Goal: Information Seeking & Learning: Learn about a topic

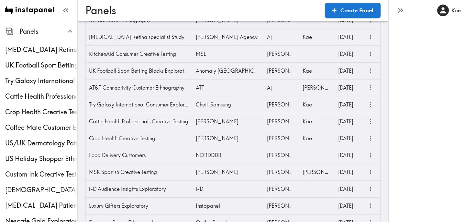
scroll to position [140, 0]
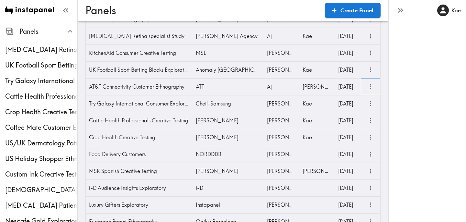
click at [370, 87] on icon "more" at bounding box center [370, 86] width 7 height 7
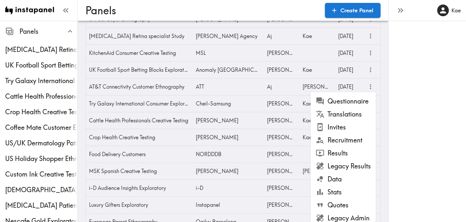
click at [334, 155] on li "Results" at bounding box center [343, 152] width 65 height 13
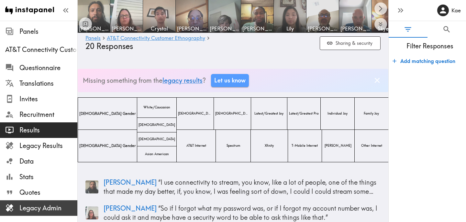
click at [49, 207] on span "Legacy Admin" at bounding box center [48, 207] width 58 height 9
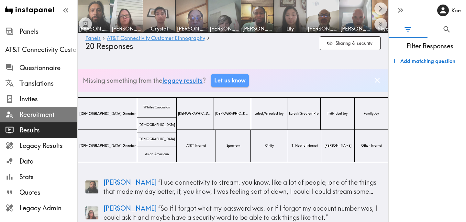
click at [40, 117] on span "Recruitment" at bounding box center [48, 114] width 58 height 9
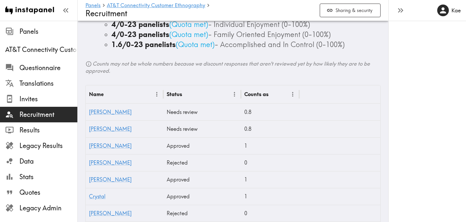
scroll to position [213, 0]
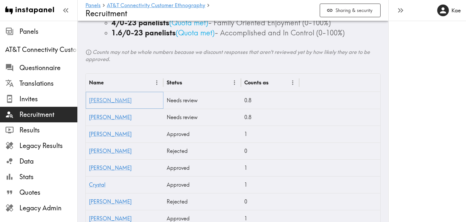
click at [96, 100] on link "Amy" at bounding box center [110, 100] width 43 height 6
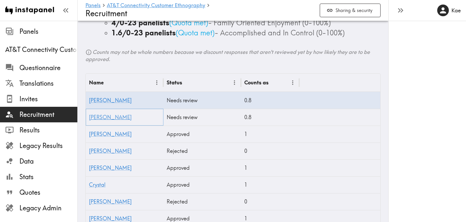
click at [104, 119] on link "Catherine" at bounding box center [110, 117] width 43 height 6
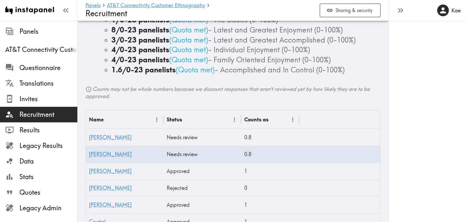
scroll to position [268, 0]
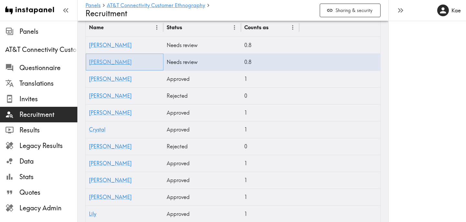
click at [108, 63] on link "Catherine" at bounding box center [110, 62] width 43 height 6
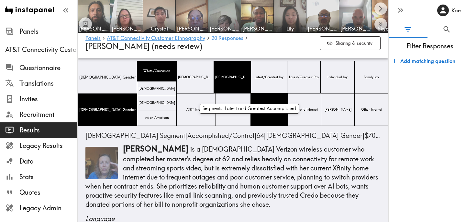
scroll to position [17, 0]
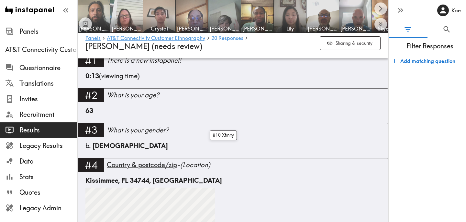
scroll to position [252, 0]
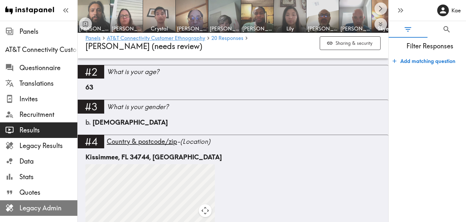
click at [48, 203] on span "Legacy Admin" at bounding box center [48, 207] width 58 height 9
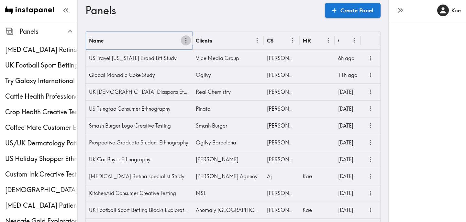
click at [187, 40] on icon "Menu" at bounding box center [186, 40] width 7 height 7
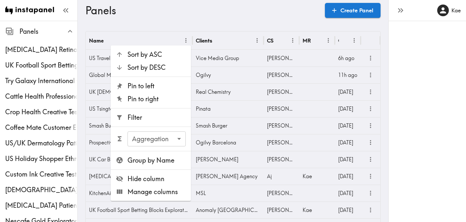
click at [166, 121] on span "Filter" at bounding box center [157, 117] width 58 height 9
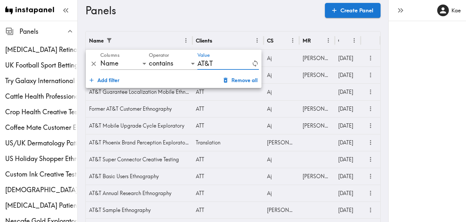
type input "AT&T"
click at [262, 18] on div "Panels Create Panel" at bounding box center [232, 10] width 295 height 21
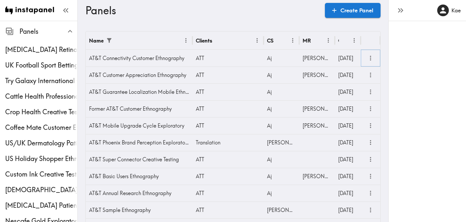
click at [374, 55] on icon "more" at bounding box center [370, 57] width 7 height 7
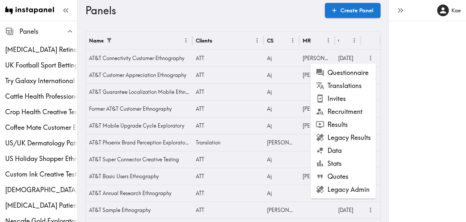
click at [347, 124] on li "Results" at bounding box center [343, 124] width 65 height 13
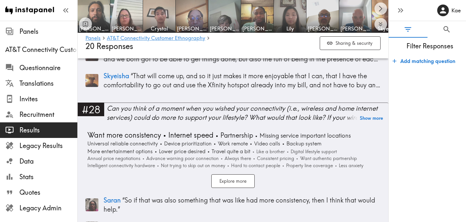
scroll to position [2988, 0]
click at [378, 114] on button "Show more" at bounding box center [371, 117] width 23 height 9
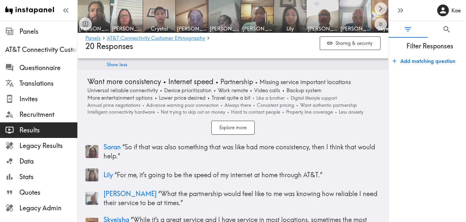
scroll to position [3070, 0]
click at [244, 131] on button "Explore more" at bounding box center [232, 127] width 43 height 14
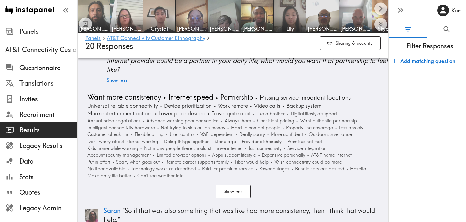
scroll to position [3054, 0]
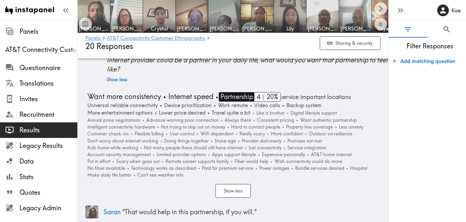
click at [233, 95] on span "Partnership" at bounding box center [236, 96] width 34 height 9
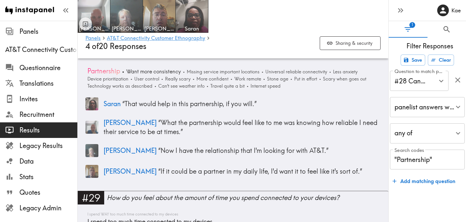
scroll to position [2719, 0]
click at [278, 174] on p "Ray “ If it could be a partner in my daily life, I'd want it to feel like it's …" at bounding box center [242, 170] width 277 height 9
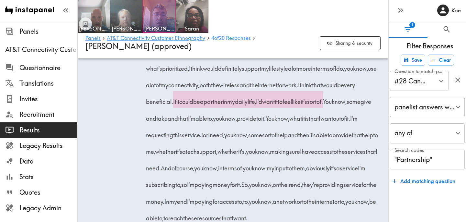
scroll to position [1819, 0]
click at [195, 17] on img at bounding box center [192, 16] width 34 height 34
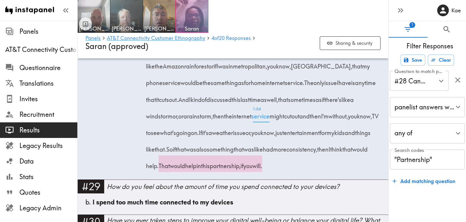
scroll to position [1643, 0]
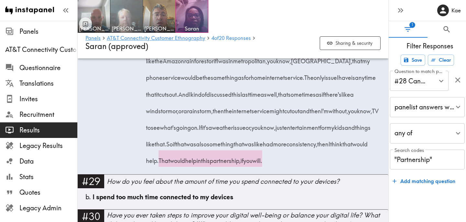
click at [121, 26] on span "[PERSON_NAME]" at bounding box center [127, 28] width 30 height 7
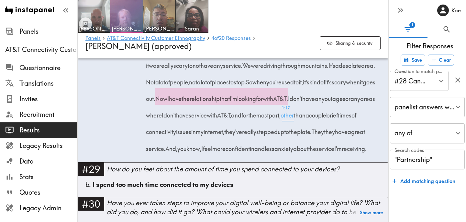
scroll to position [1594, 0]
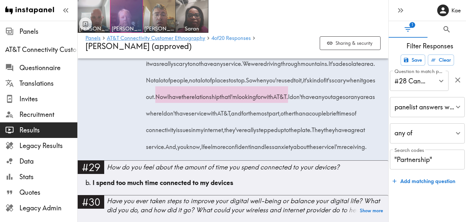
drag, startPoint x: 315, startPoint y: 113, endPoint x: 224, endPoint y: 129, distance: 93.0
click at [224, 100] on span "Now I have the relationship that I'm looking for with AT&T." at bounding box center [223, 96] width 133 height 8
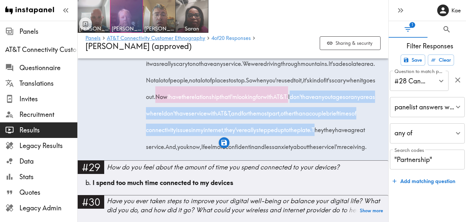
drag, startPoint x: 225, startPoint y: 130, endPoint x: 300, endPoint y: 166, distance: 82.4
click at [300, 153] on div "We travel quite a bit. We drive mostly, so having cell service is very importan…" at bounding box center [264, 77] width 233 height 149
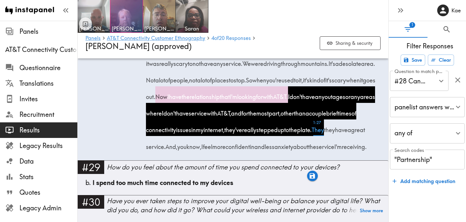
click at [312, 136] on span "1:27 They" at bounding box center [318, 127] width 12 height 17
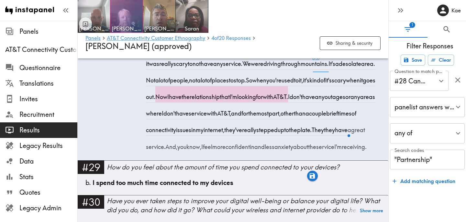
scroll to position [1469, 0]
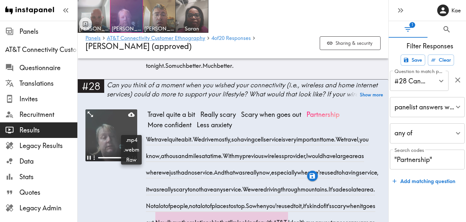
click at [119, 152] on video at bounding box center [111, 135] width 52 height 52
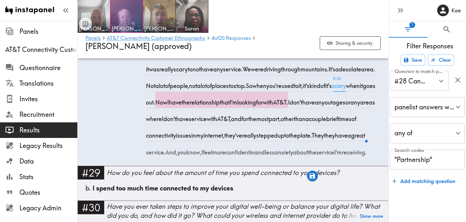
scroll to position [1608, 0]
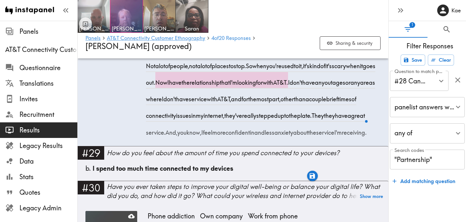
drag, startPoint x: 226, startPoint y: 114, endPoint x: 299, endPoint y: 151, distance: 82.1
click at [299, 138] on div "We travel quite a bit. We drive mostly, so having cell service is very importan…" at bounding box center [264, 63] width 233 height 149
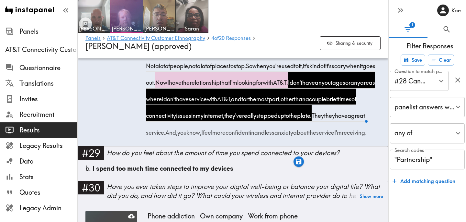
drag, startPoint x: 345, startPoint y: 149, endPoint x: 167, endPoint y: 166, distance: 178.6
click at [167, 138] on div "We travel quite a bit. We drive mostly, so having cell service is very importan…" at bounding box center [264, 63] width 233 height 149
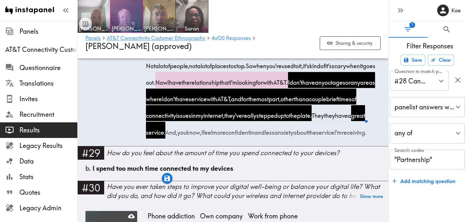
drag, startPoint x: 209, startPoint y: 165, endPoint x: 178, endPoint y: 183, distance: 35.8
click at [178, 138] on div "We travel quite a bit. We drive mostly, so having cell service is very importan…" at bounding box center [264, 63] width 233 height 149
click at [174, 195] on icon "button" at bounding box center [173, 195] width 6 height 6
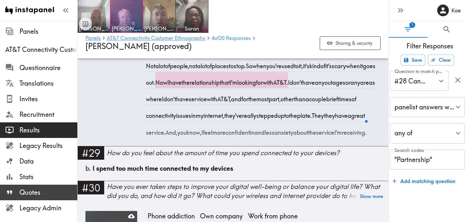
click at [53, 186] on span "Quotes" at bounding box center [48, 192] width 58 height 12
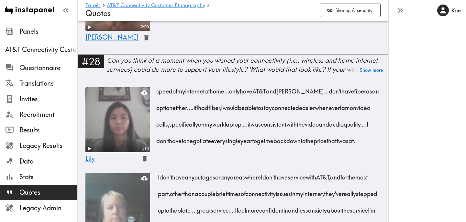
scroll to position [316, 0]
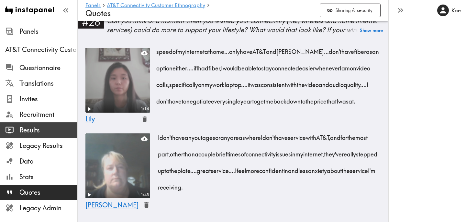
click at [52, 124] on div "Results" at bounding box center [38, 129] width 77 height 17
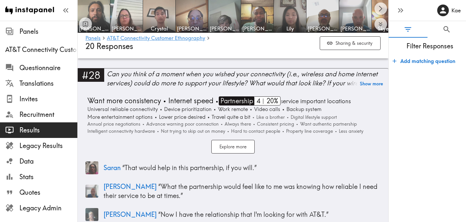
scroll to position [3021, 0]
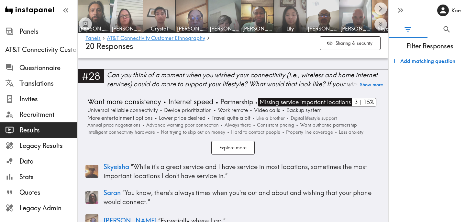
click at [329, 100] on span "Missing service important locations" at bounding box center [304, 102] width 93 height 8
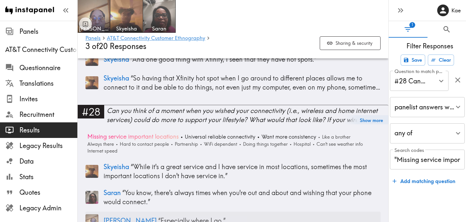
scroll to position [2580, 0]
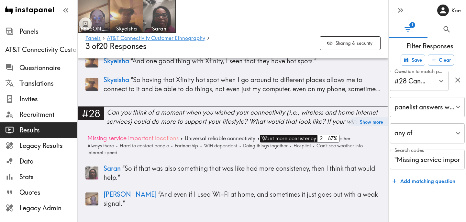
click at [290, 138] on span "Want more consistency" at bounding box center [288, 138] width 56 height 8
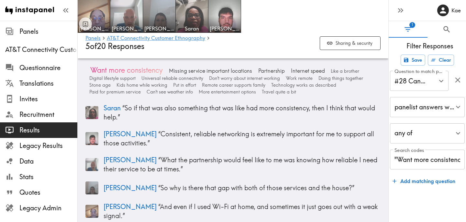
scroll to position [2730, 0]
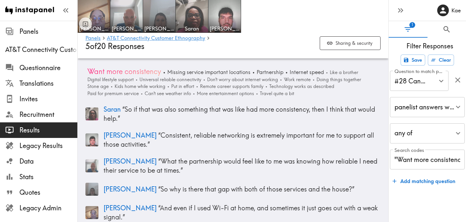
click at [440, 162] on input ""Want more consistency"" at bounding box center [427, 159] width 75 height 20
click at [456, 161] on input ""Want more consistency"" at bounding box center [427, 159] width 75 height 20
click at [429, 163] on input ""Want more consistency"" at bounding box center [427, 159] width 75 height 20
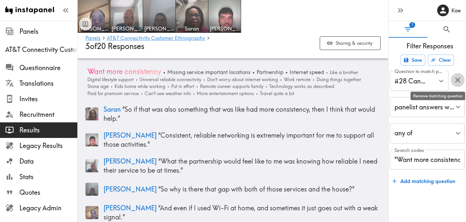
click at [458, 76] on icon "button" at bounding box center [458, 79] width 9 height 9
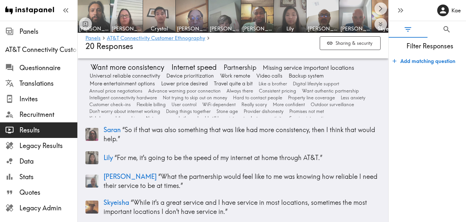
scroll to position [3057, 0]
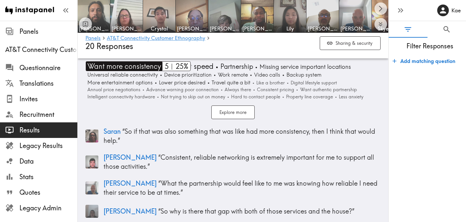
click at [133, 68] on span "Want more consistency" at bounding box center [123, 66] width 75 height 10
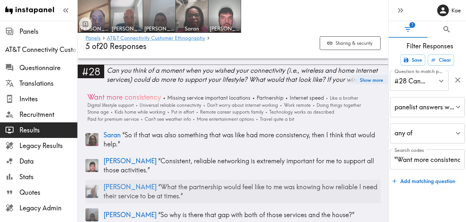
scroll to position [2703, 0]
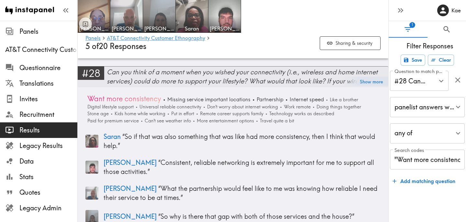
click at [221, 72] on div "Can you think of a moment when you wished your connectivity (i.e., wireless and…" at bounding box center [248, 76] width 282 height 18
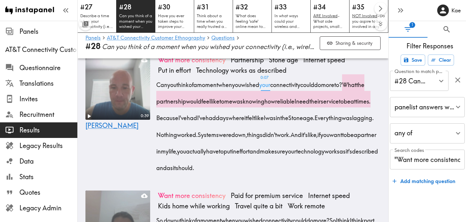
scroll to position [298, 0]
drag, startPoint x: 158, startPoint y: 107, endPoint x: 214, endPoint y: 125, distance: 59.3
click at [214, 125] on div "Can you think of a moment when you wished your connectivity could do more to? W…" at bounding box center [269, 123] width 223 height 99
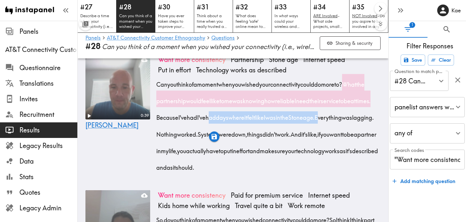
drag, startPoint x: 271, startPoint y: 124, endPoint x: 187, endPoint y: 140, distance: 86.3
click at [187, 140] on div "Can you think of a moment when you wished your connectivity could do more to? W…" at bounding box center [269, 123] width 223 height 99
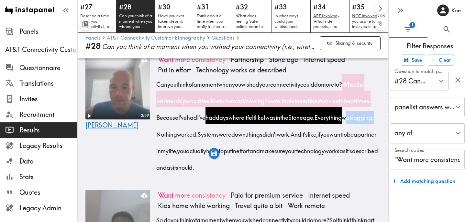
drag, startPoint x: 216, startPoint y: 142, endPoint x: 246, endPoint y: 143, distance: 30.5
click at [316, 121] on span "Everything was lagging." at bounding box center [345, 117] width 59 height 8
drag, startPoint x: 251, startPoint y: 139, endPoint x: 187, endPoint y: 157, distance: 66.2
click at [187, 157] on div "Can you think of a moment when you wished your connectivity could do more to? W…" at bounding box center [269, 123] width 223 height 99
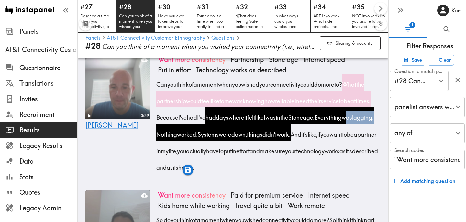
drag, startPoint x: 221, startPoint y: 157, endPoint x: 366, endPoint y: 174, distance: 145.8
click at [366, 173] on div "Can you think of a moment when you wished your connectivity could do more to? W…" at bounding box center [269, 123] width 223 height 99
click at [365, 188] on icon "button" at bounding box center [364, 186] width 6 height 6
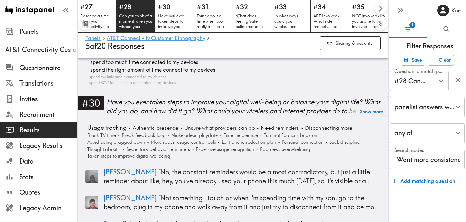
scroll to position [2934, 0]
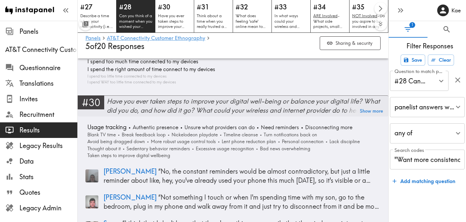
click at [228, 101] on div "Have you ever taken steps to improve your digital well-being or balance your di…" at bounding box center [248, 106] width 282 height 18
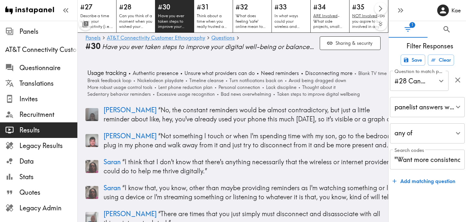
click at [162, 47] on span "Have you ever taken steps to improve your digital well-being or balance your di…" at bounding box center [208, 46] width 213 height 9
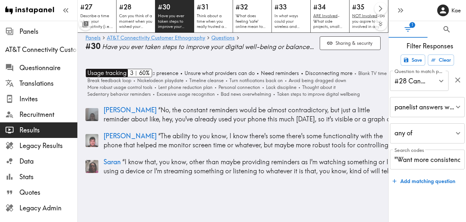
click at [98, 76] on span "Usage tracking" at bounding box center [106, 73] width 41 height 8
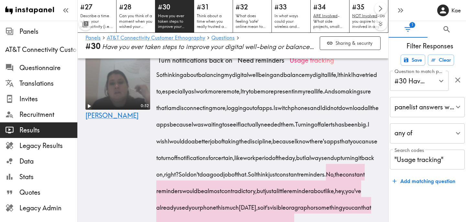
scroll to position [172, 0]
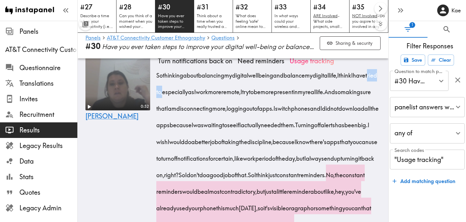
drag, startPoint x: 172, startPoint y: 91, endPoint x: 190, endPoint y: 94, distance: 17.7
click at [190, 94] on span "So thinking about balancing my digital wellbeing and balance my digital life, I…" at bounding box center [268, 83] width 221 height 25
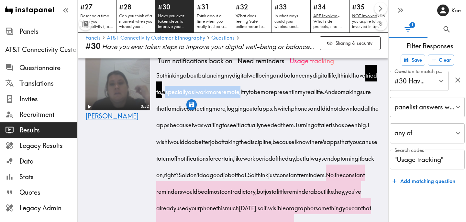
drag, startPoint x: 192, startPoint y: 92, endPoint x: 277, endPoint y: 96, distance: 84.9
click at [277, 96] on span "So thinking about balancing my digital wellbeing and balance my digital life, I…" at bounding box center [268, 83] width 221 height 25
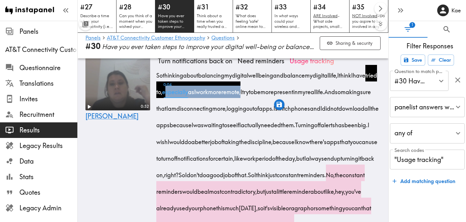
click at [188, 86] on span "0:04 especially" at bounding box center [175, 89] width 26 height 17
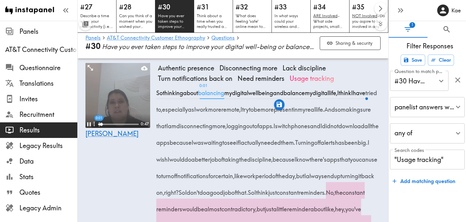
scroll to position [154, 0]
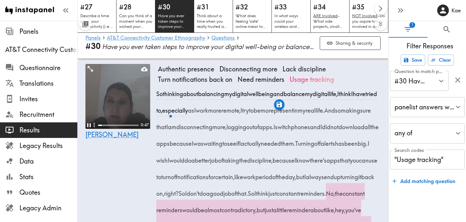
click at [119, 98] on video at bounding box center [117, 96] width 65 height 65
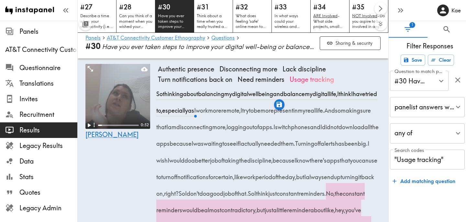
drag, startPoint x: 193, startPoint y: 110, endPoint x: 380, endPoint y: 111, distance: 187.2
click at [379, 111] on span "So thinking about balancing my digital wellbeing and balance my digital life, I…" at bounding box center [268, 101] width 221 height 25
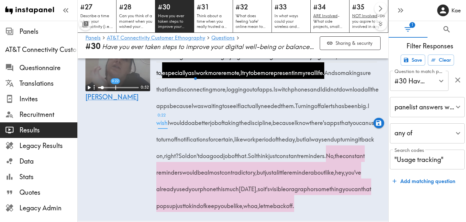
scroll to position [191, 0]
drag, startPoint x: 177, startPoint y: 90, endPoint x: 275, endPoint y: 125, distance: 103.3
click at [275, 125] on div "So thinking about balancing my digital wellbeing and balance my digital life, I…" at bounding box center [269, 129] width 223 height 166
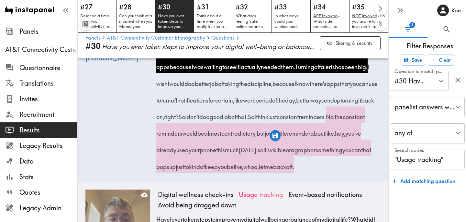
scroll to position [231, 0]
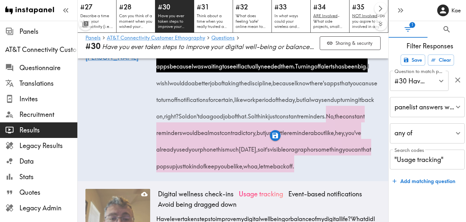
drag, startPoint x: 276, startPoint y: 83, endPoint x: 301, endPoint y: 88, distance: 25.5
click at [301, 88] on span "I wish I would do a better job of taking the discipline, because I know there's…" at bounding box center [268, 91] width 221 height 58
drag, startPoint x: 276, startPoint y: 81, endPoint x: 350, endPoint y: 85, distance: 73.9
click at [350, 85] on span "I wish I would do a better job of taking the discipline, because I know there's…" at bounding box center [268, 91] width 221 height 58
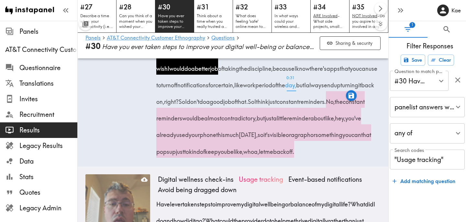
scroll to position [246, 0]
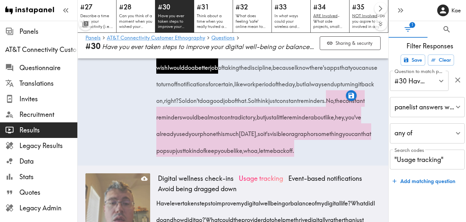
drag, startPoint x: 276, startPoint y: 134, endPoint x: 326, endPoint y: 135, distance: 50.5
click at [326, 135] on span "No, the constant reminders would be almost contradictory, but just a little rem…" at bounding box center [265, 125] width 215 height 58
drag, startPoint x: 345, startPoint y: 132, endPoint x: 184, endPoint y: 169, distance: 165.4
click at [184, 154] on span "No, the constant reminders would be almost contradictory, but just a little rem…" at bounding box center [265, 125] width 215 height 58
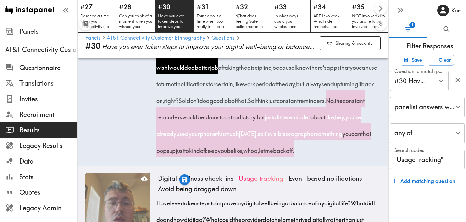
drag, startPoint x: 208, startPoint y: 165, endPoint x: 240, endPoint y: 168, distance: 31.6
click at [240, 154] on span "No, the constant reminders would be almost contradictory, but just a little rem…" at bounding box center [265, 125] width 215 height 58
drag, startPoint x: 311, startPoint y: 166, endPoint x: 361, endPoint y: 176, distance: 51.1
click at [361, 156] on div "So thinking about balancing my digital wellbeing and balance my digital life, I…" at bounding box center [269, 74] width 223 height 166
drag, startPoint x: 220, startPoint y: 167, endPoint x: 240, endPoint y: 167, distance: 20.4
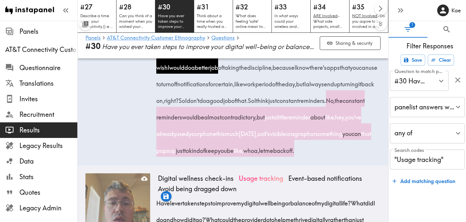
click at [240, 154] on span "No, the constant reminders would be almost contradictory, but just a little rem…" at bounding box center [265, 125] width 215 height 58
drag, startPoint x: 277, startPoint y: 134, endPoint x: 328, endPoint y: 135, distance: 51.8
click at [328, 135] on span "No, the constant reminders would be almost contradictory, but just a little rem…" at bounding box center [265, 125] width 215 height 58
drag, startPoint x: 346, startPoint y: 133, endPoint x: 184, endPoint y: 167, distance: 165.1
click at [184, 154] on span "No, the constant reminders would be almost contradictory, but just a little rem…" at bounding box center [265, 125] width 215 height 58
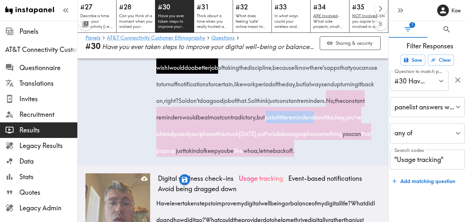
drag, startPoint x: 208, startPoint y: 165, endPoint x: 239, endPoint y: 166, distance: 31.4
click at [239, 154] on span "No, the constant reminders would be almost contradictory, but just a little rem…" at bounding box center [265, 125] width 215 height 58
drag, startPoint x: 311, startPoint y: 167, endPoint x: 184, endPoint y: 188, distance: 128.6
click at [183, 156] on div "So thinking about balancing my digital wellbeing and balance my digital life, I…" at bounding box center [269, 74] width 223 height 166
click at [166, 196] on icon "button" at bounding box center [166, 195] width 7 height 7
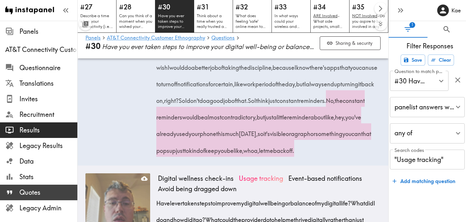
click at [39, 187] on span "Quotes" at bounding box center [48, 192] width 58 height 12
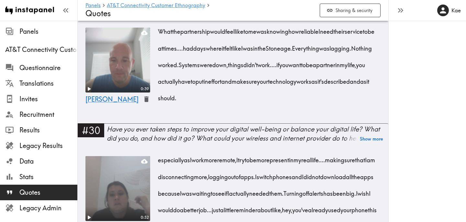
scroll to position [554, 0]
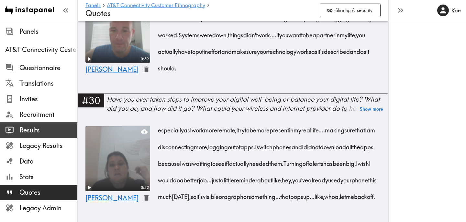
click at [38, 134] on span "Results" at bounding box center [48, 130] width 58 height 12
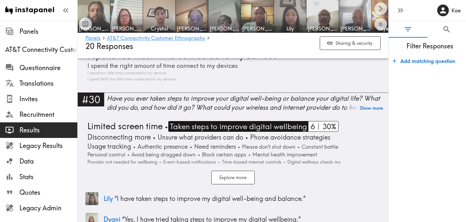
scroll to position [3316, 0]
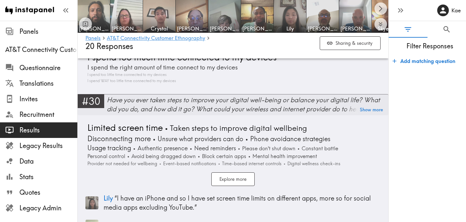
click at [260, 96] on div "Have you ever taken steps to improve your digital well-being or balance your di…" at bounding box center [248, 104] width 282 height 18
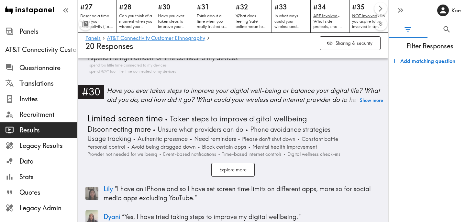
scroll to position [3326, 0]
click at [371, 100] on button "Show more" at bounding box center [371, 99] width 23 height 9
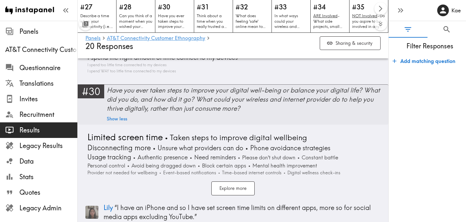
click at [218, 97] on div "Have you ever taken steps to improve your digital well-being or balance your di…" at bounding box center [248, 98] width 282 height 27
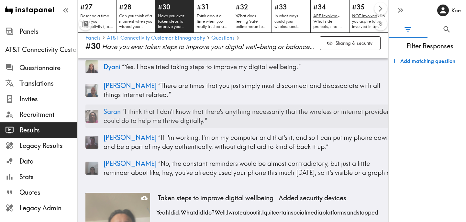
scroll to position [0, 8]
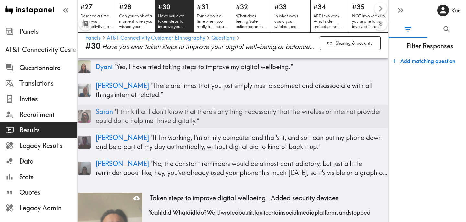
click at [282, 115] on p "Saran “ I think that I don't know that there's anything necessarily that the wi…" at bounding box center [242, 116] width 293 height 18
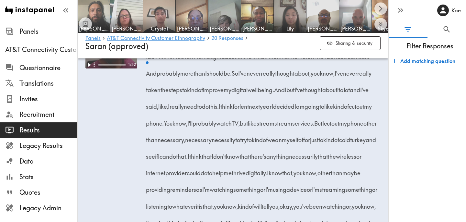
scroll to position [1868, 0]
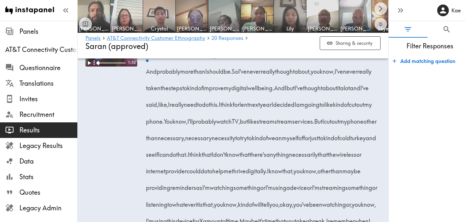
drag, startPoint x: 146, startPoint y: 86, endPoint x: 255, endPoint y: 90, distance: 108.9
click at [255, 90] on div "I don't think I've ever. I've thought about it. I know that I'm on the internet…" at bounding box center [264, 185] width 233 height 282
drag, startPoint x: 257, startPoint y: 87, endPoint x: 172, endPoint y: 107, distance: 86.7
click at [243, 59] on span "I know that I'm on the internet or I'm on devices too much." at bounding box center [307, 55] width 129 height 8
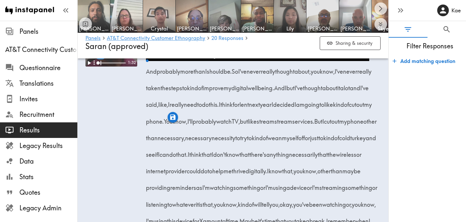
drag, startPoint x: 186, startPoint y: 106, endPoint x: 270, endPoint y: 109, distance: 83.6
click at [270, 109] on div "I don't think I've ever. I've thought about it. I know that I'm on the internet…" at bounding box center [264, 185] width 233 height 282
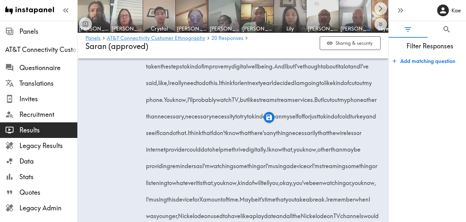
scroll to position [1890, 0]
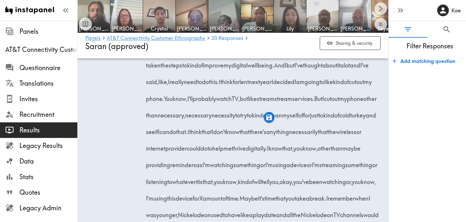
drag, startPoint x: 174, startPoint y: 98, endPoint x: 252, endPoint y: 100, distance: 77.7
click at [252, 69] on span "So I've never really thought about, you know, I've never really taken the steps…" at bounding box center [261, 56] width 226 height 25
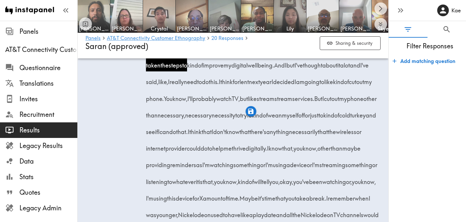
drag, startPoint x: 271, startPoint y: 99, endPoint x: 347, endPoint y: 100, distance: 75.5
click at [347, 69] on span "So I've never really thought about, you know, I've never really taken the steps…" at bounding box center [261, 56] width 226 height 25
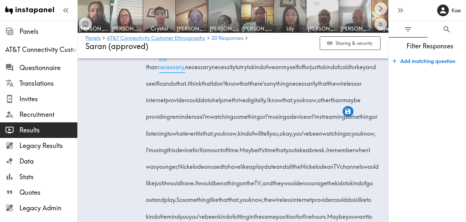
scroll to position [1937, 0]
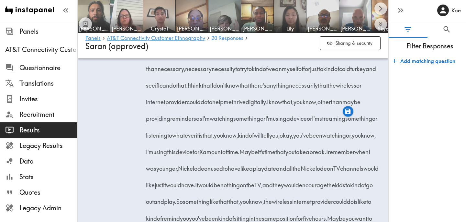
drag, startPoint x: 338, startPoint y: 68, endPoint x: 222, endPoint y: 87, distance: 117.5
click at [222, 56] on span "I think for lent next year I decided I am going to like kind of cut out my phon…" at bounding box center [261, 43] width 226 height 25
drag, startPoint x: 252, startPoint y: 86, endPoint x: 298, endPoint y: 88, distance: 45.4
click at [298, 88] on div "I don't think I've ever. I've thought about it. I know that I'm on the internet…" at bounding box center [264, 116] width 233 height 282
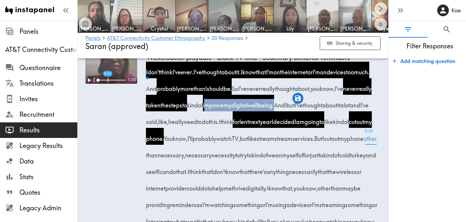
scroll to position [1848, 0]
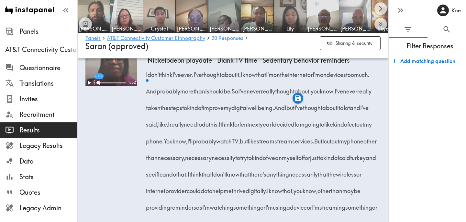
click at [241, 81] on span "it." at bounding box center [238, 72] width 5 height 17
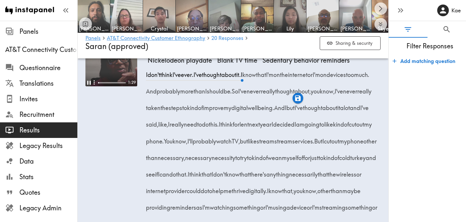
click at [99, 86] on video at bounding box center [111, 60] width 52 height 52
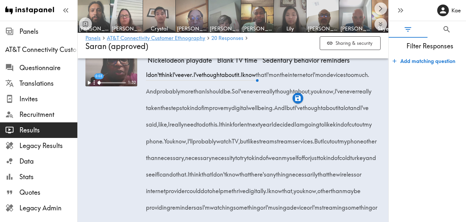
drag, startPoint x: 257, startPoint y: 107, endPoint x: 172, endPoint y: 122, distance: 86.3
click at [243, 78] on span "I know that I'm on the internet or I'm on devices too much." at bounding box center [307, 74] width 129 height 8
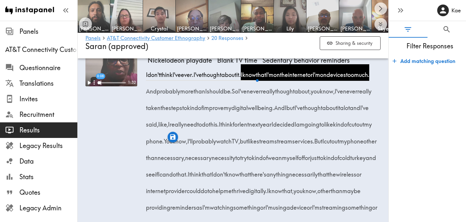
drag, startPoint x: 186, startPoint y: 125, endPoint x: 260, endPoint y: 127, distance: 73.9
click at [233, 95] on span "And probably more than I should be." at bounding box center [191, 91] width 86 height 8
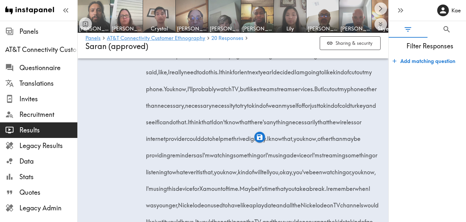
scroll to position [1902, 0]
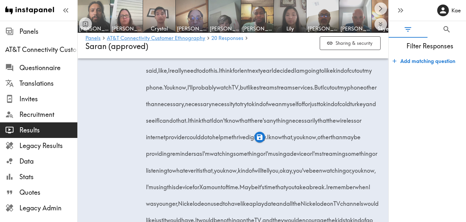
click at [109, 124] on div "1:32" at bounding box center [111, 140] width 52 height 319
drag, startPoint x: 164, startPoint y: 86, endPoint x: 226, endPoint y: 86, distance: 61.5
click at [226, 58] on span "So I've never really thought about, you know, I've never really taken the steps…" at bounding box center [261, 45] width 226 height 25
click at [120, 104] on div "1:32" at bounding box center [111, 140] width 52 height 319
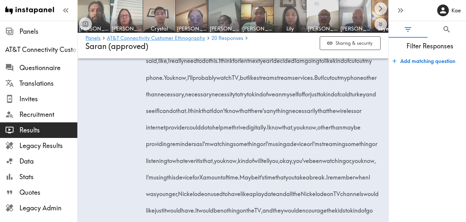
scroll to position [1909, 0]
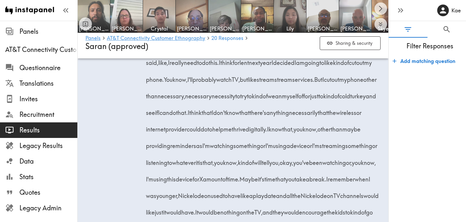
drag, startPoint x: 338, startPoint y: 97, endPoint x: 222, endPoint y: 113, distance: 117.4
click at [222, 83] on span "I think for lent next year I decided I am going to like kind of cut out my phon…" at bounding box center [261, 70] width 226 height 25
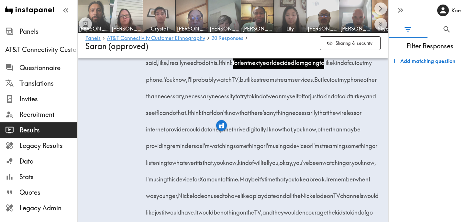
drag, startPoint x: 252, startPoint y: 113, endPoint x: 297, endPoint y: 115, distance: 45.1
click at [297, 83] on span "I think for lent next year I decided I am going to like kind of cut out my phon…" at bounding box center [261, 70] width 226 height 25
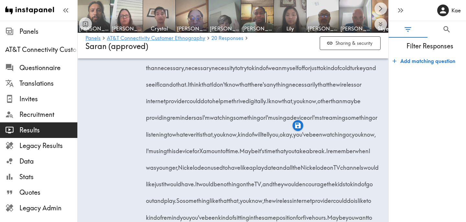
scroll to position [1939, 0]
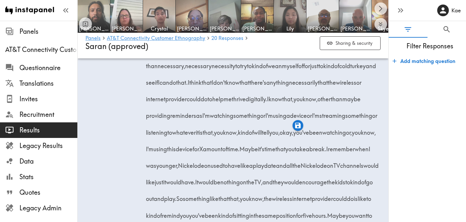
drag, startPoint x: 326, startPoint y: 81, endPoint x: 154, endPoint y: 98, distance: 172.4
click at [165, 53] on span "You know, I'll probably watch TV, but like stream stream services." at bounding box center [240, 49] width 151 height 8
drag, startPoint x: 197, startPoint y: 99, endPoint x: 238, endPoint y: 103, distance: 40.6
click at [238, 53] on span "You know, I'll probably watch TV, but like stream stream services." at bounding box center [240, 49] width 151 height 8
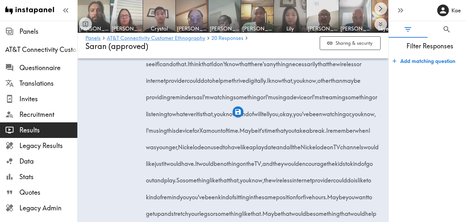
scroll to position [1958, 0]
drag, startPoint x: 239, startPoint y: 81, endPoint x: 281, endPoint y: 86, distance: 42.5
click at [281, 67] on span "But I cut out my phone other than necessary, necessary necessity to try to kind…" at bounding box center [263, 46] width 231 height 41
drag, startPoint x: 240, startPoint y: 80, endPoint x: 311, endPoint y: 80, distance: 71.6
click at [311, 67] on span "But I cut out my phone other than necessary, necessary necessity to try to kind…" at bounding box center [263, 46] width 231 height 41
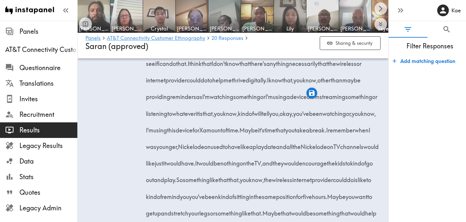
drag, startPoint x: 175, startPoint y: 97, endPoint x: 199, endPoint y: 98, distance: 23.7
click at [199, 67] on span "But I cut out my phone other than necessary, necessary necessity to try to kind…" at bounding box center [263, 46] width 231 height 41
drag, startPoint x: 200, startPoint y: 97, endPoint x: 220, endPoint y: 98, distance: 20.1
click at [220, 67] on span "But I cut out my phone other than necessary, necessary necessity to try to kind…" at bounding box center [263, 46] width 231 height 41
drag, startPoint x: 175, startPoint y: 98, endPoint x: 197, endPoint y: 98, distance: 22.7
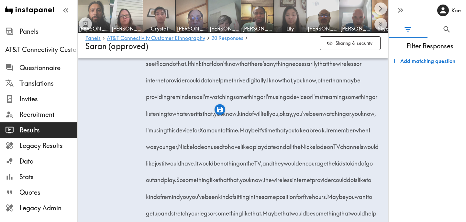
click at [212, 53] on span "necessity" at bounding box center [224, 45] width 24 height 17
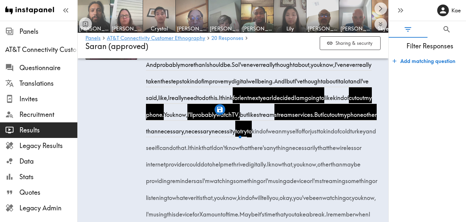
scroll to position [1868, 0]
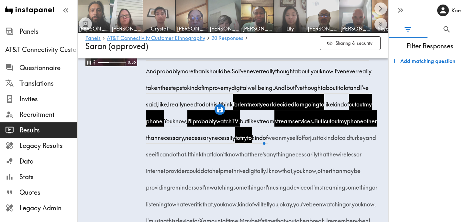
click at [121, 66] on video at bounding box center [111, 40] width 52 height 52
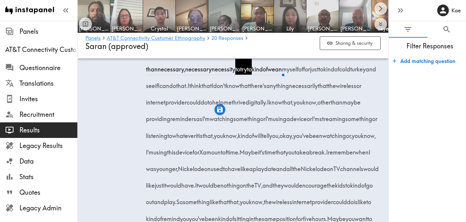
scroll to position [1937, 0]
drag, startPoint x: 241, startPoint y: 119, endPoint x: 280, endPoint y: 119, distance: 38.9
click at [280, 89] on span "But I cut out my phone other than necessary, necessary necessity to try to kind…" at bounding box center [263, 68] width 231 height 41
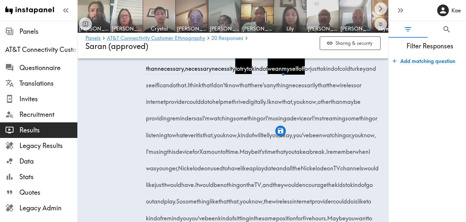
drag, startPoint x: 355, startPoint y: 118, endPoint x: 186, endPoint y: 137, distance: 169.4
click at [186, 89] on span "But I cut out my phone other than necessary, necessary necessity to try to kind…" at bounding box center [263, 68] width 231 height 41
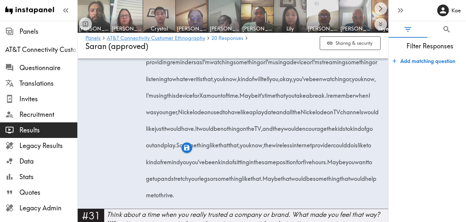
scroll to position [1995, 0]
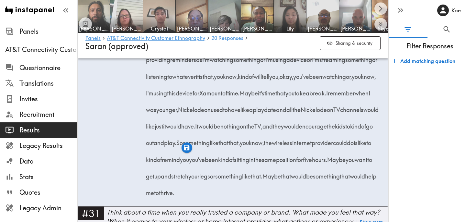
drag, startPoint x: 217, startPoint y: 76, endPoint x: 289, endPoint y: 94, distance: 74.9
click at [289, 47] on span "I think that I don't know that there's anything necessarily that the wireless o…" at bounding box center [256, 34] width 216 height 25
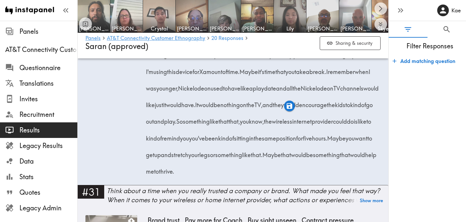
scroll to position [2017, 0]
drag, startPoint x: 349, startPoint y: 71, endPoint x: 263, endPoint y: 97, distance: 89.8
click at [263, 75] on span "I know that, you know, other than maybe providing reminders as I'm watching som…" at bounding box center [264, 46] width 232 height 58
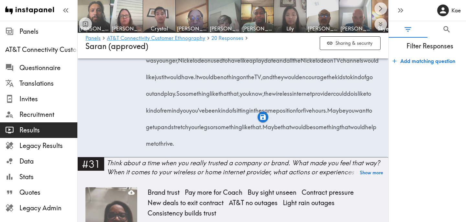
scroll to position [2041, 0]
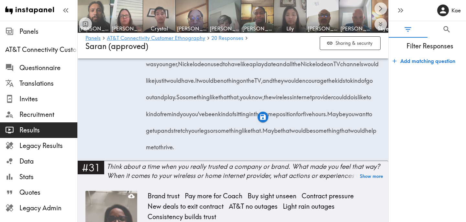
drag, startPoint x: 347, startPoint y: 96, endPoint x: 217, endPoint y: 116, distance: 132.3
click at [241, 51] on span "Maybe it's time that you take a break." at bounding box center [284, 47] width 87 height 8
drag, startPoint x: 218, startPoint y: 114, endPoint x: 186, endPoint y: 129, distance: 35.4
click at [186, 84] on span "I remember when I was younger, Nickelodeon used to have like a playdate and all…" at bounding box center [264, 63] width 233 height 41
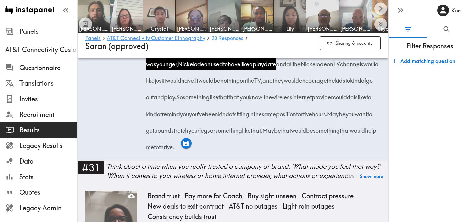
drag, startPoint x: 173, startPoint y: 147, endPoint x: 312, endPoint y: 149, distance: 138.6
click at [312, 101] on span "It would be nothing on the TV, and they would encourage the kids to kind of go …" at bounding box center [261, 88] width 227 height 25
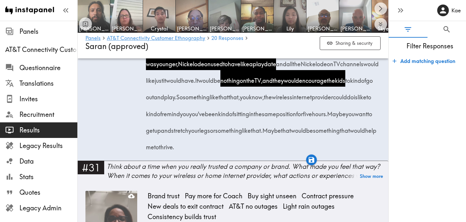
drag, startPoint x: 313, startPoint y: 147, endPoint x: 318, endPoint y: 148, distance: 5.0
click at [346, 86] on span "to" at bounding box center [348, 78] width 5 height 17
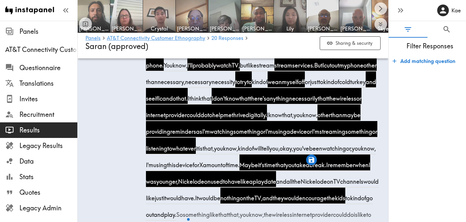
scroll to position [1880, 0]
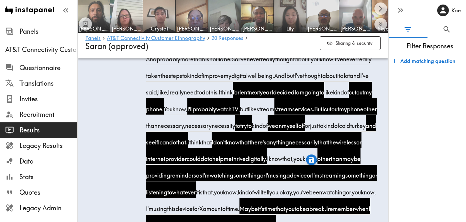
click at [115, 54] on video at bounding box center [111, 28] width 52 height 52
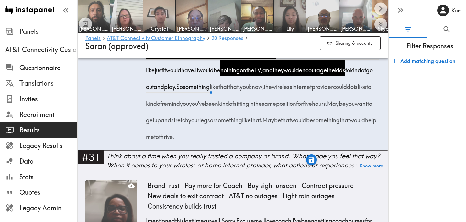
scroll to position [2060, 0]
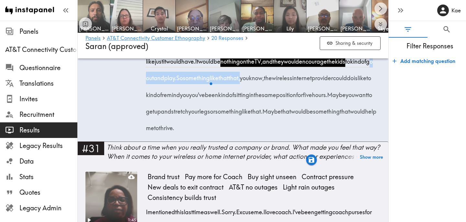
drag, startPoint x: 338, startPoint y: 129, endPoint x: 230, endPoint y: 146, distance: 109.6
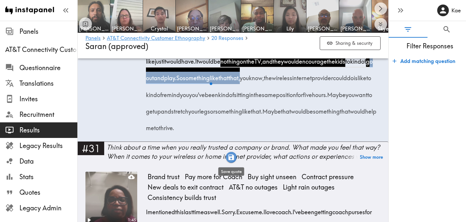
click at [232, 157] on icon "button" at bounding box center [232, 157] width 6 height 6
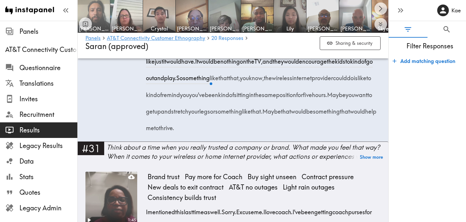
click at [101, 27] on span "[PERSON_NAME]" at bounding box center [94, 28] width 30 height 7
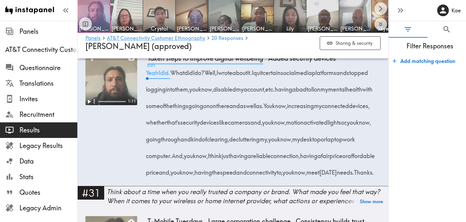
scroll to position [1634, 0]
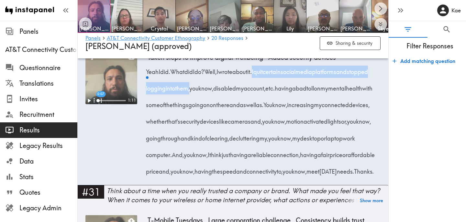
drag, startPoint x: 272, startPoint y: 79, endPoint x: 215, endPoint y: 99, distance: 60.6
click at [215, 99] on span "I quit certain social media platforms and stopped logging into them, you know, …" at bounding box center [261, 87] width 227 height 41
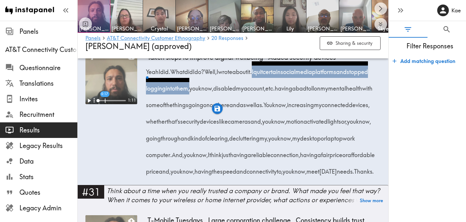
drag, startPoint x: 333, startPoint y: 97, endPoint x: 291, endPoint y: 114, distance: 45.2
click at [291, 108] on span "I quit certain social media platforms and stopped logging into them, you know, …" at bounding box center [261, 87] width 227 height 41
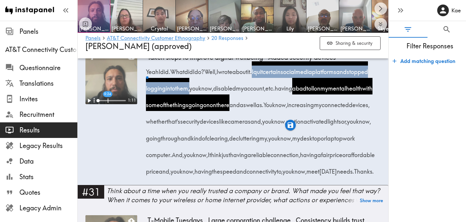
drag, startPoint x: 311, startPoint y: 112, endPoint x: 330, endPoint y: 112, distance: 18.8
click at [330, 108] on span "I quit certain social media platforms and stopped logging into them, you know, …" at bounding box center [261, 87] width 227 height 41
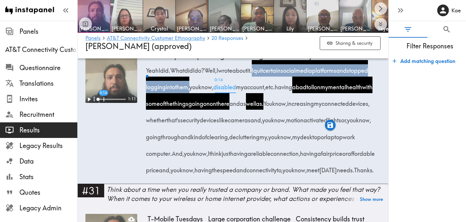
scroll to position [1638, 0]
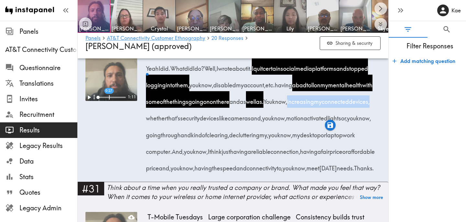
drag, startPoint x: 146, startPoint y: 126, endPoint x: 233, endPoint y: 127, distance: 87.1
click at [233, 127] on span "You know, increasing my connected devices, whether that's security devices like…" at bounding box center [260, 126] width 225 height 58
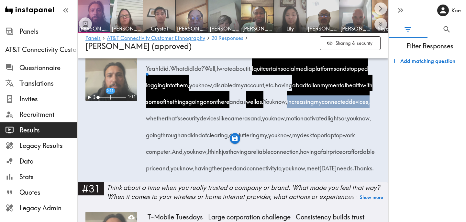
drag, startPoint x: 274, startPoint y: 126, endPoint x: 315, endPoint y: 127, distance: 41.1
click at [315, 127] on span "You know, increasing my connected devices, whether that's security devices like…" at bounding box center [260, 126] width 225 height 58
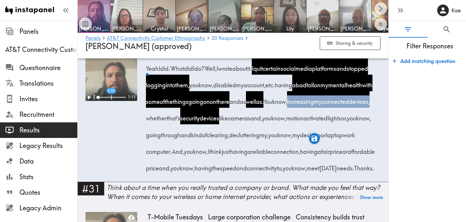
drag, startPoint x: 325, startPoint y: 126, endPoint x: 349, endPoint y: 126, distance: 23.6
click at [349, 126] on span "You know, increasing my connected devices, whether that's security devices like…" at bounding box center [260, 126] width 225 height 58
drag, startPoint x: 163, startPoint y: 142, endPoint x: 222, endPoint y: 145, distance: 59.3
click at [222, 145] on span "You know, increasing my connected devices, whether that's security devices like…" at bounding box center [260, 126] width 225 height 58
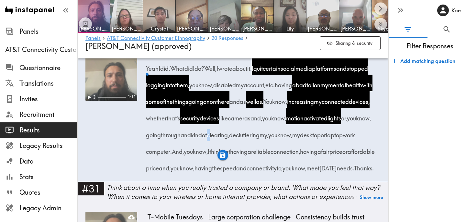
drag, startPoint x: 327, startPoint y: 143, endPoint x: 326, endPoint y: 146, distance: 3.3
click at [229, 141] on span "clearing," at bounding box center [218, 132] width 22 height 17
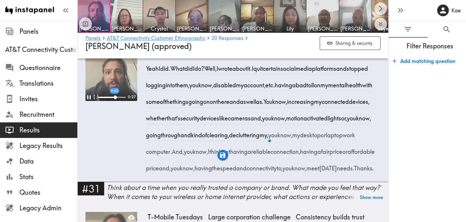
click at [229, 141] on span "clearing," at bounding box center [218, 132] width 22 height 17
click at [115, 81] on video at bounding box center [111, 75] width 52 height 52
drag, startPoint x: 273, startPoint y: 77, endPoint x: 217, endPoint y: 95, distance: 58.7
click at [217, 95] on span "I quit certain social media platforms and stopped logging into them, you know, …" at bounding box center [261, 84] width 227 height 41
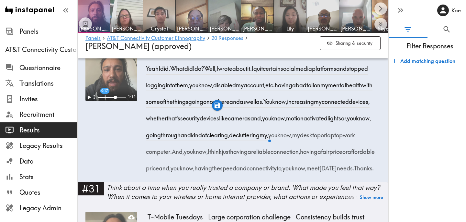
drag, startPoint x: 333, startPoint y: 93, endPoint x: 267, endPoint y: 108, distance: 67.7
click at [267, 105] on span "I quit certain social media platforms and stopped logging into them, you know, …" at bounding box center [261, 84] width 227 height 41
drag, startPoint x: 277, startPoint y: 109, endPoint x: 290, endPoint y: 110, distance: 13.3
click at [290, 105] on span "I quit certain social media platforms and stopped logging into them, you know, …" at bounding box center [261, 84] width 227 height 41
click at [107, 153] on div "1:11" at bounding box center [111, 115] width 52 height 132
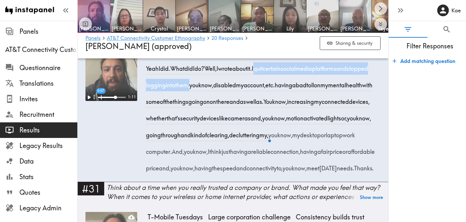
drag, startPoint x: 274, startPoint y: 77, endPoint x: 216, endPoint y: 91, distance: 59.1
click at [216, 91] on span "I quit certain social media platforms and stopped logging into them, you know, …" at bounding box center [261, 84] width 227 height 41
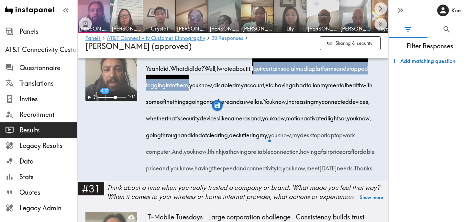
drag, startPoint x: 333, startPoint y: 93, endPoint x: 267, endPoint y: 109, distance: 68.0
click at [267, 105] on span "I quit certain social media platforms and stopped logging into them, you know, …" at bounding box center [261, 84] width 227 height 41
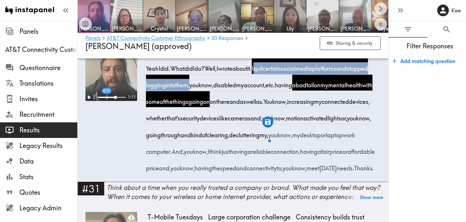
drag, startPoint x: 278, startPoint y: 109, endPoint x: 290, endPoint y: 110, distance: 12.6
click at [290, 105] on span "I quit certain social media platforms and stopped logging into them, you know, …" at bounding box center [261, 84] width 227 height 41
drag, startPoint x: 304, startPoint y: 109, endPoint x: 321, endPoint y: 110, distance: 17.5
click at [321, 105] on span "I quit certain social media platforms and stopped logging into them, you know, …" at bounding box center [261, 84] width 227 height 41
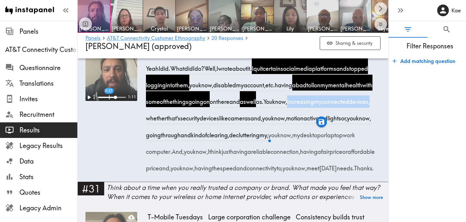
drag, startPoint x: 147, startPoint y: 126, endPoint x: 234, endPoint y: 127, distance: 87.1
click at [234, 127] on span "You know, increasing my connected devices, whether that's security devices like…" at bounding box center [260, 126] width 225 height 58
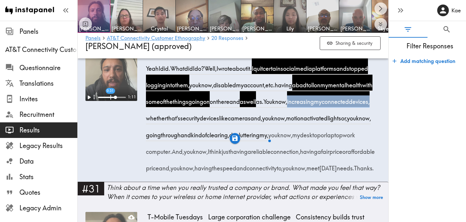
drag, startPoint x: 274, startPoint y: 126, endPoint x: 314, endPoint y: 128, distance: 40.2
click at [314, 128] on span "You know, increasing my connected devices, whether that's security devices like…" at bounding box center [260, 126] width 225 height 58
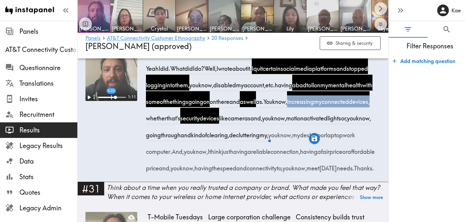
drag, startPoint x: 325, startPoint y: 127, endPoint x: 349, endPoint y: 127, distance: 23.3
click at [349, 127] on span "You know, increasing my connected devices, whether that's security devices like…" at bounding box center [260, 126] width 225 height 58
drag, startPoint x: 164, startPoint y: 143, endPoint x: 223, endPoint y: 142, distance: 58.9
click at [223, 142] on span "You know, increasing my connected devices, whether that's security devices like…" at bounding box center [260, 126] width 225 height 58
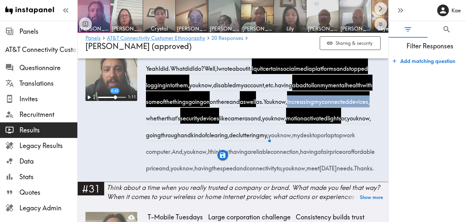
drag, startPoint x: 147, startPoint y: 160, endPoint x: 178, endPoint y: 161, distance: 31.1
click at [229, 141] on span "decluttering" at bounding box center [244, 132] width 30 height 17
click at [115, 89] on video at bounding box center [111, 75] width 52 height 52
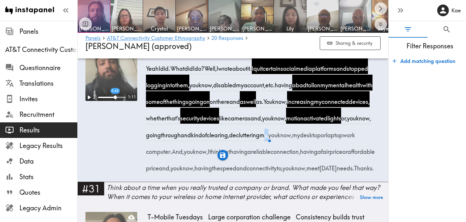
drag, startPoint x: 180, startPoint y: 159, endPoint x: 187, endPoint y: 160, distance: 7.6
click at [260, 141] on span "my," at bounding box center [264, 132] width 9 height 17
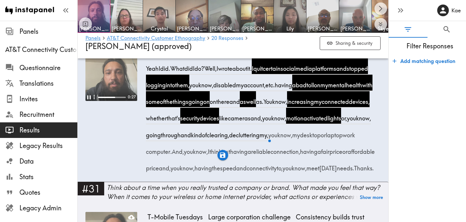
click at [142, 156] on div "0:27 Taken steps to improve digital wellbeing Added security devices Yeah I did…" at bounding box center [232, 115] width 295 height 132
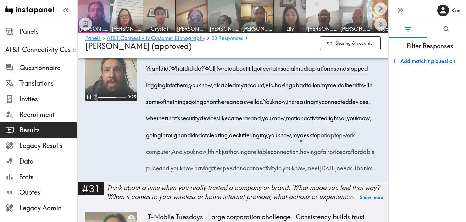
click at [115, 85] on video at bounding box center [111, 75] width 52 height 52
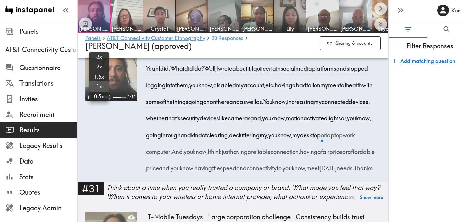
drag, startPoint x: 108, startPoint y: 104, endPoint x: 95, endPoint y: 104, distance: 13.3
click at [95, 101] on div "1 x 1:11" at bounding box center [111, 97] width 52 height 7
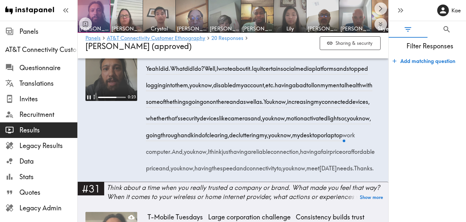
click at [117, 84] on video at bounding box center [111, 75] width 52 height 52
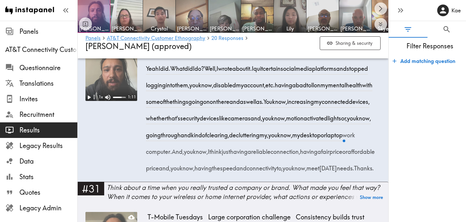
drag, startPoint x: 117, startPoint y: 105, endPoint x: 97, endPoint y: 105, distance: 19.8
drag, startPoint x: 273, startPoint y: 75, endPoint x: 217, endPoint y: 91, distance: 58.4
click at [217, 91] on span "I quit certain social media platforms and stopped logging into them, you know, …" at bounding box center [261, 84] width 227 height 41
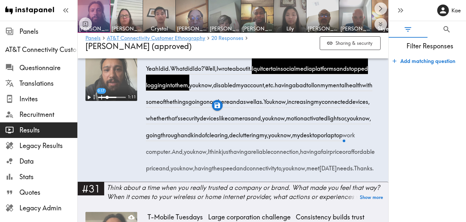
drag, startPoint x: 333, startPoint y: 93, endPoint x: 267, endPoint y: 112, distance: 68.9
click at [267, 105] on span "I quit certain social media platforms and stopped logging into them, you know, …" at bounding box center [261, 84] width 227 height 41
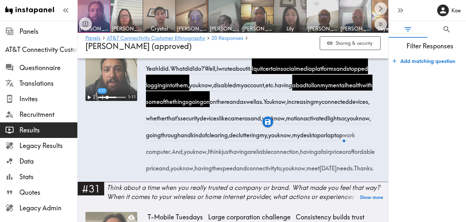
drag, startPoint x: 277, startPoint y: 110, endPoint x: 290, endPoint y: 111, distance: 12.6
click at [230, 108] on span "there" at bounding box center [222, 99] width 13 height 17
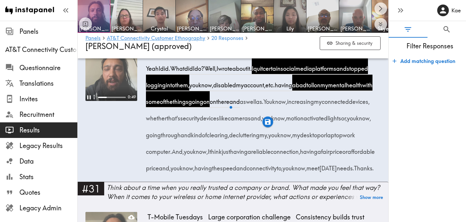
click at [121, 85] on video at bounding box center [111, 75] width 52 height 52
drag, startPoint x: 304, startPoint y: 109, endPoint x: 321, endPoint y: 111, distance: 17.0
click at [321, 105] on span "I quit certain social media platforms and stopped logging into them, you know, …" at bounding box center [261, 84] width 227 height 41
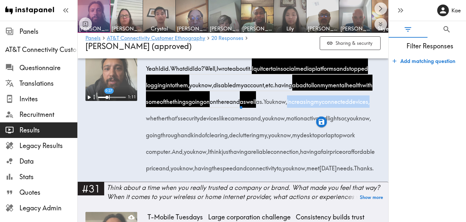
drag, startPoint x: 147, startPoint y: 125, endPoint x: 234, endPoint y: 130, distance: 87.2
click at [234, 130] on span "You know, increasing my connected devices, whether that's security devices like…" at bounding box center [260, 126] width 225 height 58
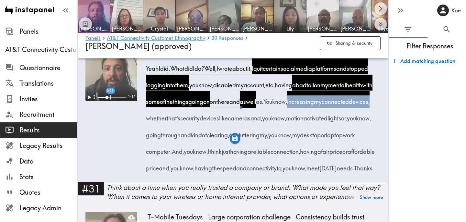
drag, startPoint x: 274, startPoint y: 125, endPoint x: 315, endPoint y: 128, distance: 41.2
click at [315, 128] on span "You know, increasing my connected devices, whether that's security devices like…" at bounding box center [260, 126] width 225 height 58
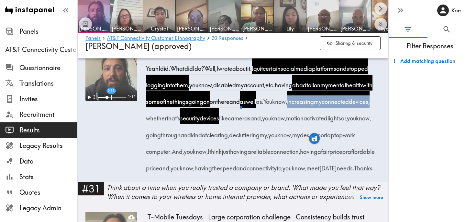
drag, startPoint x: 326, startPoint y: 127, endPoint x: 349, endPoint y: 128, distance: 22.7
click at [349, 128] on span "You know, increasing my connected devices, whether that's security devices like…" at bounding box center [260, 126] width 225 height 58
drag, startPoint x: 164, startPoint y: 143, endPoint x: 222, endPoint y: 144, distance: 58.9
click at [222, 144] on span "You know, increasing my connected devices, whether that's security devices like…" at bounding box center [260, 126] width 225 height 58
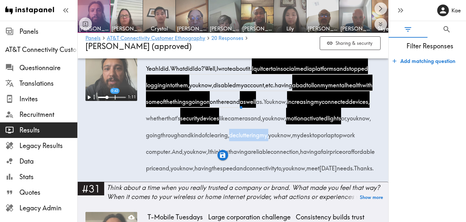
drag, startPoint x: 146, startPoint y: 160, endPoint x: 188, endPoint y: 161, distance: 41.8
click at [188, 155] on span "You know, increasing my connected devices, whether that's security devices like…" at bounding box center [260, 126] width 225 height 58
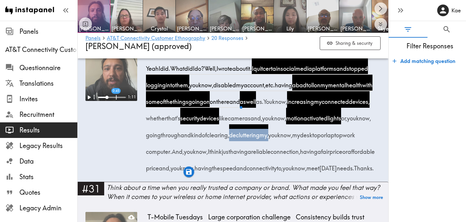
drag, startPoint x: 226, startPoint y: 158, endPoint x: 314, endPoint y: 163, distance: 87.9
click at [314, 163] on div "Yeah I did. What did I do? Well, I wrote about it. I quit certain social media …" at bounding box center [264, 116] width 233 height 116
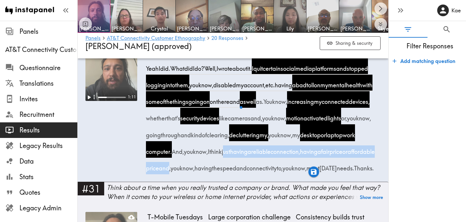
drag, startPoint x: 147, startPoint y: 176, endPoint x: 340, endPoint y: 175, distance: 192.7
click at [340, 172] on span "And, you know, I think just having a reliable connection, having a fair price o…" at bounding box center [262, 159] width 229 height 25
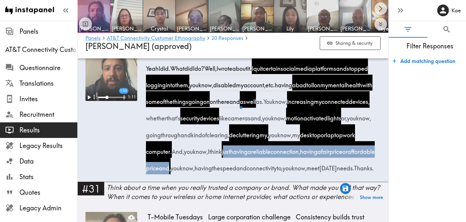
drag, startPoint x: 166, startPoint y: 193, endPoint x: 244, endPoint y: 193, distance: 78.0
click at [244, 172] on span "And, you know, I think just having a reliable connection, having a fair price o…" at bounding box center [262, 159] width 229 height 25
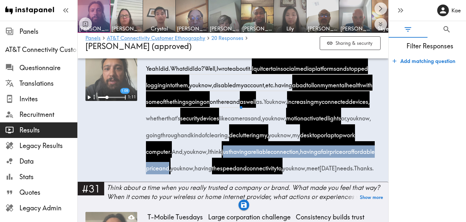
drag, startPoint x: 272, startPoint y: 192, endPoint x: 324, endPoint y: 196, distance: 51.3
click at [324, 174] on div "Yeah I did. What did I do? Well, I wrote about it. I quit certain social media …" at bounding box center [264, 116] width 233 height 116
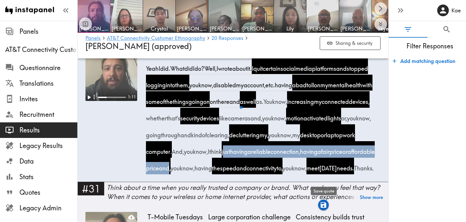
click at [325, 204] on icon "button" at bounding box center [324, 205] width 6 height 6
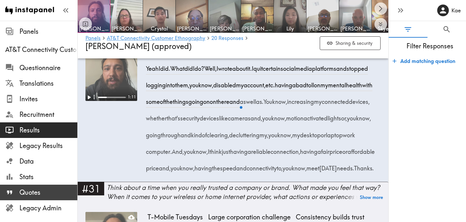
click at [41, 194] on span "Quotes" at bounding box center [48, 192] width 58 height 9
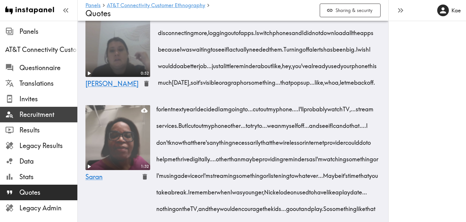
scroll to position [634, 0]
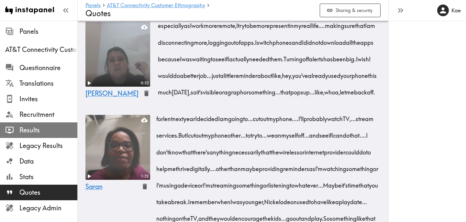
click at [48, 124] on span "Results" at bounding box center [48, 130] width 58 height 12
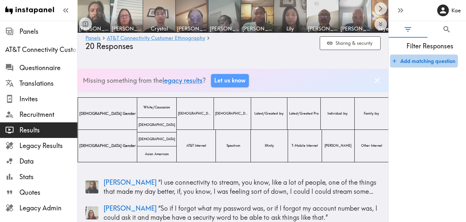
click at [431, 59] on button "Add matching question" at bounding box center [424, 60] width 68 height 13
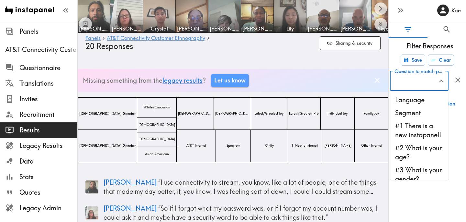
click at [413, 80] on input "Question to match panelists on" at bounding box center [414, 81] width 43 height 14
click at [408, 118] on li "Segment" at bounding box center [419, 112] width 59 height 13
type input "Segment"
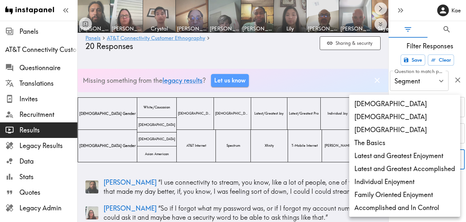
click at [421, 82] on div at bounding box center [233, 111] width 466 height 222
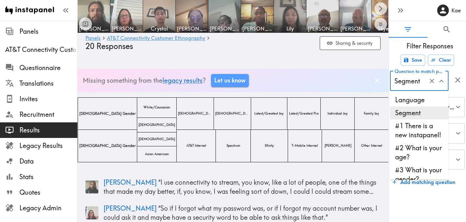
click at [420, 82] on input "Segment" at bounding box center [410, 81] width 35 height 14
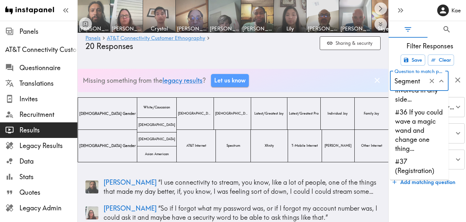
scroll to position [1519, 0]
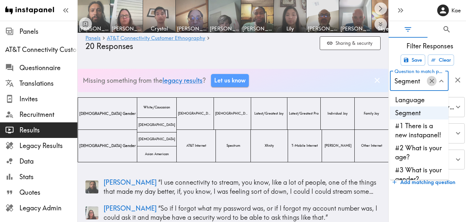
click at [431, 80] on icon "Clear" at bounding box center [432, 81] width 4 height 4
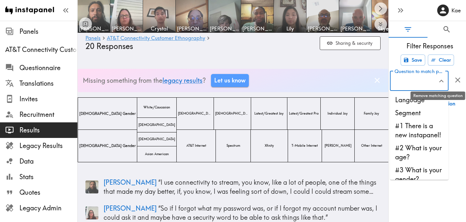
click at [459, 80] on icon "button" at bounding box center [458, 79] width 9 height 9
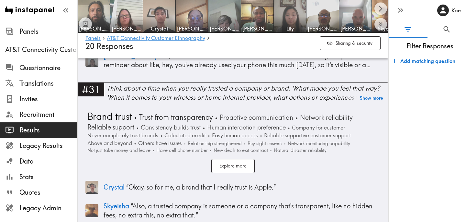
scroll to position [3582, 0]
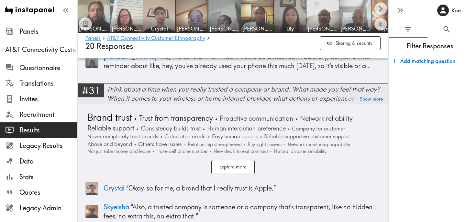
click at [233, 92] on div "Think about a time when you really trusted a company or brand. What made you fe…" at bounding box center [248, 94] width 282 height 18
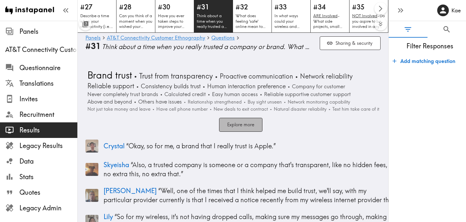
click at [253, 124] on button "Explore more" at bounding box center [240, 125] width 43 height 14
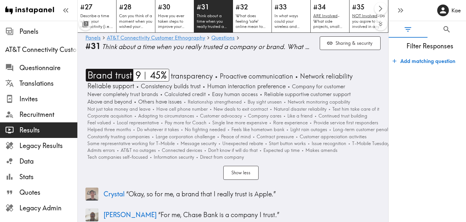
click at [129, 72] on span "Brand trust" at bounding box center [109, 75] width 46 height 13
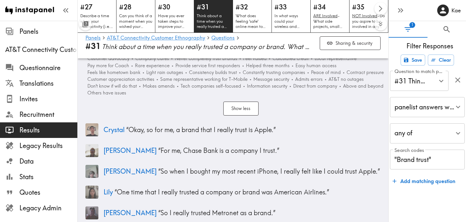
scroll to position [47, 0]
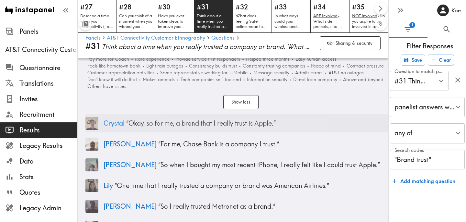
click at [270, 119] on p "Crystal “ Okay, so for me, a brand that I really trust is Apple. ”" at bounding box center [250, 123] width 293 height 9
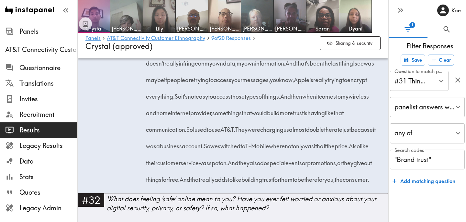
scroll to position [2139, 0]
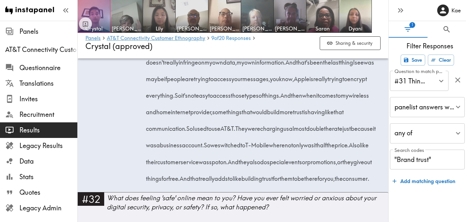
drag, startPoint x: 146, startPoint y: 111, endPoint x: 235, endPoint y: 115, distance: 89.8
click at [235, 115] on div "Think about a time when you really trusted a company or brand. What made you fe…" at bounding box center [264, 93] width 233 height 182
drag, startPoint x: 237, startPoint y: 113, endPoint x: 179, endPoint y: 144, distance: 66.1
click at [179, 144] on div "Think about a time when you really trusted a company or brand. What made you fe…" at bounding box center [264, 93] width 233 height 182
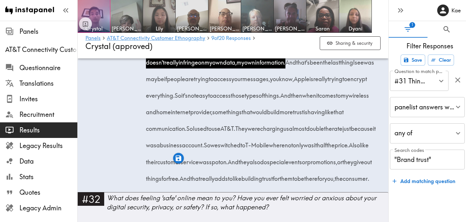
drag, startPoint x: 301, startPoint y: 145, endPoint x: 188, endPoint y: 163, distance: 115.1
click at [188, 99] on span "And that's been the last thing I see was maybe if people are trying to access y…" at bounding box center [262, 78] width 228 height 41
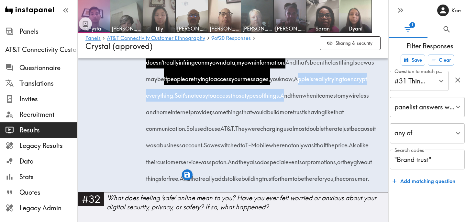
drag, startPoint x: 215, startPoint y: 162, endPoint x: 223, endPoint y: 180, distance: 19.9
click at [223, 180] on div "Think about a time when you really trusted a company or brand. What made you fe…" at bounding box center [264, 93] width 233 height 182
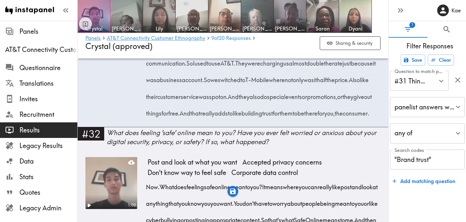
scroll to position [2206, 0]
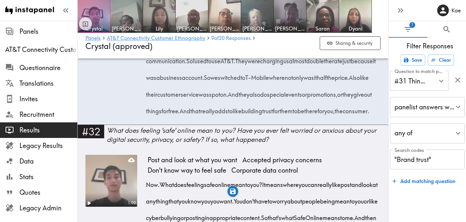
drag, startPoint x: 247, startPoint y: 111, endPoint x: 297, endPoint y: 131, distance: 53.3
click at [297, 65] on span "And then when it comes to my wireless and home internet provider, some things t…" at bounding box center [259, 44] width 223 height 41
drag, startPoint x: 309, startPoint y: 128, endPoint x: 361, endPoint y: 129, distance: 52.5
click at [361, 65] on span "And then when it comes to my wireless and home internet provider, some things t…" at bounding box center [259, 44] width 223 height 41
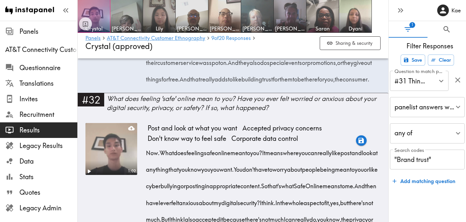
scroll to position [2238, 0]
drag, startPoint x: 203, startPoint y: 130, endPoint x: 247, endPoint y: 150, distance: 49.0
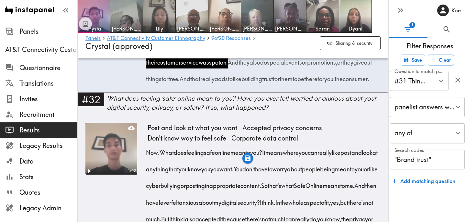
drag, startPoint x: 286, startPoint y: 146, endPoint x: 219, endPoint y: 165, distance: 69.6
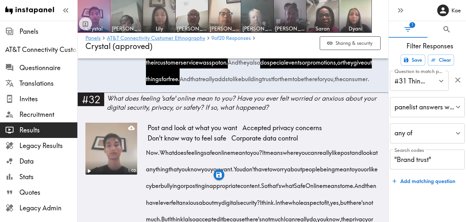
drag, startPoint x: 221, startPoint y: 163, endPoint x: 212, endPoint y: 178, distance: 17.7
click at [205, 190] on icon "button" at bounding box center [204, 191] width 7 height 7
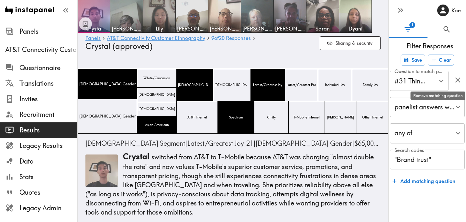
click at [457, 80] on icon "button" at bounding box center [458, 79] width 9 height 9
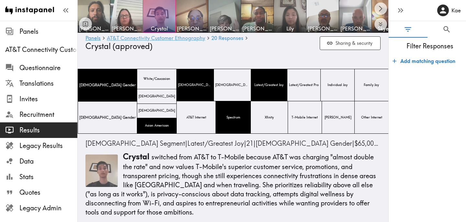
click at [185, 38] on link "AT&T Connectivity Customer Ethnography" at bounding box center [156, 38] width 98 height 6
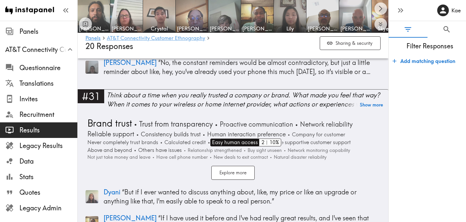
scroll to position [3573, 0]
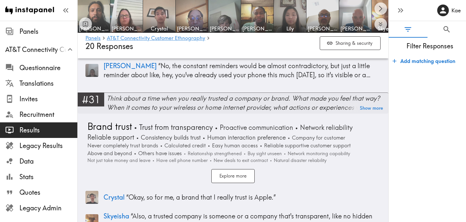
click at [217, 101] on div "Think about a time when you really trusted a company or brand. What made you fe…" at bounding box center [248, 103] width 282 height 18
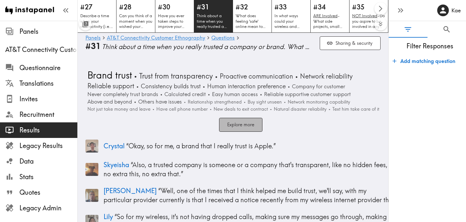
click at [257, 126] on button "Explore more" at bounding box center [240, 125] width 43 height 14
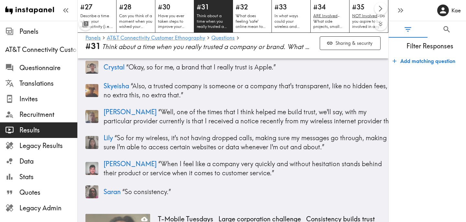
scroll to position [127, 0]
click at [319, 163] on p "Kyle “ When I feel like a company very quickly and without hesitation stands be…" at bounding box center [250, 168] width 293 height 18
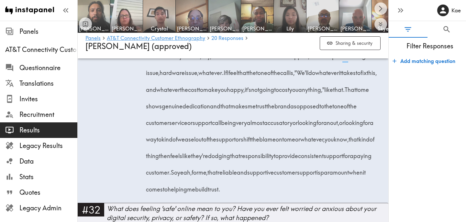
scroll to position [2122, 0]
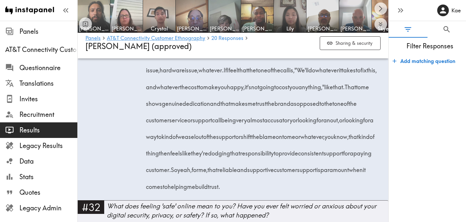
drag, startPoint x: 217, startPoint y: 86, endPoint x: 200, endPoint y: 122, distance: 39.3
click at [200, 122] on div "For me, in my experiences, the biggest trust for me is earned When I feel like …" at bounding box center [264, 101] width 233 height 182
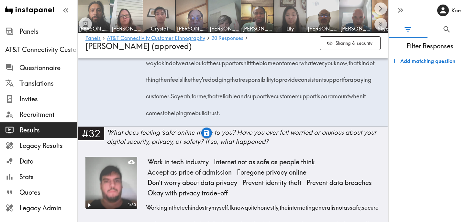
scroll to position [2196, 0]
drag, startPoint x: 326, startPoint y: 97, endPoint x: 236, endPoint y: 114, distance: 91.6
click at [236, 100] on span "That to me shows genuine dedication and that makes me trust the brand as oppose…" at bounding box center [262, 54] width 229 height 91
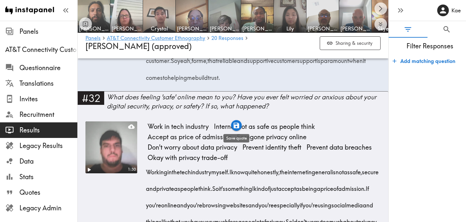
scroll to position [2229, 0]
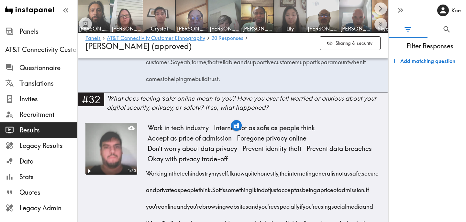
drag, startPoint x: 238, startPoint y: 79, endPoint x: 333, endPoint y: 114, distance: 101.6
click at [333, 66] on span "That to me shows genuine dedication and that makes me trust the brand as oppose…" at bounding box center [262, 20] width 229 height 91
drag, startPoint x: 194, startPoint y: 129, endPoint x: 227, endPoint y: 147, distance: 37.7
click at [227, 155] on icon "button" at bounding box center [227, 158] width 6 height 6
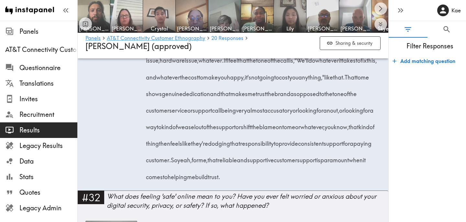
scroll to position [2130, 0]
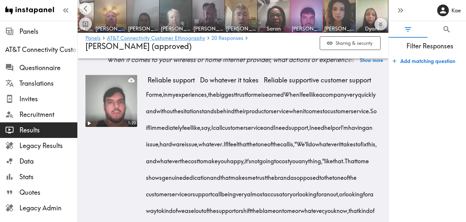
scroll to position [2062, 0]
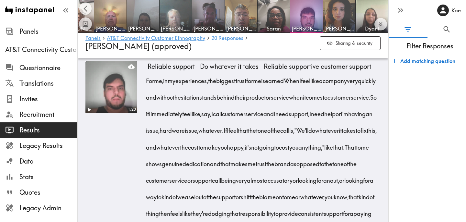
click at [135, 51] on div "Think about a time when you really trusted a company or brand. What made you fe…" at bounding box center [248, 41] width 282 height 18
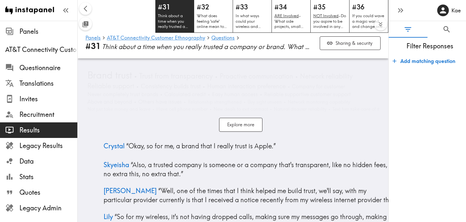
scroll to position [0, 39]
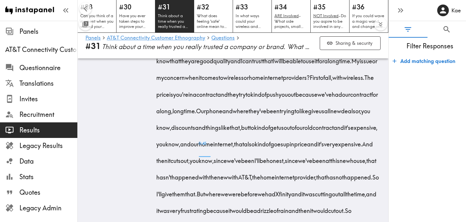
scroll to position [3503, 0]
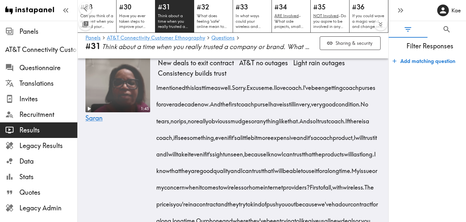
click at [215, 48] on span "Think about a time when you really trusted a company or brand. What made you fe…" at bounding box center [208, 46] width 213 height 9
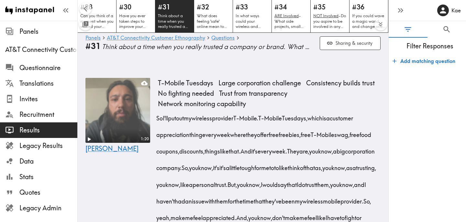
scroll to position [0, 0]
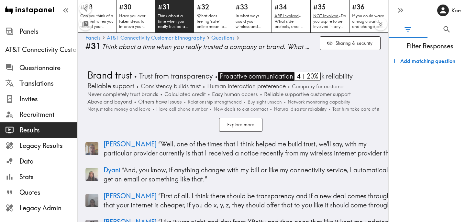
click at [274, 75] on span "Proactive communication" at bounding box center [255, 76] width 75 height 9
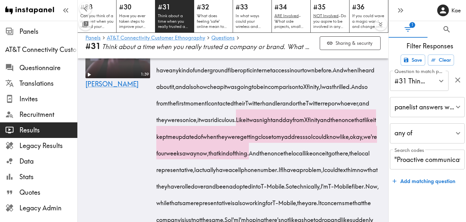
scroll to position [401, 0]
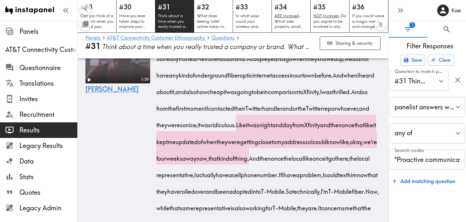
drag, startPoint x: 204, startPoint y: 75, endPoint x: 227, endPoint y: 78, distance: 23.1
click at [220, 65] on span "Metronet" at bounding box center [207, 56] width 23 height 17
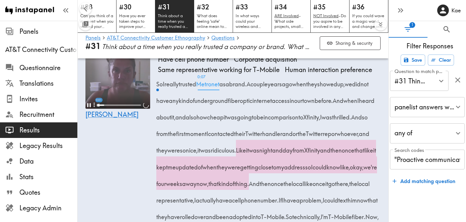
scroll to position [372, 0]
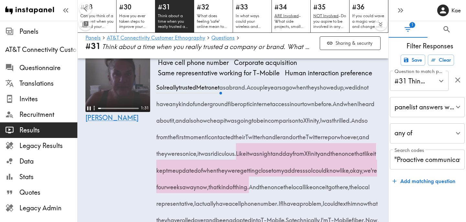
click at [125, 87] on video at bounding box center [117, 79] width 65 height 65
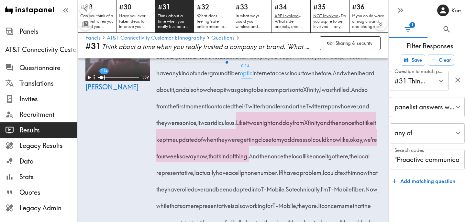
scroll to position [404, 0]
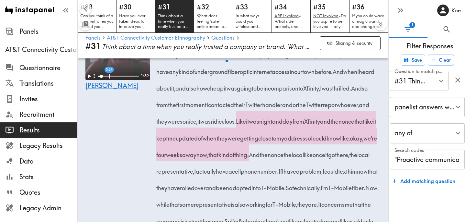
drag, startPoint x: 232, startPoint y: 123, endPoint x: 330, endPoint y: 126, distance: 98.2
click at [330, 125] on span "And so from the first moment I contacted their Twitter handler and or the Twitt…" at bounding box center [264, 104] width 213 height 41
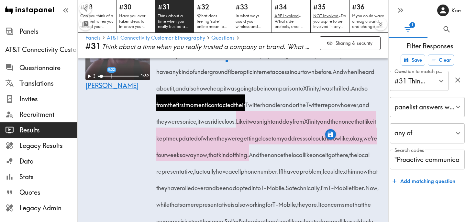
drag, startPoint x: 205, startPoint y: 139, endPoint x: 212, endPoint y: 140, distance: 7.9
click at [323, 111] on span "rep" at bounding box center [327, 102] width 9 height 17
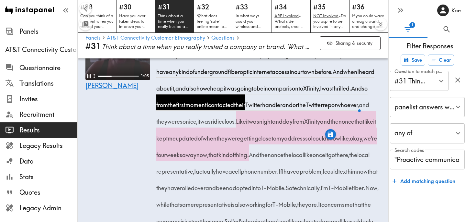
click at [133, 79] on video at bounding box center [117, 47] width 65 height 65
drag, startPoint x: 258, startPoint y: 138, endPoint x: 224, endPoint y: 156, distance: 38.4
click at [224, 156] on div "So I really trusted Metronet as a brand. A couple years ago when they showed up…" at bounding box center [269, 161] width 223 height 232
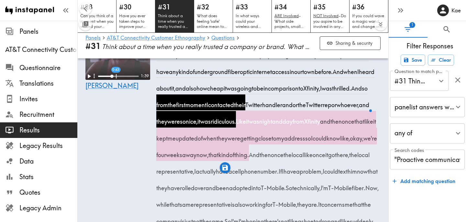
drag, startPoint x: 292, startPoint y: 155, endPoint x: 283, endPoint y: 172, distance: 19.7
click at [283, 158] on span "Like it was night and day from Xfinity and then once that like it kept me updat…" at bounding box center [268, 137] width 221 height 41
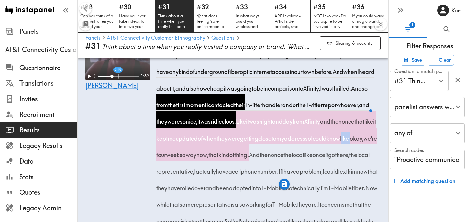
drag, startPoint x: 286, startPoint y: 172, endPoint x: 293, endPoint y: 174, distance: 8.1
click at [340, 144] on span "like," at bounding box center [345, 135] width 10 height 17
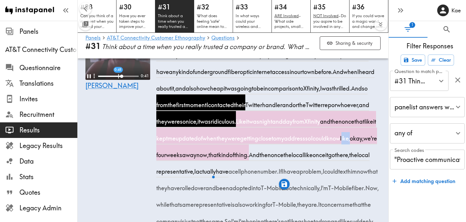
drag, startPoint x: 313, startPoint y: 172, endPoint x: 217, endPoint y: 189, distance: 97.1
click at [217, 189] on div "So I really trusted Metronet as a brand. A couple years ago when they showed up…" at bounding box center [269, 161] width 223 height 232
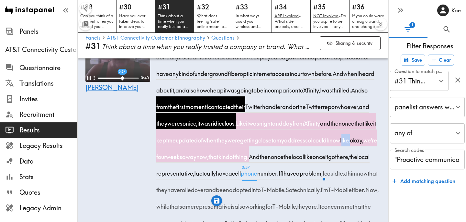
scroll to position [401, 0]
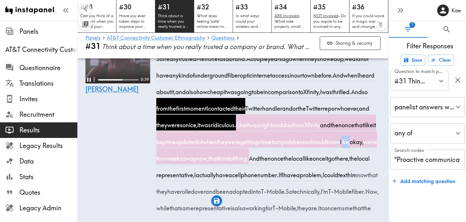
click at [132, 69] on video at bounding box center [117, 50] width 65 height 65
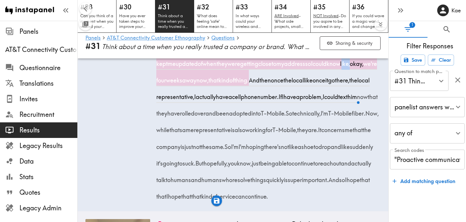
scroll to position [481, 0]
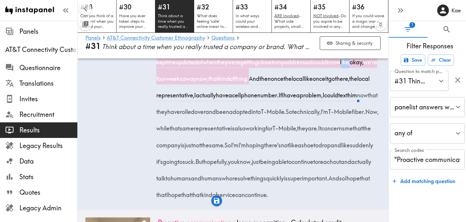
drag, startPoint x: 230, startPoint y: 113, endPoint x: 241, endPoint y: 113, distance: 10.4
click at [260, 85] on span "then" at bounding box center [265, 76] width 11 height 17
drag, startPoint x: 334, startPoint y: 112, endPoint x: 178, endPoint y: 148, distance: 160.1
click at [178, 148] on div "So I really trusted Metronet as a brand. A couple years ago when they showed up…" at bounding box center [269, 85] width 223 height 232
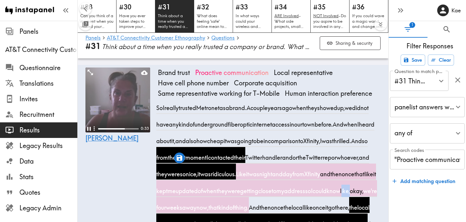
click at [133, 112] on video at bounding box center [117, 99] width 65 height 65
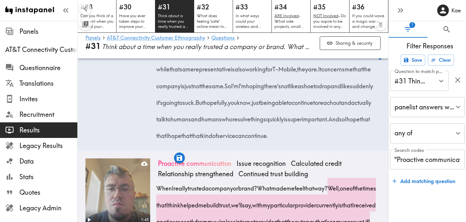
scroll to position [541, 0]
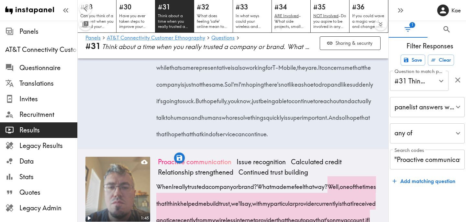
drag, startPoint x: 181, startPoint y: 85, endPoint x: 206, endPoint y: 103, distance: 31.2
click at [206, 103] on div "So I really trusted Metronet as a brand. A couple years ago when they showed up…" at bounding box center [269, 24] width 223 height 232
drag, startPoint x: 222, startPoint y: 101, endPoint x: 376, endPoint y: 101, distance: 153.5
click at [376, 71] on span "Now, while that same representative is also working for T-Mobile, they are." at bounding box center [269, 59] width 222 height 25
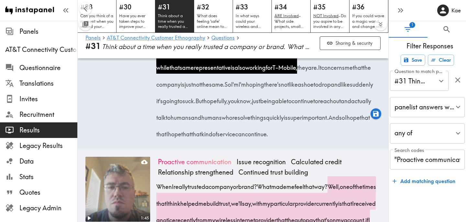
drag, startPoint x: 182, startPoint y: 118, endPoint x: 319, endPoint y: 122, distance: 136.7
click at [319, 122] on div "So I really trusted Metronet as a brand. A couple years ago when they showed up…" at bounding box center [269, 24] width 223 height 232
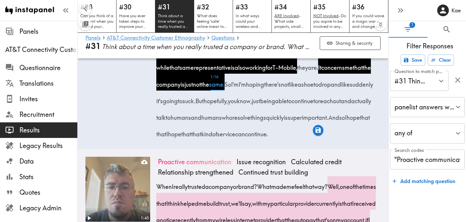
click at [225, 90] on span "1:16 same." at bounding box center [217, 82] width 16 height 17
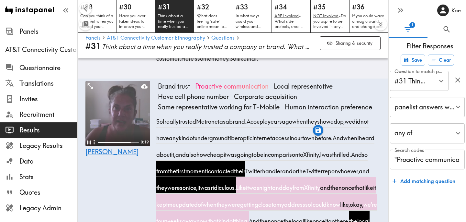
click at [118, 121] on video at bounding box center [117, 113] width 65 height 65
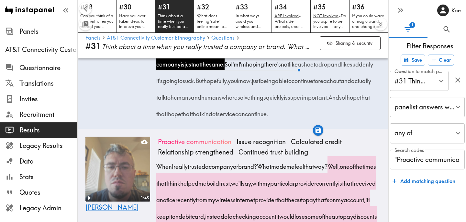
scroll to position [564, 0]
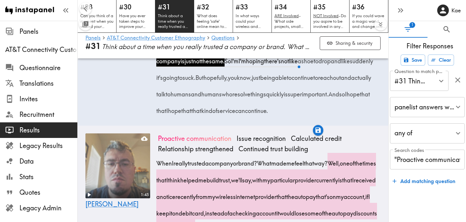
drag, startPoint x: 337, startPoint y: 93, endPoint x: 184, endPoint y: 113, distance: 154.5
click at [184, 81] on span "So I'm I'm hoping there's not like a shoe to drop and like suddenly it's going …" at bounding box center [266, 69] width 217 height 25
drag, startPoint x: 196, startPoint y: 110, endPoint x: 233, endPoint y: 114, distance: 36.8
click at [233, 81] on span "So I'm I'm hoping there's not like a shoe to drop and like suddenly it's going …" at bounding box center [266, 69] width 217 height 25
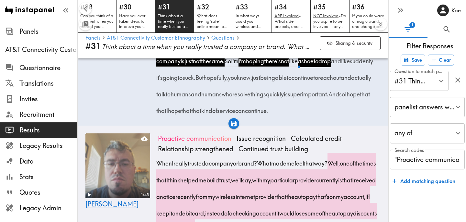
drag, startPoint x: 247, startPoint y: 111, endPoint x: 325, endPoint y: 116, distance: 78.5
click at [326, 116] on div "So I really trusted Metronet as a brand. A couple years ago when they showed up…" at bounding box center [269, 1] width 223 height 232
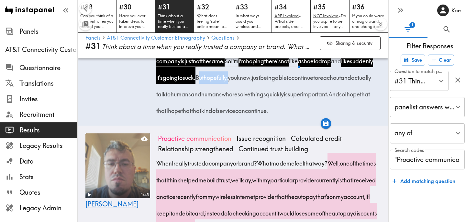
drag, startPoint x: 327, startPoint y: 111, endPoint x: 361, endPoint y: 113, distance: 33.8
click at [361, 98] on span "But hopefully, you know, just being able to continue to reach out and actually …" at bounding box center [265, 85] width 215 height 25
drag, startPoint x: 174, startPoint y: 128, endPoint x: 349, endPoint y: 131, distance: 175.2
click at [349, 98] on span "But hopefully, you know, just being able to continue to reach out and actually …" at bounding box center [265, 85] width 215 height 25
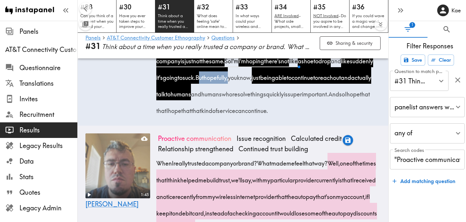
drag, startPoint x: 248, startPoint y: 144, endPoint x: 296, endPoint y: 145, distance: 47.6
click at [296, 117] on div "So I really trusted Metronet as a brand. A couple years ago when they showed up…" at bounding box center [269, 1] width 223 height 232
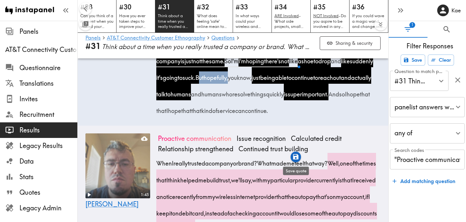
click at [296, 156] on icon "button" at bounding box center [296, 157] width 6 height 6
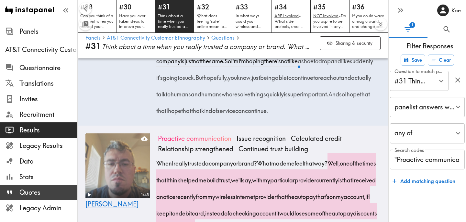
click at [45, 188] on span "Quotes" at bounding box center [48, 192] width 58 height 9
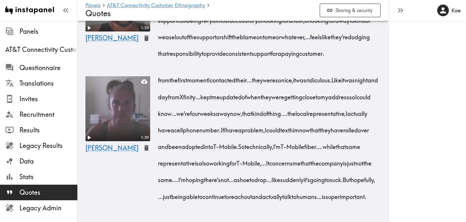
scroll to position [1286, 0]
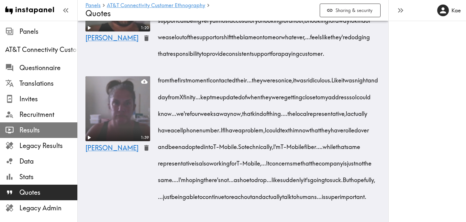
click at [40, 129] on span "Results" at bounding box center [48, 129] width 58 height 9
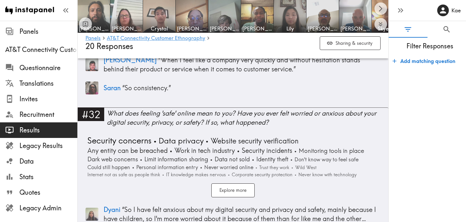
scroll to position [3806, 0]
click at [153, 120] on div "What does feeling 'safe' online mean to you? Have you ever felt worried or anxi…" at bounding box center [248, 117] width 282 height 18
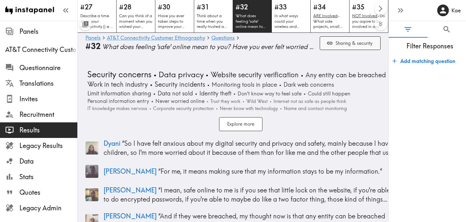
click at [337, 43] on button "Sharing & security" at bounding box center [350, 43] width 61 height 14
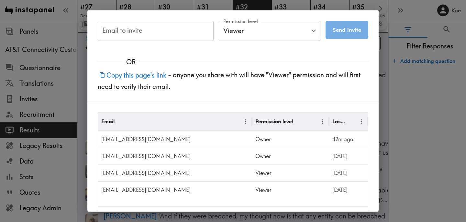
click at [403, 118] on div "Email to invite Email to invite Permission level Viewer Viewer Permission level…" at bounding box center [233, 111] width 466 height 222
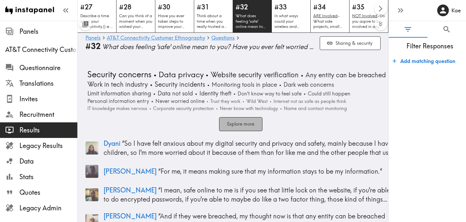
click at [247, 124] on button "Explore more" at bounding box center [240, 124] width 43 height 14
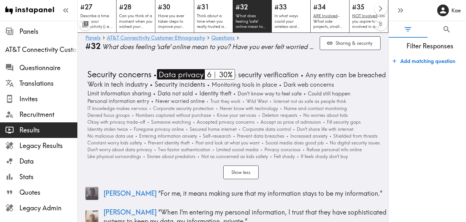
click at [197, 73] on span "Data privacy" at bounding box center [180, 74] width 47 height 10
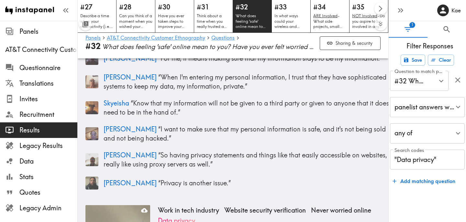
scroll to position [59, 0]
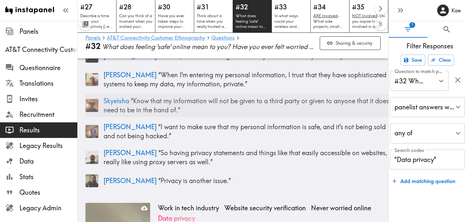
click at [140, 106] on p "Skyeisha “ Know that my information will not be given to a third party or given…" at bounding box center [250, 105] width 293 height 18
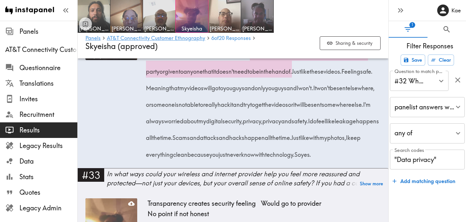
drag, startPoint x: 228, startPoint y: 121, endPoint x: 339, endPoint y: 121, distance: 110.8
click at [339, 58] on span "Feeling safe online to me is me being able to type in my information online, es…" at bounding box center [263, 46] width 231 height 25
drag, startPoint x: 186, startPoint y: 137, endPoint x: 306, endPoint y: 152, distance: 121.1
click at [306, 152] on div "Feeling safe online to me is me being able to type in my information online, es…" at bounding box center [264, 94] width 233 height 133
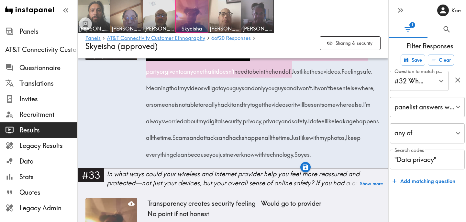
drag, startPoint x: 307, startPoint y: 154, endPoint x: 373, endPoint y: 156, distance: 66.7
click at [370, 75] on span "Know that my information will not be given to a third party or given to anyone …" at bounding box center [259, 62] width 222 height 25
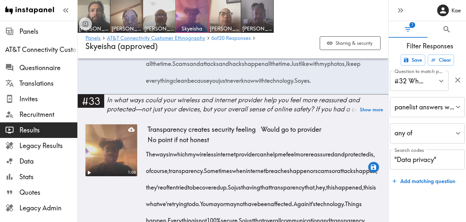
scroll to position [2455, 0]
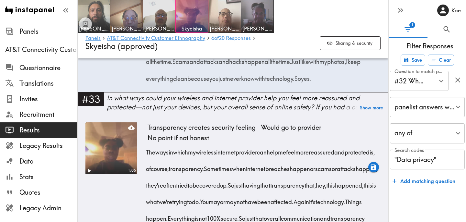
drag, startPoint x: 147, startPoint y: 95, endPoint x: 202, endPoint y: 97, distance: 55.1
click at [202, 85] on div "Feeling safe online to me is me being able to type in my information online, es…" at bounding box center [264, 18] width 233 height 133
drag, startPoint x: 301, startPoint y: 96, endPoint x: 170, endPoint y: 114, distance: 132.1
click at [170, 16] on span "Meaning that my videos will go to you guys and only you guys and I won't." at bounding box center [231, 12] width 167 height 8
drag, startPoint x: 202, startPoint y: 111, endPoint x: 296, endPoint y: 128, distance: 94.9
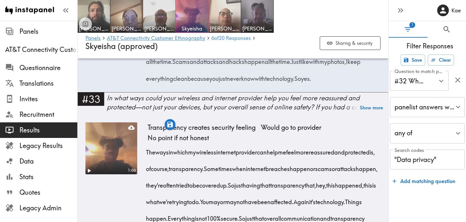
click at [296, 32] on span "It won't be sent elsewhere, or someone is not able to really hack it and try to…" at bounding box center [262, 20] width 229 height 25
drag, startPoint x: 203, startPoint y: 96, endPoint x: 234, endPoint y: 98, distance: 31.2
drag, startPoint x: 307, startPoint y: 128, endPoint x: 208, endPoint y: 147, distance: 101.6
click at [208, 49] on span "I'm always worried about my digital security, privacy, privacy and safety." at bounding box center [260, 36] width 225 height 25
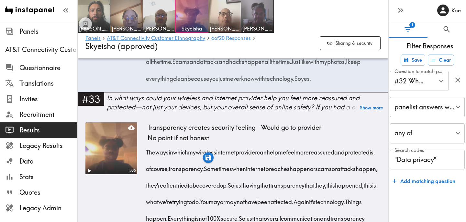
drag, startPoint x: 242, startPoint y: 145, endPoint x: 258, endPoint y: 145, distance: 16.2
click at [292, 51] on span "safety." at bounding box center [300, 43] width 17 height 17
drag, startPoint x: 292, startPoint y: 145, endPoint x: 373, endPoint y: 150, distance: 80.5
click at [373, 85] on div "Feeling safe online to me is me being able to type in my information online, es…" at bounding box center [264, 18] width 233 height 133
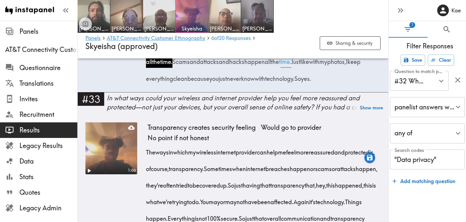
drag, startPoint x: 145, startPoint y: 160, endPoint x: 277, endPoint y: 163, distance: 131.5
click at [277, 92] on div "0:45 0:54 Data privacy Security concerns Security incidents Limit information s…" at bounding box center [232, 12] width 295 height 160
drag, startPoint x: 147, startPoint y: 94, endPoint x: 236, endPoint y: 98, distance: 88.8
click at [236, 85] on div "Feeling safe online to me is me being able to type in my information online, es…" at bounding box center [264, 18] width 233 height 133
drag, startPoint x: 274, startPoint y: 96, endPoint x: 169, endPoint y: 112, distance: 105.4
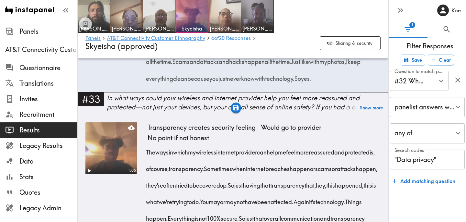
click at [169, 16] on span "Meaning that my videos will go to you guys and only you guys and I won't." at bounding box center [231, 12] width 167 height 8
drag, startPoint x: 202, startPoint y: 111, endPoint x: 296, endPoint y: 132, distance: 96.2
click at [296, 85] on div "Feeling safe online to me is me being able to type in my information online, es…" at bounding box center [264, 18] width 233 height 133
drag, startPoint x: 306, startPoint y: 129, endPoint x: 206, endPoint y: 146, distance: 101.8
click at [206, 49] on span "I'm always worried about my digital security, privacy, privacy and safety." at bounding box center [260, 36] width 225 height 25
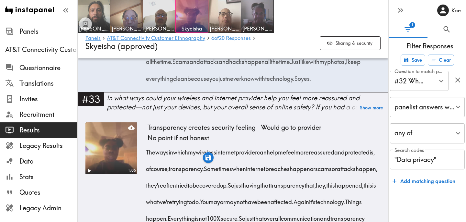
drag, startPoint x: 242, startPoint y: 146, endPoint x: 258, endPoint y: 146, distance: 16.2
click at [292, 51] on span "safety." at bounding box center [300, 43] width 17 height 17
drag, startPoint x: 292, startPoint y: 144, endPoint x: 370, endPoint y: 147, distance: 78.1
click at [370, 65] on span "I do feel like leakage happens all the time." at bounding box center [264, 53] width 233 height 25
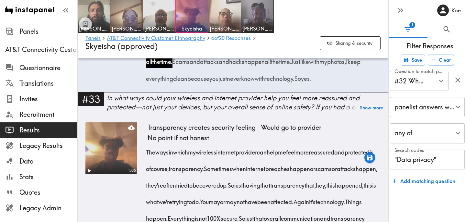
drag, startPoint x: 147, startPoint y: 161, endPoint x: 278, endPoint y: 163, distance: 131.2
click at [278, 85] on div "Feeling safe online to me is me being able to type in my information online, es…" at bounding box center [264, 18] width 233 height 133
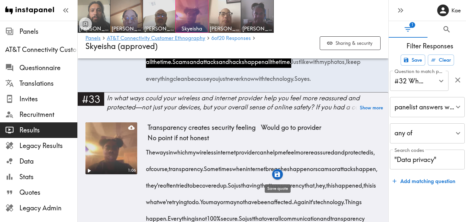
click at [276, 174] on icon "button" at bounding box center [278, 174] width 6 height 6
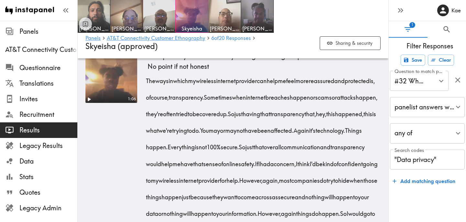
scroll to position [2532, 0]
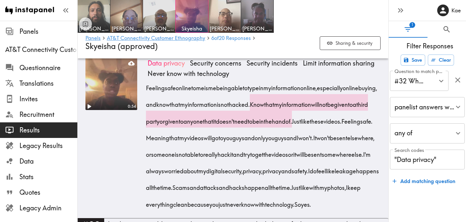
scroll to position [2346, 0]
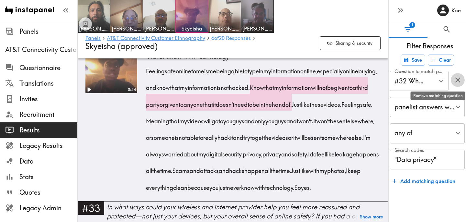
click at [460, 79] on icon "button" at bounding box center [458, 79] width 9 height 9
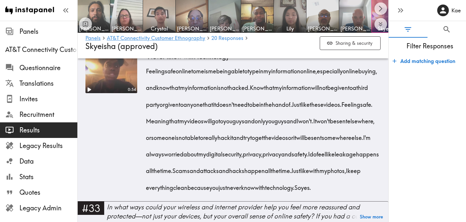
click at [166, 30] on div "What does feeling 'safe' online mean to you? Have you ever felt worried or anxi…" at bounding box center [248, 21] width 282 height 18
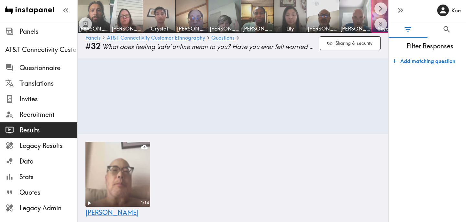
scroll to position [0, 39]
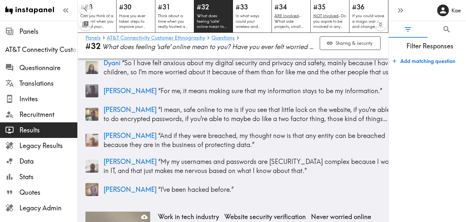
scroll to position [80, 0]
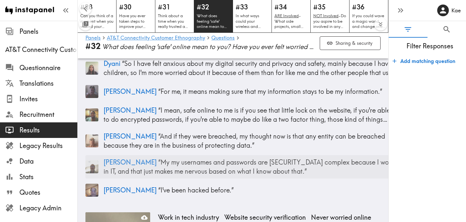
click at [269, 171] on p "James “ My my usernames and passwords are ridiculously complex because I work i…" at bounding box center [250, 166] width 293 height 18
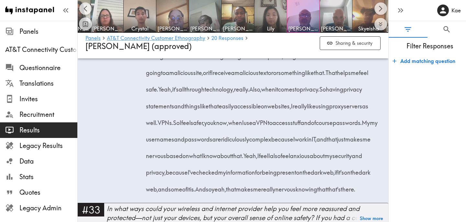
scroll to position [2233, 0]
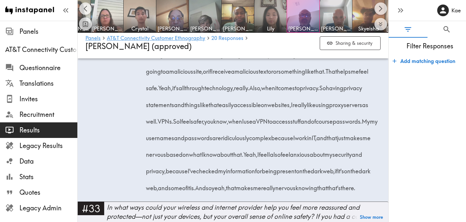
drag, startPoint x: 219, startPoint y: 72, endPoint x: 296, endPoint y: 91, distance: 78.9
click at [296, 91] on div "Feeling safe online? Yeah. I always feel worried and anxious about my digital s…" at bounding box center [264, 93] width 233 height 199
drag, startPoint x: 223, startPoint y: 104, endPoint x: 190, endPoint y: 121, distance: 36.7
click at [190, 121] on div "Feeling safe online? Yeah. I always feel worried and anxious about my digital s…" at bounding box center [264, 93] width 233 height 199
drag, startPoint x: 229, startPoint y: 121, endPoint x: 258, endPoint y: 123, distance: 28.9
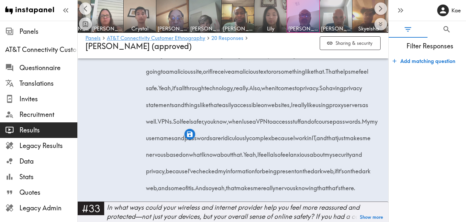
click at [258, 59] on span "But what does feeling safe mean to me?" at bounding box center [258, 46] width 220 height 25
drag, startPoint x: 191, startPoint y: 121, endPoint x: 229, endPoint y: 122, distance: 37.3
click at [229, 59] on span "But what does feeling safe mean to me?" at bounding box center [258, 46] width 220 height 25
drag, startPoint x: 260, startPoint y: 121, endPoint x: 293, endPoint y: 125, distance: 32.9
click at [293, 59] on span "But what does feeling safe mean to me?" at bounding box center [258, 46] width 220 height 25
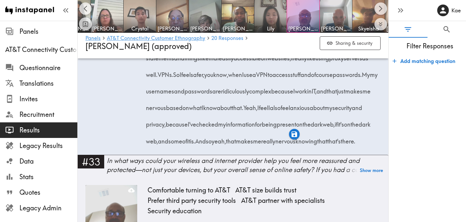
scroll to position [2281, 0]
drag, startPoint x: 316, startPoint y: 75, endPoint x: 248, endPoint y: 109, distance: 75.3
click at [248, 109] on div "Feeling safe online? Yeah. I always feel worried and anxious about my digital s…" at bounding box center [264, 46] width 233 height 199
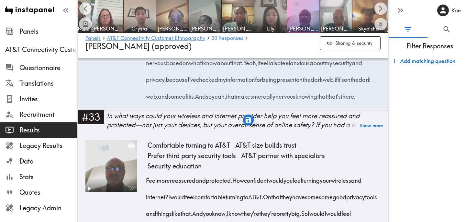
scroll to position [2326, 0]
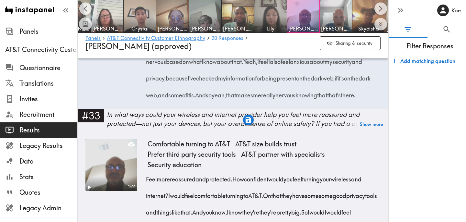
drag, startPoint x: 284, startPoint y: 79, endPoint x: 163, endPoint y: 114, distance: 126.6
click at [163, 101] on div "Feeling safe online? Yeah. I always feel worried and anxious about my digital s…" at bounding box center [264, 1] width 233 height 199
drag, startPoint x: 187, startPoint y: 128, endPoint x: 294, endPoint y: 144, distance: 107.7
click at [294, 65] on span "My my usernames and passwords are ridiculously complex because I work in IT, an…" at bounding box center [264, 44] width 232 height 41
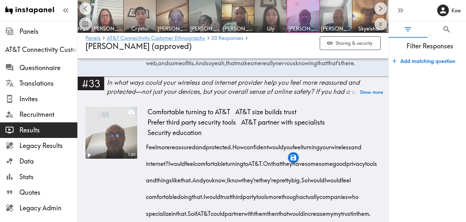
scroll to position [2359, 0]
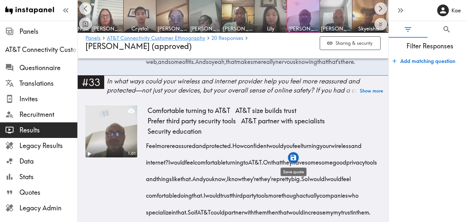
click at [292, 156] on icon "button" at bounding box center [293, 156] width 7 height 7
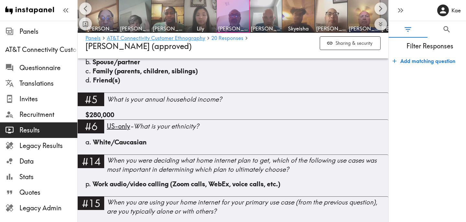
scroll to position [866, 0]
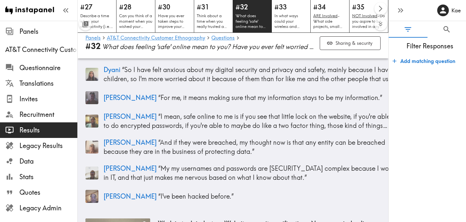
scroll to position [70, 0]
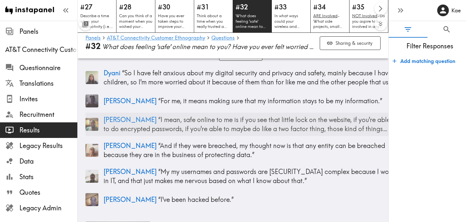
click at [145, 131] on p "Kimberly “ I mean, safe online to me is if you see that little lock on the webs…" at bounding box center [250, 124] width 293 height 18
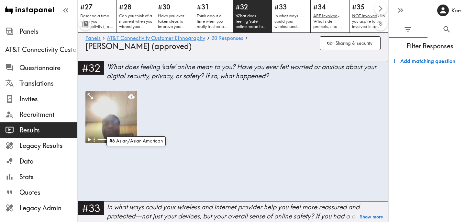
scroll to position [0, 19]
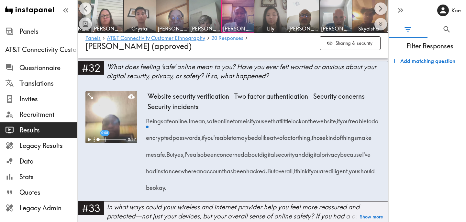
drag, startPoint x: 267, startPoint y: 120, endPoint x: 291, endPoint y: 142, distance: 32.5
click at [291, 142] on span "I mean, safe online to me is if you see that little lock on the website, if you…" at bounding box center [264, 137] width 233 height 41
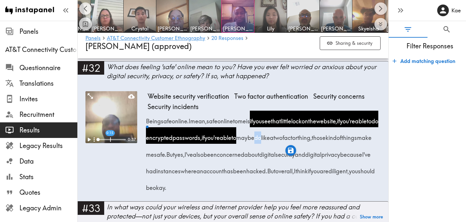
drag, startPoint x: 311, startPoint y: 139, endPoint x: 316, endPoint y: 139, distance: 5.5
click at [261, 139] on span "do" at bounding box center [258, 135] width 7 height 17
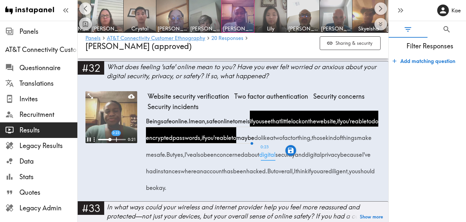
click at [373, 165] on div "Being safe online. I mean, safe online to me is if you see that little lock on …" at bounding box center [264, 151] width 233 height 83
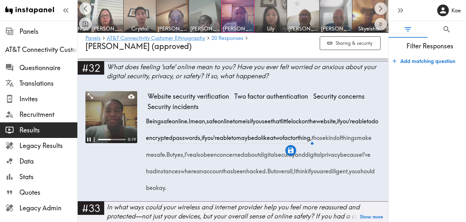
click at [117, 120] on video at bounding box center [111, 117] width 52 height 52
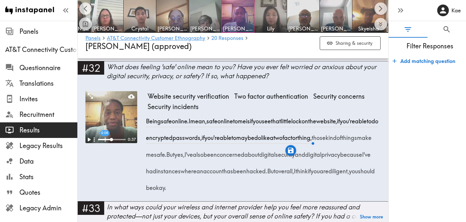
drag, startPoint x: 266, startPoint y: 122, endPoint x: 249, endPoint y: 138, distance: 23.6
click at [249, 138] on span "I mean, safe online to me is if you see that little lock on the website, if you…" at bounding box center [264, 137] width 233 height 41
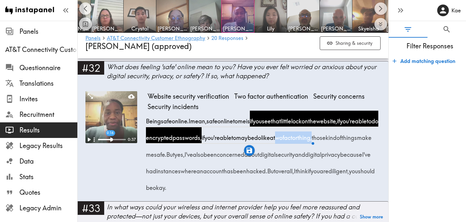
drag, startPoint x: 335, startPoint y: 139, endPoint x: 378, endPoint y: 142, distance: 43.2
click at [378, 142] on div "Being safe online. I mean, safe online to me is if you see that little lock on …" at bounding box center [264, 151] width 233 height 83
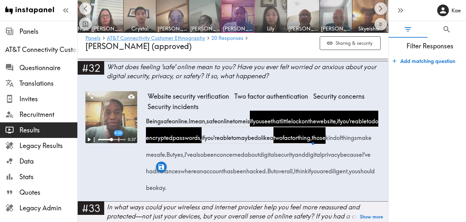
click at [362, 160] on span "I've" at bounding box center [366, 151] width 8 height 17
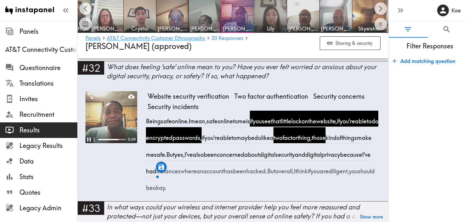
click at [116, 111] on video at bounding box center [111, 117] width 52 height 52
click at [163, 165] on icon "button" at bounding box center [162, 167] width 6 height 6
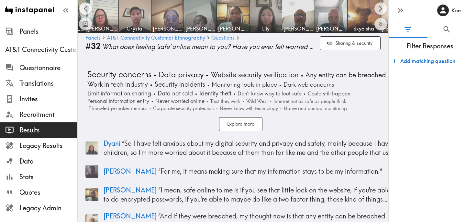
click at [218, 37] on link "Questions" at bounding box center [222, 38] width 23 height 6
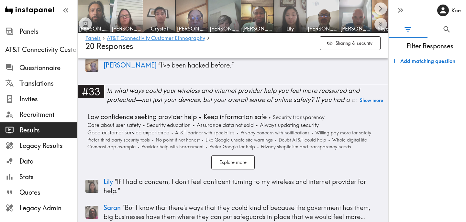
scroll to position [4082, 0]
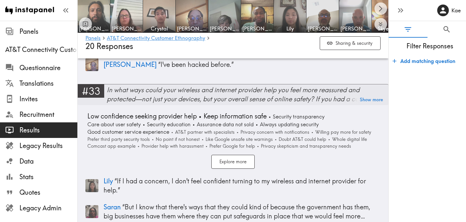
click at [182, 88] on div "In what ways could your wireless and internet provider help you feel more reass…" at bounding box center [248, 94] width 282 height 18
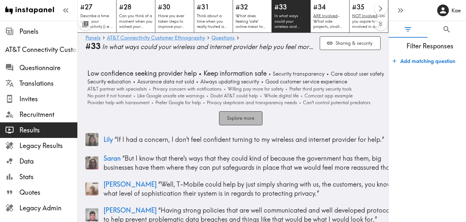
click at [248, 121] on button "Explore more" at bounding box center [240, 118] width 43 height 14
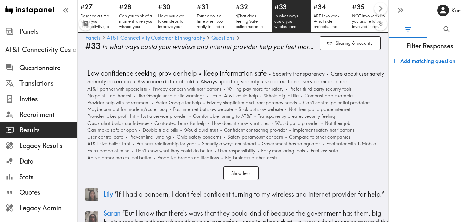
click at [277, 49] on span "In what ways could your wireless and internet provider help you feel more reass…" at bounding box center [208, 46] width 213 height 9
click at [259, 43] on span "In what ways could your wireless and internet provider help you feel more reass…" at bounding box center [208, 46] width 213 height 9
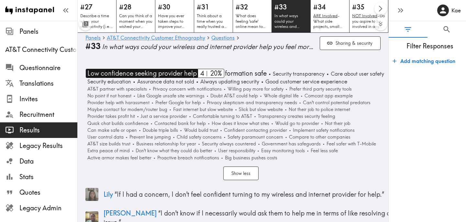
click at [188, 72] on span "Low confidence seeking provider help" at bounding box center [141, 73] width 111 height 9
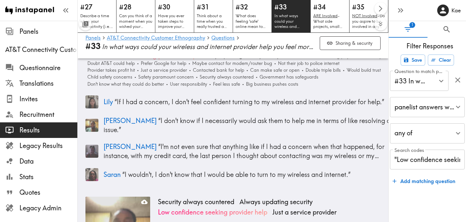
scroll to position [17, 0]
click at [208, 145] on p "Courtney “ I'm not even sure that anything like if I had a concern when that ha…" at bounding box center [250, 151] width 293 height 18
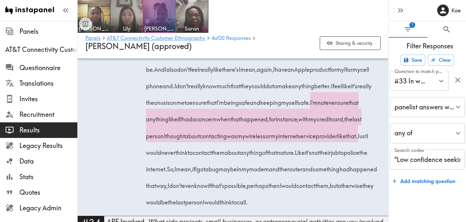
scroll to position [2615, 0]
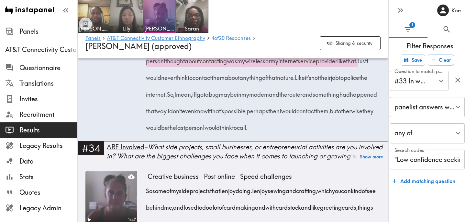
scroll to position [2720, 0]
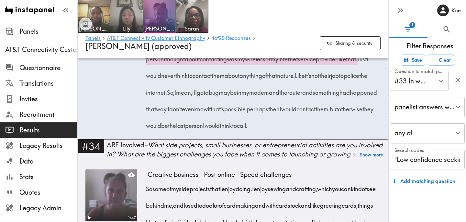
drag, startPoint x: 282, startPoint y: 75, endPoint x: 313, endPoint y: 78, distance: 31.5
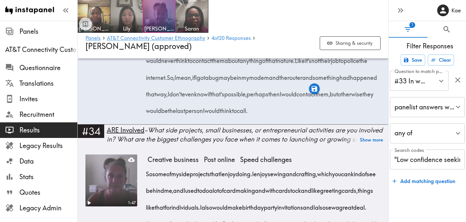
scroll to position [2726, 0]
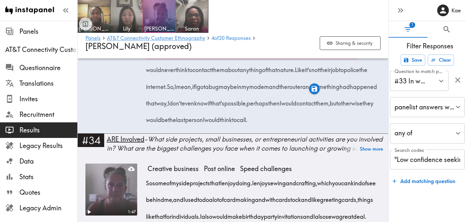
drag, startPoint x: 357, startPoint y: 71, endPoint x: 266, endPoint y: 86, distance: 92.2
click at [266, 86] on div "So I think the internet provider and wireless, I mean, I feel secure, like I me…" at bounding box center [264, 34] width 233 height 182
drag, startPoint x: 267, startPoint y: 86, endPoint x: 327, endPoint y: 88, distance: 59.6
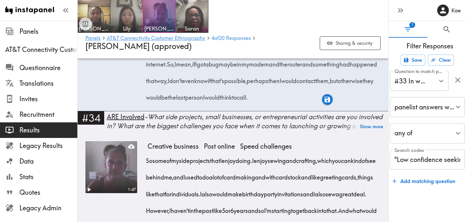
scroll to position [2749, 0]
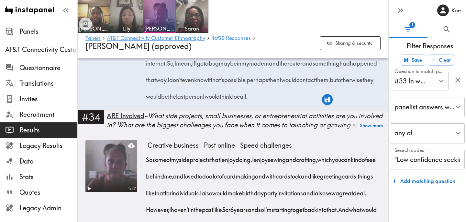
drag, startPoint x: 371, startPoint y: 80, endPoint x: 226, endPoint y: 100, distance: 145.8
drag, startPoint x: 247, startPoint y: 97, endPoint x: 234, endPoint y: 116, distance: 22.8
click at [235, 102] on div "So I think the internet provider and wireless, I mean, I feel secure, like I me…" at bounding box center [264, 11] width 233 height 182
drag, startPoint x: 261, startPoint y: 113, endPoint x: 240, endPoint y: 131, distance: 26.7
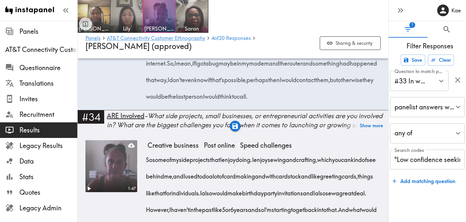
click at [240, 102] on div "So I think the internet provider and wireless, I mean, I feel secure, like I me…" at bounding box center [264, 11] width 233 height 182
drag, startPoint x: 332, startPoint y: 131, endPoint x: 297, endPoint y: 165, distance: 49.7
click at [297, 34] on span "I'm not even sure that anything like if I had a concern when that happened, for…" at bounding box center [256, 13] width 216 height 41
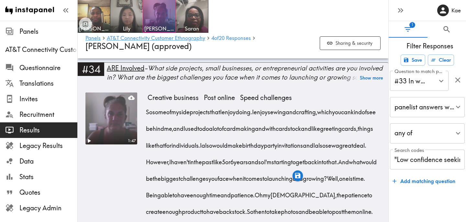
scroll to position [2797, 0]
drag, startPoint x: 293, startPoint y: 131, endPoint x: 169, endPoint y: 151, distance: 125.6
drag, startPoint x: 200, startPoint y: 148, endPoint x: 175, endPoint y: 168, distance: 32.7
click at [175, 52] on span "So, I mean, if I got a bug maybe in my modem and the router and something had h…" at bounding box center [263, 31] width 231 height 41
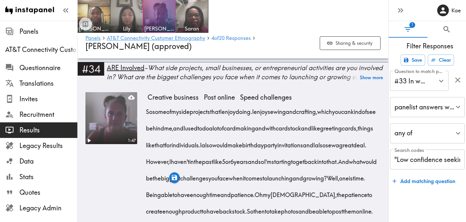
drag, startPoint x: 290, startPoint y: 165, endPoint x: 161, endPoint y: 184, distance: 129.9
click at [161, 52] on span "So, I mean, if I got a bug maybe in my modem and the router and something had h…" at bounding box center [263, 31] width 231 height 41
click at [162, 194] on icon "button" at bounding box center [162, 194] width 6 height 6
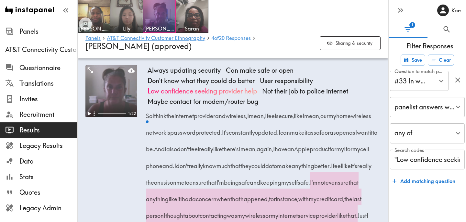
click at [145, 44] on div "In what ways could your wireless and internet provider help you feel more reass…" at bounding box center [248, 26] width 282 height 36
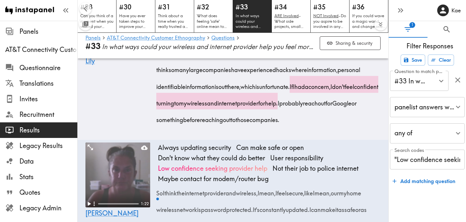
scroll to position [322, 0]
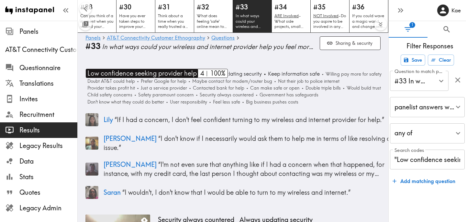
click at [165, 73] on span "Low confidence seeking provider help" at bounding box center [141, 73] width 111 height 9
click at [162, 70] on span "Low confidence seeking provider help" at bounding box center [141, 73] width 111 height 9
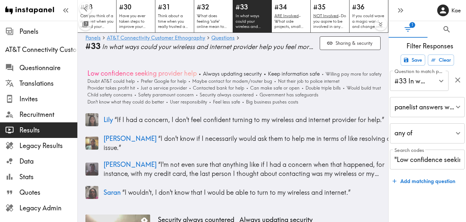
click at [170, 55] on header "#27 Describe a time when your connectivity (i.e., wireless and home internet se…" at bounding box center [233, 29] width 311 height 58
click at [175, 47] on span "In what ways could your wireless and internet provider help you feel more reass…" at bounding box center [208, 46] width 213 height 9
click at [453, 61] on button "Clear" at bounding box center [441, 59] width 26 height 11
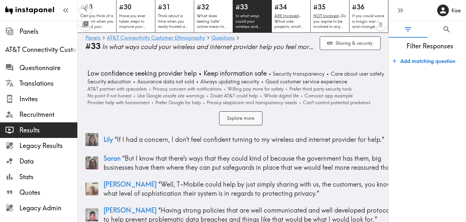
click at [250, 119] on button "Explore more" at bounding box center [240, 118] width 43 height 14
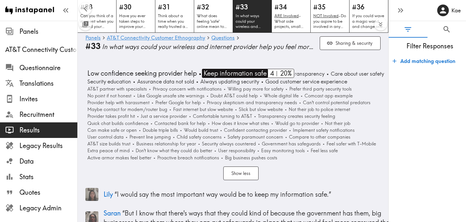
click at [246, 74] on span "Keep information safe" at bounding box center [234, 73] width 65 height 9
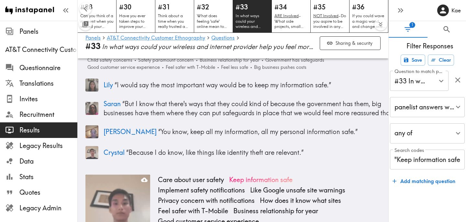
scroll to position [33, 0]
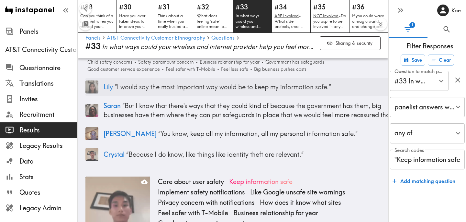
click at [159, 86] on p "Lily “ I would say the most important way would be to keep my information safe.…" at bounding box center [250, 86] width 293 height 9
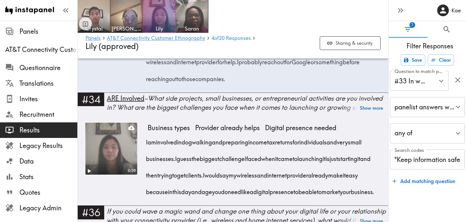
scroll to position [2329, 0]
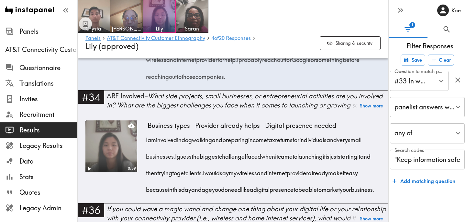
drag, startPoint x: 215, startPoint y: 77, endPoint x: 377, endPoint y: 80, distance: 161.6
click at [377, 80] on div "In what ways? I would say the most important way would be to keep my informatio…" at bounding box center [264, 24] width 233 height 116
drag, startPoint x: 175, startPoint y: 94, endPoint x: 282, endPoint y: 95, distance: 107.5
drag, startPoint x: 295, startPoint y: 93, endPoint x: 169, endPoint y: 108, distance: 127.2
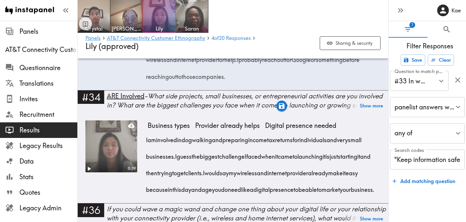
click at [169, 82] on div "In what ways? I would say the most important way would be to keep my informatio…" at bounding box center [264, 24] width 233 height 116
drag, startPoint x: 188, startPoint y: 109, endPoint x: 204, endPoint y: 110, distance: 15.9
click at [204, 14] on span "And so that's where I do feel a little, a little bit of hesitancy that I don't …" at bounding box center [261, 1] width 227 height 25
drag, startPoint x: 189, startPoint y: 109, endPoint x: 261, endPoint y: 112, distance: 72.0
click at [261, 14] on span "And so that's where I do feel a little, a little bit of hesitancy that I don't …" at bounding box center [261, 1] width 227 height 25
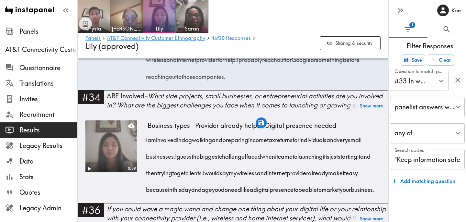
drag, startPoint x: 295, startPoint y: 110, endPoint x: 212, endPoint y: 127, distance: 85.3
click at [212, 82] on div "In what ways? I would say the most important way would be to keep my informatio…" at bounding box center [264, 24] width 233 height 116
click at [162, 16] on span "where" at bounding box center [154, 8] width 16 height 17
drag, startPoint x: 174, startPoint y: 94, endPoint x: 168, endPoint y: 108, distance: 15.6
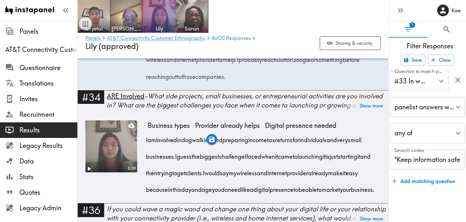
click at [168, 82] on div "In what ways? I would say the most important way would be to keep my informatio…" at bounding box center [264, 24] width 233 height 116
drag, startPoint x: 197, startPoint y: 144, endPoint x: 367, endPoint y: 146, distance: 170.3
click at [367, 82] on div "In what ways? I would say the most important way would be to keep my informatio…" at bounding box center [264, 24] width 233 height 116
drag, startPoint x: 368, startPoint y: 144, endPoint x: 372, endPoint y: 176, distance: 31.9
click at [372, 82] on div "In what ways? I would say the most important way would be to keep my informatio…" at bounding box center [264, 24] width 233 height 116
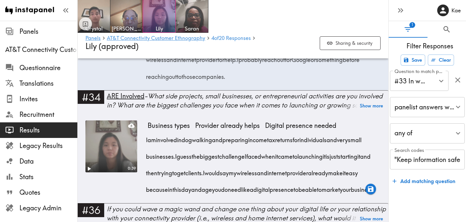
drag, startPoint x: 333, startPoint y: 110, endPoint x: 212, endPoint y: 129, distance: 122.3
click at [212, 82] on div "In what ways? I would say the most important way would be to keep my informatio…" at bounding box center [264, 24] width 233 height 116
drag, startPoint x: 169, startPoint y: 109, endPoint x: 220, endPoint y: 112, distance: 50.6
click at [220, 14] on span "And so that's where I do feel a little, a little bit of hesitancy that I don't …" at bounding box center [261, 1] width 227 height 25
drag, startPoint x: 188, startPoint y: 159, endPoint x: 370, endPoint y: 177, distance: 182.6
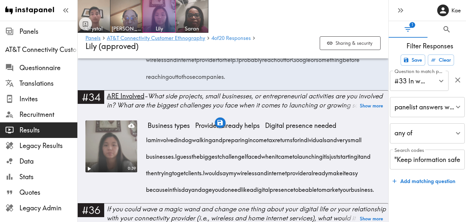
click at [370, 82] on div "In what ways? I would say the most important way would be to keep my informatio…" at bounding box center [264, 24] width 233 height 116
click at [371, 190] on icon "button" at bounding box center [371, 189] width 6 height 6
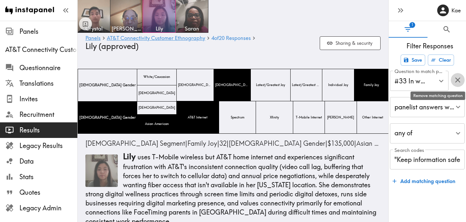
click at [456, 78] on icon "button" at bounding box center [457, 79] width 5 height 5
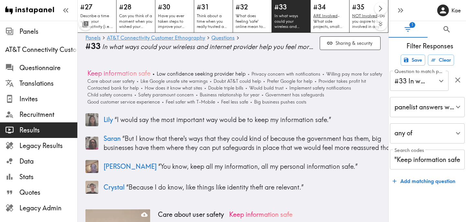
click at [151, 50] on span "In what ways could your wireless and internet provider help you feel more reass…" at bounding box center [208, 46] width 213 height 9
click at [220, 39] on link "Questions" at bounding box center [222, 38] width 23 height 6
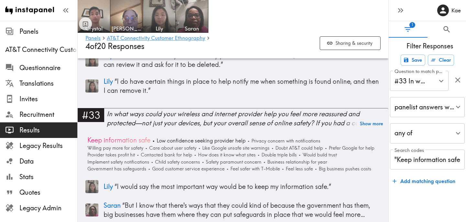
scroll to position [3545, 0]
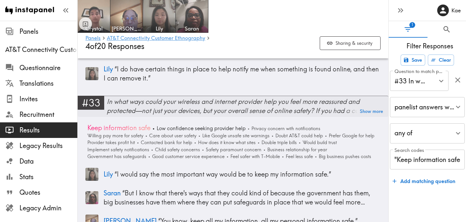
click at [188, 100] on div "In what ways could your wireless and internet provider help you feel more reass…" at bounding box center [248, 106] width 282 height 18
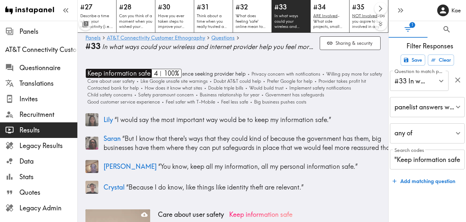
click at [135, 75] on span "Keep information safe" at bounding box center [118, 73] width 65 height 9
click at [139, 73] on span "Keep information safe" at bounding box center [118, 73] width 65 height 9
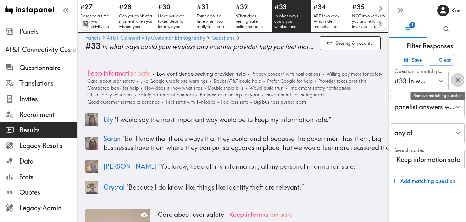
click at [453, 81] on button "button" at bounding box center [458, 80] width 14 height 14
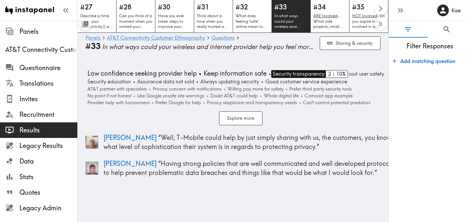
click at [305, 74] on span "Security transparency" at bounding box center [297, 74] width 53 height 8
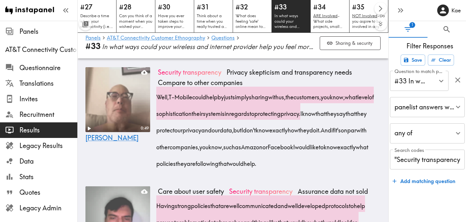
scroll to position [33, 0]
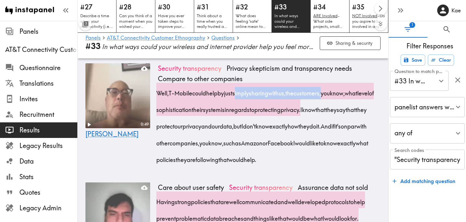
drag, startPoint x: 244, startPoint y: 94, endPoint x: 340, endPoint y: 94, distance: 95.9
click at [340, 94] on span "Well, T-Mobile could help by just simply sharing with us, the customers, you kn…" at bounding box center [267, 101] width 218 height 25
drag, startPoint x: 158, startPoint y: 111, endPoint x: 349, endPoint y: 111, distance: 191.4
click at [349, 111] on div "Well, T-Mobile could help by just simply sharing with us, the customers, you kn…" at bounding box center [269, 124] width 223 height 83
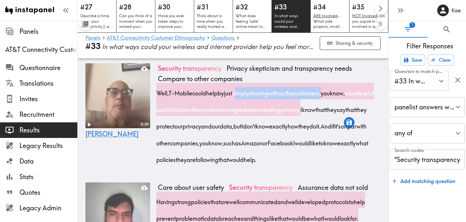
drag, startPoint x: 157, startPoint y: 128, endPoint x: 273, endPoint y: 147, distance: 116.9
click at [273, 147] on div "Well, T-Mobile could help by just simply sharing with us, the customers, you kn…" at bounding box center [269, 124] width 223 height 83
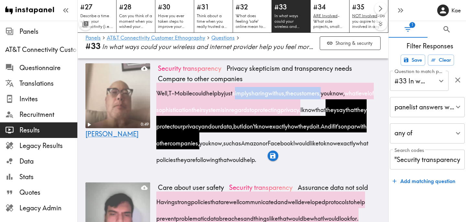
drag, startPoint x: 322, startPoint y: 143, endPoint x: 357, endPoint y: 162, distance: 39.9
click at [357, 162] on div "Well, T-Mobile could help by just simply sharing with us, the customers, you kn…" at bounding box center [269, 124] width 223 height 83
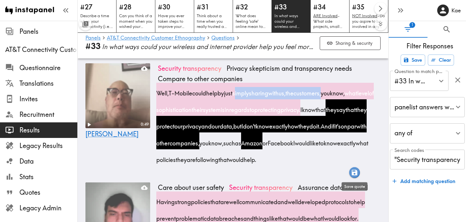
click at [357, 171] on icon "button" at bounding box center [355, 172] width 6 height 6
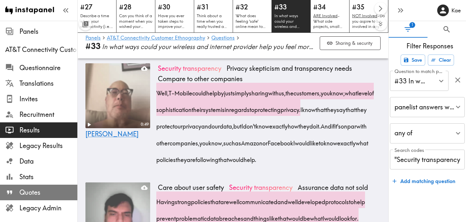
click at [46, 192] on span "Quotes" at bounding box center [48, 192] width 58 height 9
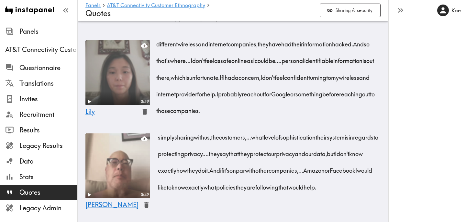
scroll to position [1988, 0]
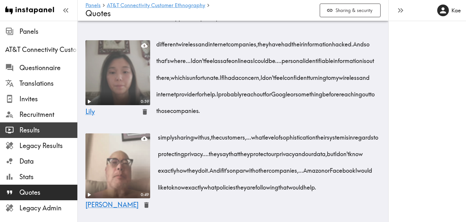
click at [48, 130] on span "Results" at bounding box center [48, 129] width 58 height 9
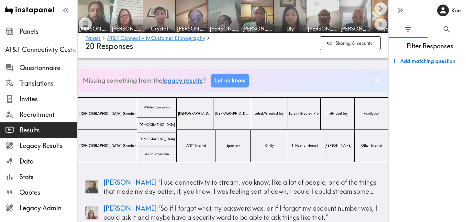
scroll to position [646, 0]
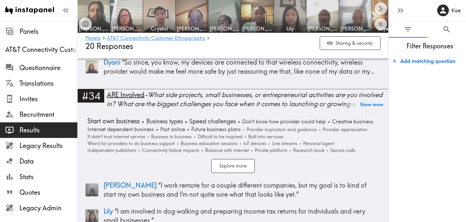
scroll to position [4333, 0]
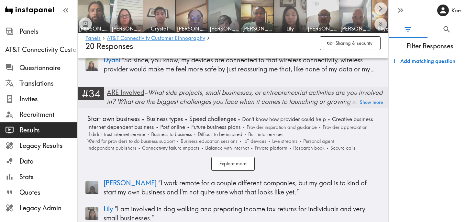
click at [208, 91] on div "ARE Involved - What side projects, small businesses, or entrepreneurial activit…" at bounding box center [248, 97] width 282 height 18
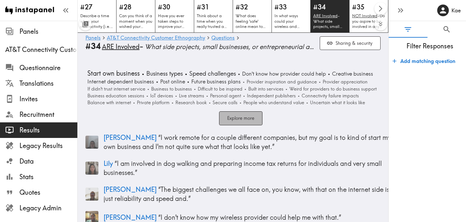
click at [238, 120] on button "Explore more" at bounding box center [240, 118] width 43 height 14
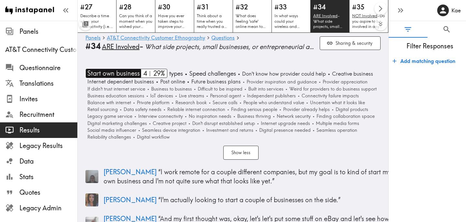
click at [124, 76] on span "Start own business" at bounding box center [113, 73] width 54 height 9
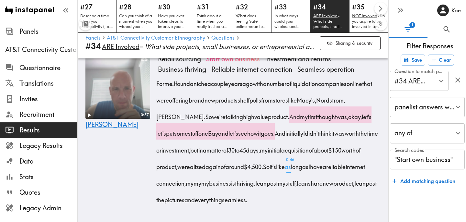
scroll to position [153, 0]
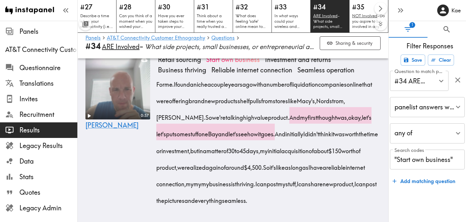
drag, startPoint x: 157, startPoint y: 78, endPoint x: 268, endPoint y: 80, distance: 111.4
click at [268, 80] on div "For me. I found a niche a couple years ago with a number of liquidation compani…" at bounding box center [269, 140] width 223 height 133
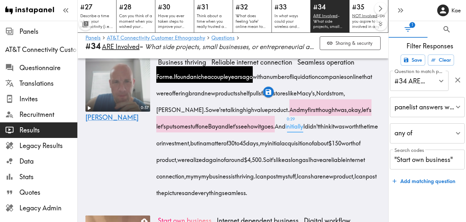
scroll to position [163, 0]
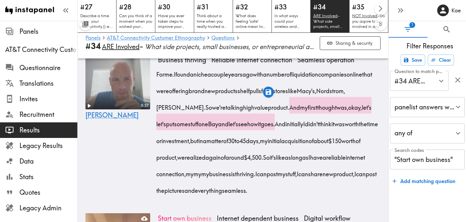
click at [205, 80] on span "brand" at bounding box center [197, 88] width 16 height 17
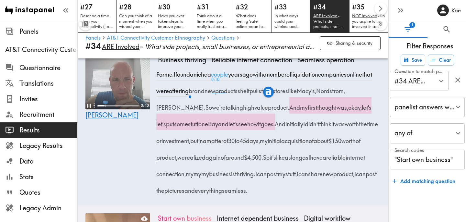
scroll to position [138, 0]
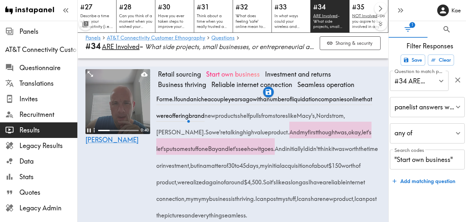
click at [109, 96] on video at bounding box center [117, 101] width 65 height 65
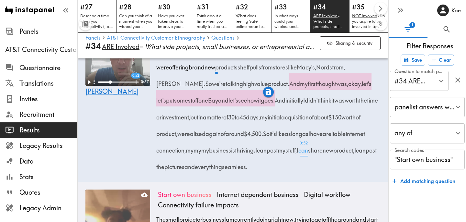
scroll to position [186, 0]
drag, startPoint x: 177, startPoint y: 146, endPoint x: 308, endPoint y: 147, distance: 130.8
click at [308, 147] on span "So it's like as long as I have a reliable internet connection, my my my busines…" at bounding box center [262, 142] width 209 height 25
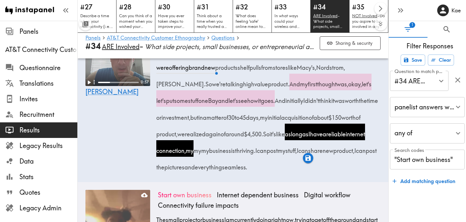
drag, startPoint x: 328, startPoint y: 144, endPoint x: 183, endPoint y: 182, distance: 149.9
click at [183, 173] on div "For me. I found a niche a couple years ago with a number of liquidation compani…" at bounding box center [269, 106] width 223 height 133
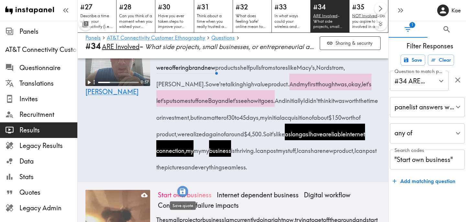
click at [183, 188] on icon "button" at bounding box center [183, 191] width 6 height 6
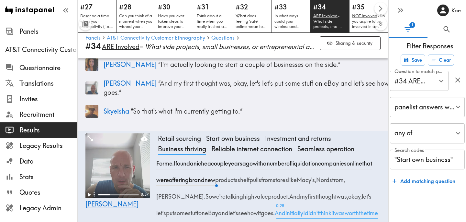
scroll to position [0, 0]
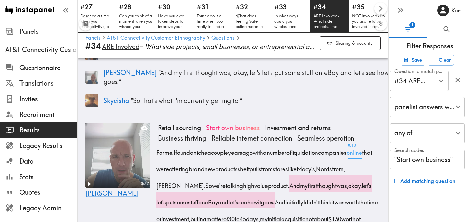
scroll to position [85, 0]
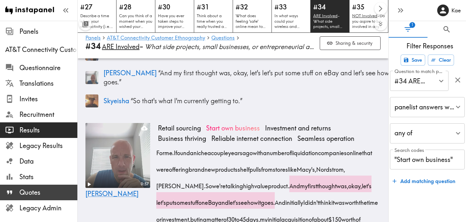
click at [54, 187] on span "Quotes" at bounding box center [48, 192] width 58 height 12
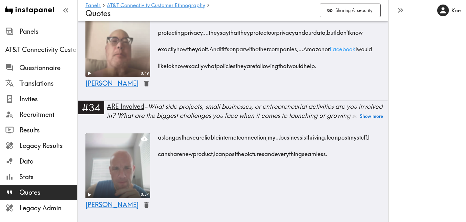
scroll to position [2128, 0]
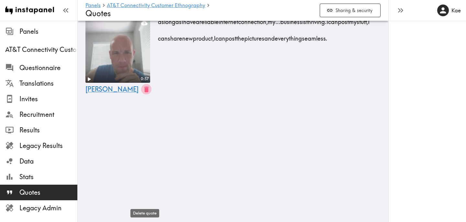
click at [144, 92] on icon "button" at bounding box center [146, 89] width 4 height 6
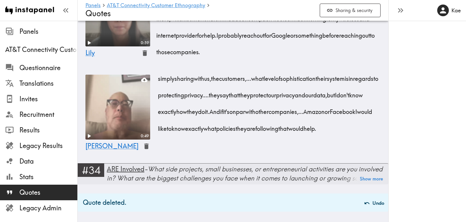
click at [135, 171] on span "ARE Involved" at bounding box center [126, 169] width 38 height 8
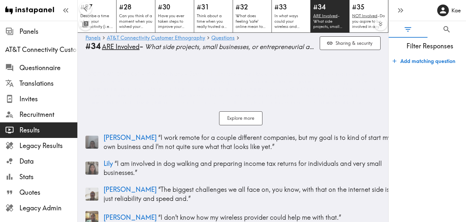
scroll to position [0, 39]
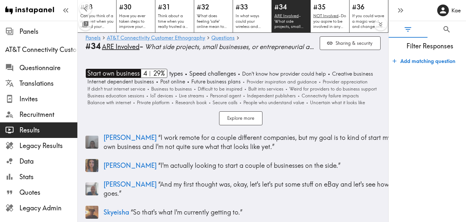
click at [135, 75] on span "Start own business" at bounding box center [113, 73] width 54 height 9
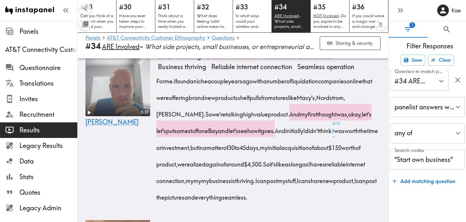
scroll to position [159, 0]
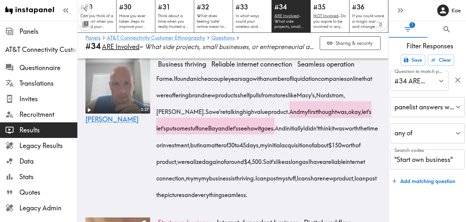
drag, startPoint x: 178, startPoint y: 73, endPoint x: 319, endPoint y: 125, distance: 150.9
click at [319, 125] on div "For me. I found a niche a couple years ago with a number of liquidation compani…" at bounding box center [269, 134] width 223 height 133
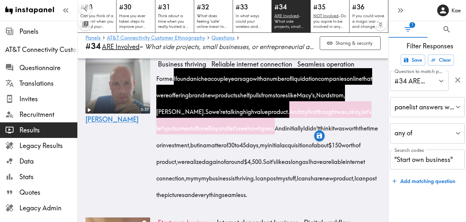
drag, startPoint x: 321, startPoint y: 123, endPoint x: 269, endPoint y: 160, distance: 63.1
click at [269, 160] on span "And initially I didn't think it was worth the time or investment, but in a matt…" at bounding box center [269, 144] width 222 height 41
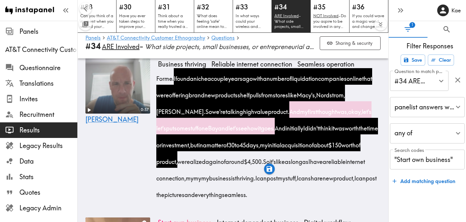
drag, startPoint x: 271, startPoint y: 156, endPoint x: 367, endPoint y: 157, distance: 95.5
click at [367, 157] on span "And initially I didn't think it was worth the time or investment, but in a matt…" at bounding box center [269, 144] width 222 height 41
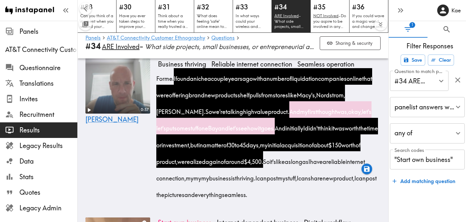
drag, startPoint x: 176, startPoint y: 173, endPoint x: 308, endPoint y: 177, distance: 131.2
click at [308, 177] on span "So it's like as long as I have a reliable internet connection, my my my busines…" at bounding box center [262, 169] width 209 height 25
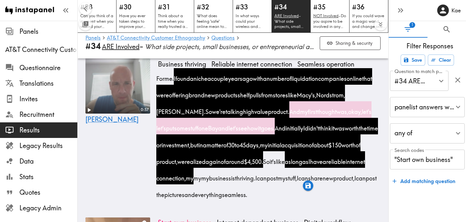
drag, startPoint x: 327, startPoint y: 172, endPoint x: 191, endPoint y: 207, distance: 140.4
click at [191, 201] on div "For me. I found a niche a couple years ago with a number of liquidation compani…" at bounding box center [269, 134] width 223 height 133
click at [185, 216] on icon "button" at bounding box center [182, 218] width 7 height 7
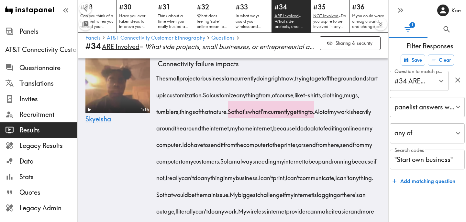
scroll to position [330, 0]
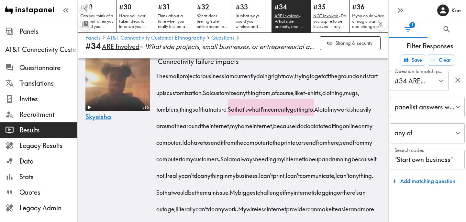
drag, startPoint x: 233, startPoint y: 87, endPoint x: 269, endPoint y: 88, distance: 36.0
click at [269, 88] on span "The small project or business I am currently doing right now, trying to get off…" at bounding box center [269, 84] width 222 height 25
drag, startPoint x: 313, startPoint y: 87, endPoint x: 253, endPoint y: 108, distance: 64.3
click at [253, 96] on span "The small project or business I am currently doing right now, trying to get off…" at bounding box center [269, 84] width 222 height 25
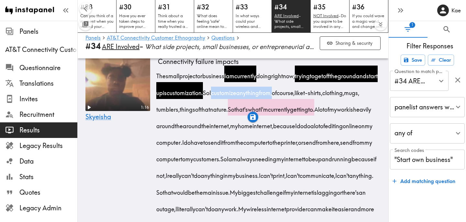
drag, startPoint x: 263, startPoint y: 104, endPoint x: 327, endPoint y: 106, distance: 64.5
click at [327, 106] on span "So I customize anything from, of course, like t-shirts, clothing, mugs, tumbler…" at bounding box center [259, 100] width 203 height 25
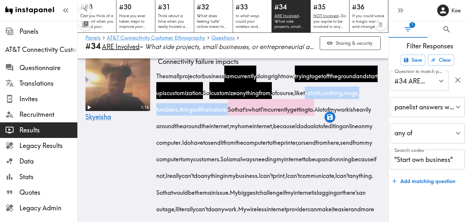
drag, startPoint x: 158, startPoint y: 121, endPoint x: 295, endPoint y: 122, distance: 137.6
click at [295, 113] on span "So I customize anything from, of course, like t-shirts, clothing, mugs, tumbler…" at bounding box center [259, 100] width 203 height 25
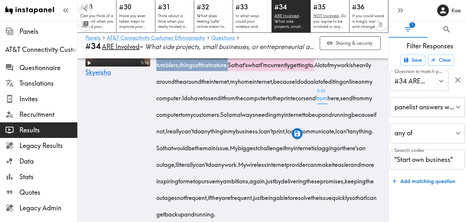
scroll to position [373, 0]
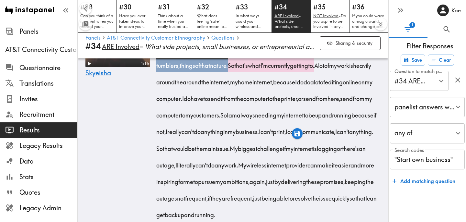
drag, startPoint x: 186, startPoint y: 94, endPoint x: 271, endPoint y: 96, distance: 85.2
click at [271, 96] on span "A lot of my work is heavily around the around the internet, my home internet, b…" at bounding box center [266, 81] width 216 height 41
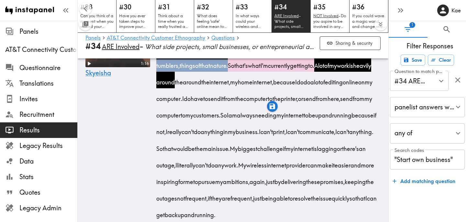
drag, startPoint x: 304, startPoint y: 94, endPoint x: 334, endPoint y: 97, distance: 29.9
click at [334, 97] on span "A lot of my work is heavily around the around the internet, my home internet, b…" at bounding box center [266, 81] width 216 height 41
drag, startPoint x: 203, startPoint y: 110, endPoint x: 213, endPoint y: 111, distance: 9.4
click at [213, 102] on span "A lot of my work is heavily around the around the internet, my home internet, b…" at bounding box center [266, 81] width 216 height 41
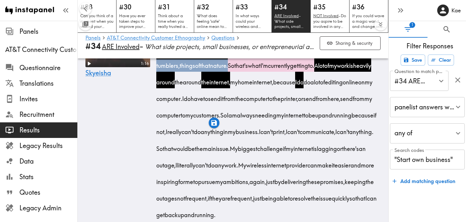
drag, startPoint x: 224, startPoint y: 110, endPoint x: 324, endPoint y: 112, distance: 99.4
click at [324, 112] on div "The small project or business I am currently doing right now, trying to get off…" at bounding box center [269, 121] width 223 height 199
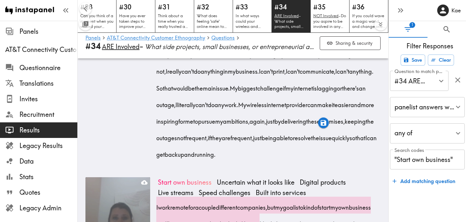
scroll to position [436, 0]
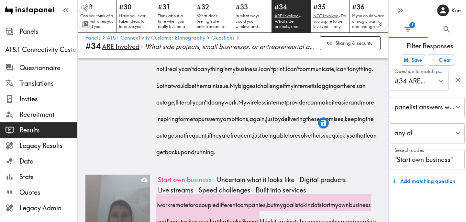
drag, startPoint x: 195, startPoint y: 80, endPoint x: 346, endPoint y: 99, distance: 152.2
click at [346, 99] on div "The small project or business I am currently doing right now, trying to get off…" at bounding box center [269, 58] width 223 height 199
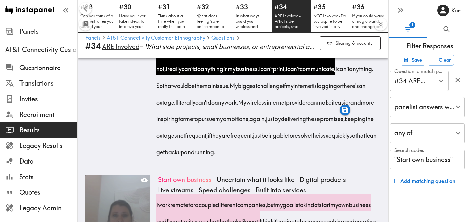
drag, startPoint x: 267, startPoint y: 113, endPoint x: 179, endPoint y: 196, distance: 121.9
click at [179, 158] on div "The small project or business I am currently doing right now, trying to get off…" at bounding box center [269, 58] width 223 height 199
click at [178, 211] on icon "button" at bounding box center [179, 209] width 6 height 6
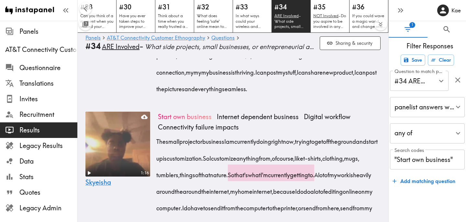
scroll to position [0, 0]
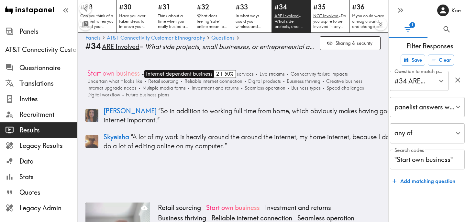
click at [193, 74] on span "Internet dependent business" at bounding box center [178, 74] width 68 height 8
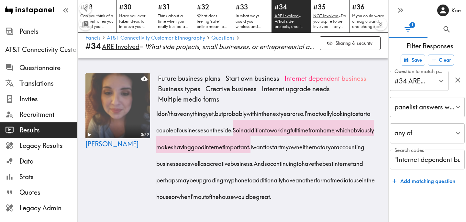
scroll to position [353, 0]
drag, startPoint x: 358, startPoint y: 106, endPoint x: 375, endPoint y: 139, distance: 37.2
click at [375, 139] on div "I don't have anything yet, but probably within the next year or so. I'm actuall…" at bounding box center [269, 152] width 223 height 99
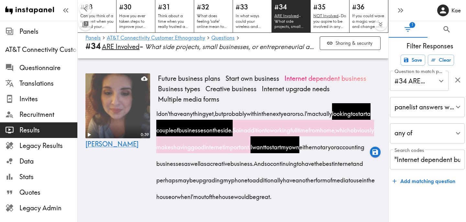
drag, startPoint x: 174, startPoint y: 155, endPoint x: 256, endPoint y: 159, distance: 81.7
click at [256, 159] on span "I want to start my own either notary or accounting businesses as well as a crea…" at bounding box center [262, 154] width 208 height 25
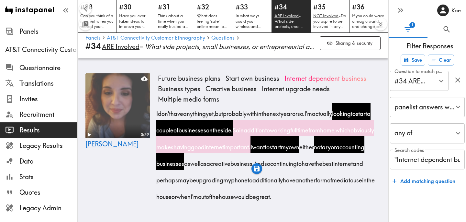
drag, startPoint x: 258, startPoint y: 155, endPoint x: 336, endPoint y: 158, distance: 77.8
click at [336, 158] on div "I don't have anything yet, but probably within the next year or so. I'm actuall…" at bounding box center [269, 152] width 223 height 99
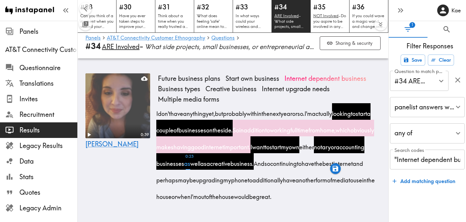
scroll to position [362, 0]
drag, startPoint x: 157, startPoint y: 163, endPoint x: 215, endPoint y: 197, distance: 66.9
click at [215, 197] on span "And so continuing to have the best internet and perhaps maybe upgrading my phon…" at bounding box center [267, 179] width 219 height 41
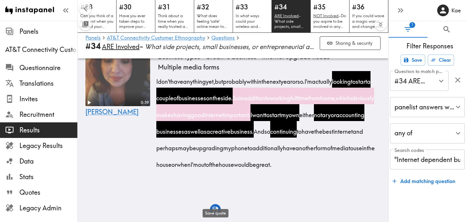
click at [215, 208] on icon "button" at bounding box center [215, 208] width 7 height 7
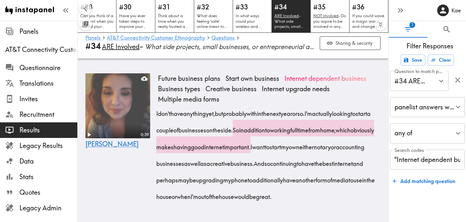
click at [46, 131] on span "Results" at bounding box center [48, 129] width 58 height 9
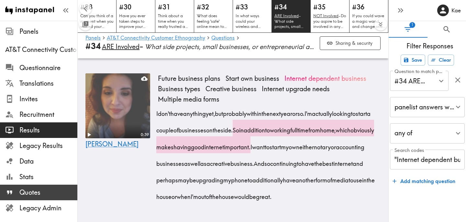
click at [51, 184] on div "Quotes" at bounding box center [38, 192] width 77 height 17
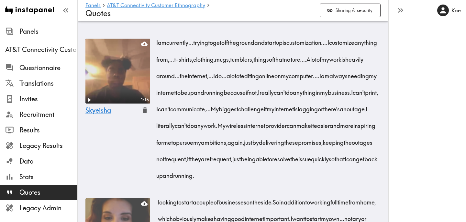
scroll to position [2225, 0]
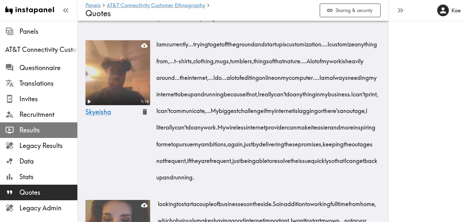
click at [43, 132] on span "Results" at bounding box center [48, 129] width 58 height 9
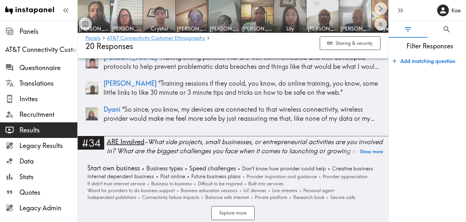
scroll to position [4283, 0]
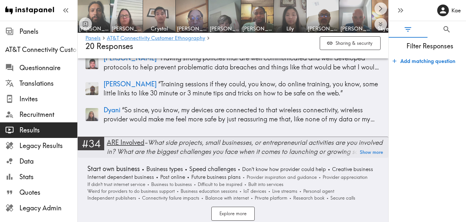
click at [154, 140] on div "ARE Involved - What side projects, small businesses, or entrepreneurial activit…" at bounding box center [248, 147] width 282 height 18
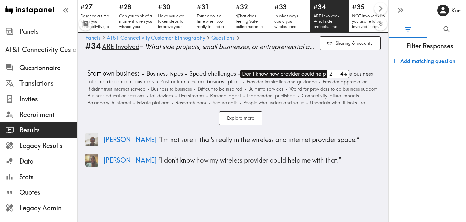
click at [267, 74] on span "Don't know how provider could help" at bounding box center [283, 74] width 85 height 8
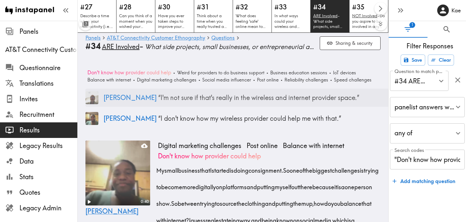
click at [124, 96] on p "James “ I'm not sure if that's really in the wireless and internet provider spa…" at bounding box center [250, 97] width 293 height 9
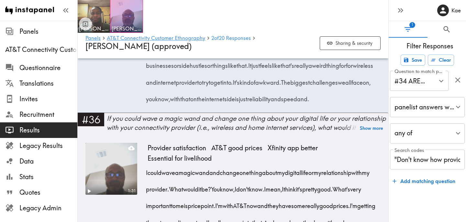
scroll to position [2721, 0]
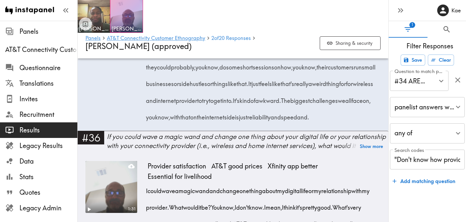
drag, startPoint x: 155, startPoint y: 83, endPoint x: 298, endPoint y: 88, distance: 142.9
click at [298, 88] on div "So I have a side hustle consulting for some digital startups. So doing social m…" at bounding box center [264, 40] width 233 height 166
drag, startPoint x: 307, startPoint y: 84, endPoint x: 186, endPoint y: 101, distance: 122.4
drag, startPoint x: 188, startPoint y: 100, endPoint x: 312, endPoint y: 103, distance: 123.1
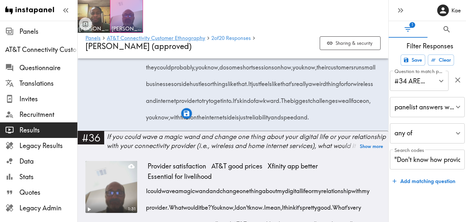
click at [312, 103] on div "So I have a side hustle consulting for some digital startups. So doing social m…" at bounding box center [264, 40] width 233 height 166
drag, startPoint x: 367, startPoint y: 99, endPoint x: 373, endPoint y: 107, distance: 9.7
click at [373, 107] on div "So I have a side hustle consulting for some digital startups. So doing social m…" at bounding box center [264, 40] width 233 height 166
drag, startPoint x: 358, startPoint y: 117, endPoint x: 185, endPoint y: 139, distance: 174.3
click at [185, 38] on span "When people use my my links biggest challenges probably learning all the the la…" at bounding box center [262, 16] width 228 height 41
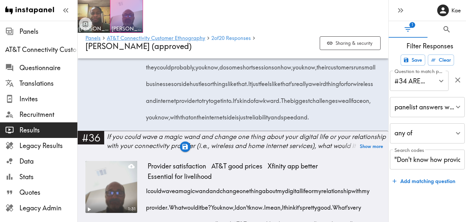
drag, startPoint x: 195, startPoint y: 134, endPoint x: 177, endPoint y: 153, distance: 26.3
click at [177, 38] on span "When people use my my links biggest challenges probably learning all the the la…" at bounding box center [262, 16] width 228 height 41
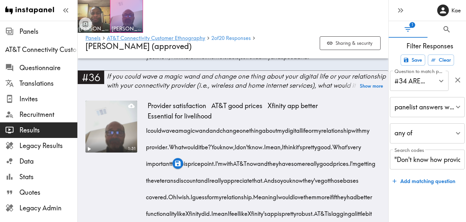
scroll to position [2781, 0]
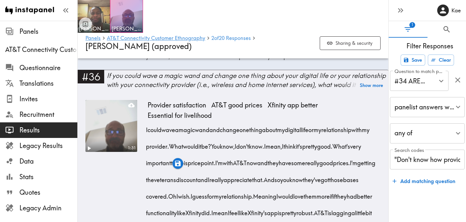
drag, startPoint x: 212, startPoint y: 89, endPoint x: 164, endPoint y: 124, distance: 59.4
drag, startPoint x: 166, startPoint y: 123, endPoint x: 342, endPoint y: 124, distance: 176.5
drag, startPoint x: 372, startPoint y: 122, endPoint x: 217, endPoint y: 141, distance: 155.6
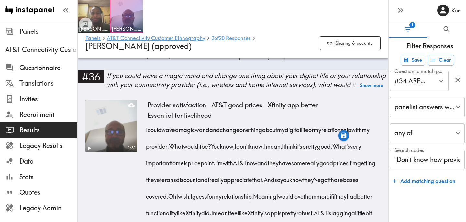
click at [217, 27] on span "In terms of making it easier or inspiring, they could probably, you know, do so…" at bounding box center [263, 5] width 230 height 41
drag, startPoint x: 248, startPoint y: 140, endPoint x: 212, endPoint y: 175, distance: 49.9
drag, startPoint x: 222, startPoint y: 172, endPoint x: 267, endPoint y: 174, distance: 44.1
click at [267, 43] on span "It's kind of awkward." at bounding box center [258, 39] width 48 height 8
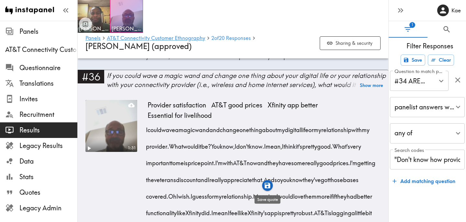
click at [267, 187] on icon "button" at bounding box center [267, 184] width 7 height 7
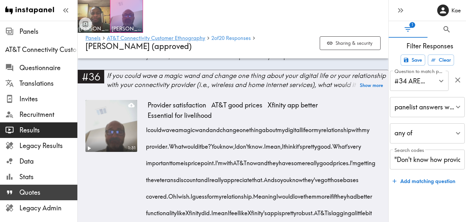
click at [41, 190] on span "Quotes" at bounding box center [48, 192] width 58 height 9
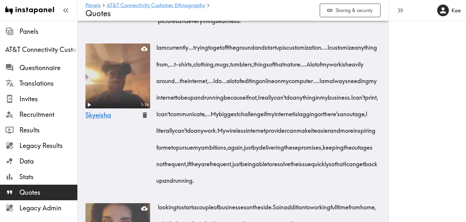
scroll to position [2218, 0]
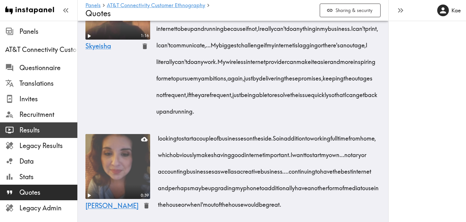
scroll to position [2170, 0]
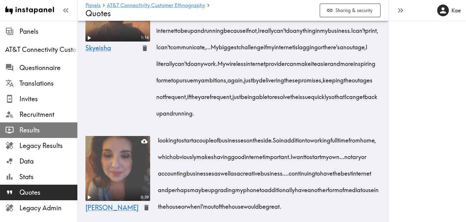
click at [44, 130] on span "Results" at bounding box center [48, 129] width 58 height 9
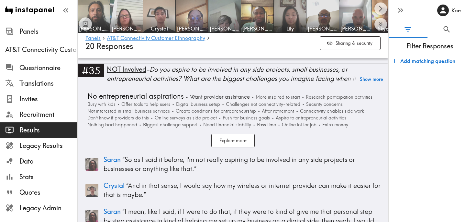
scroll to position [4530, 0]
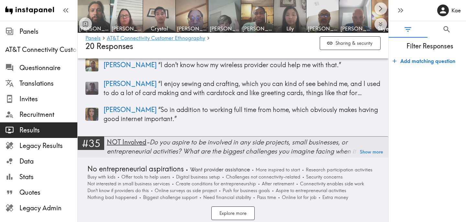
click at [169, 142] on div "NOT Involved - Do you aspire to be involved in any side projects, small busines…" at bounding box center [248, 146] width 282 height 18
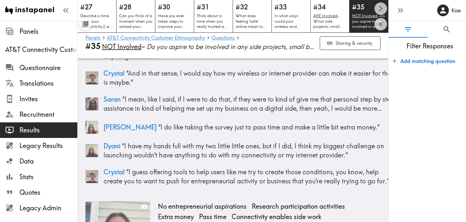
scroll to position [78, 0]
click at [165, 168] on p "Crystal “ I guess offering tools to help users like me try to create those cond…" at bounding box center [250, 176] width 293 height 18
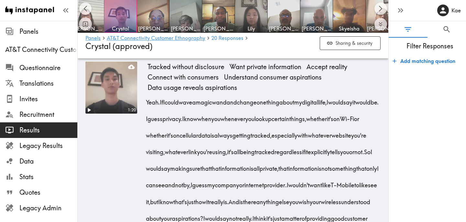
scroll to position [2910, 0]
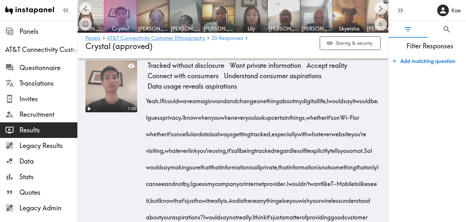
drag, startPoint x: 172, startPoint y: 110, endPoint x: 237, endPoint y: 114, distance: 65.6
drag, startPoint x: 321, startPoint y: 111, endPoint x: 214, endPoint y: 129, distance: 108.8
drag, startPoint x: 244, startPoint y: 127, endPoint x: 343, endPoint y: 127, distance: 99.1
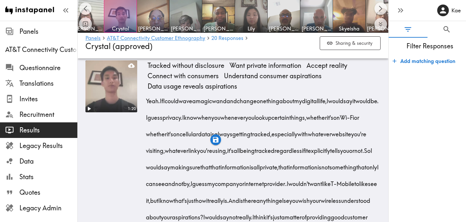
drag, startPoint x: 147, startPoint y: 144, endPoint x: 228, endPoint y: 148, distance: 80.7
drag, startPoint x: 307, startPoint y: 143, endPoint x: 264, endPoint y: 159, distance: 46.0
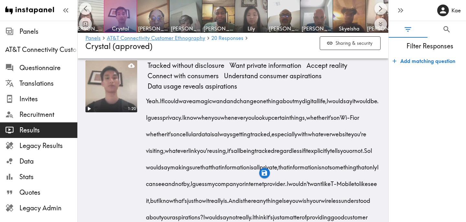
drag, startPoint x: 285, startPoint y: 160, endPoint x: 222, endPoint y: 177, distance: 65.1
click at [222, 20] on span "I guess offering tools to help users like me try to create those conditions, yo…" at bounding box center [264, -1] width 232 height 41
drag, startPoint x: 252, startPoint y: 176, endPoint x: 263, endPoint y: 178, distance: 11.1
click at [263, 20] on span "I guess offering tools to help users like me try to create those conditions, yo…" at bounding box center [264, -1] width 232 height 41
drag, startPoint x: 294, startPoint y: 176, endPoint x: 324, endPoint y: 197, distance: 36.6
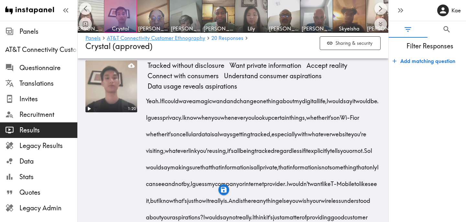
click at [326, 206] on icon "button" at bounding box center [324, 206] width 6 height 6
click at [44, 130] on span "Results" at bounding box center [48, 129] width 58 height 9
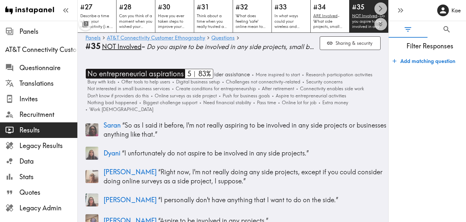
click at [162, 72] on span "No entrepreneurial aspirations" at bounding box center [135, 74] width 98 height 10
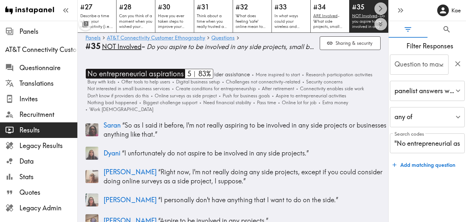
type input "#35 NOT INVOLVED - Do you aspire to be involved in any side…"
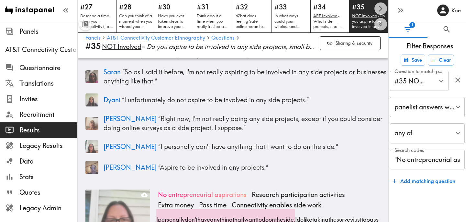
scroll to position [41, 0]
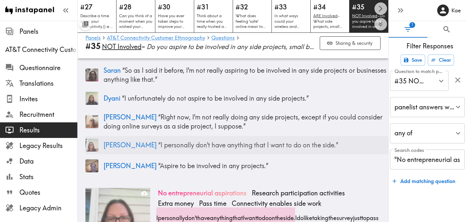
click at [145, 146] on p "Kelly “ I personally don't have anything that I want to do on the side. ”" at bounding box center [250, 144] width 293 height 9
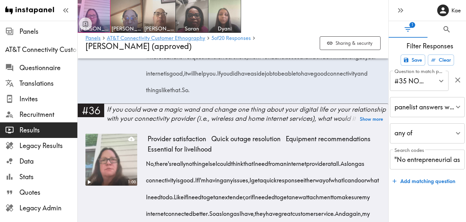
scroll to position [2267, 0]
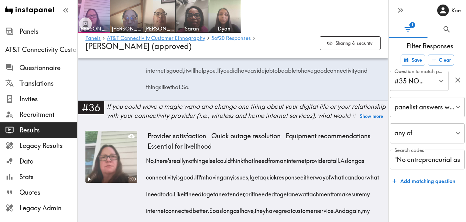
drag, startPoint x: 148, startPoint y: 103, endPoint x: 277, endPoint y: 124, distance: 130.6
click at [277, 93] on div "I personally don't have anything that I want to do on the side. I do like takin…" at bounding box center [264, 43] width 233 height 99
drag, startPoint x: 344, startPoint y: 120, endPoint x: 187, endPoint y: 157, distance: 161.0
click at [187, 57] on span "And I would think just my as long as my internet's still working, when I'm doin…" at bounding box center [264, 36] width 232 height 41
drag, startPoint x: 358, startPoint y: 154, endPoint x: 208, endPoint y: 169, distance: 150.7
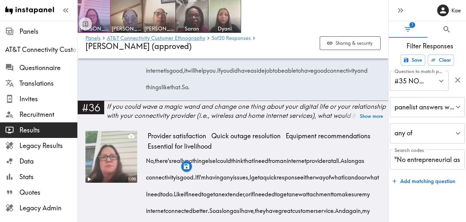
click at [208, 57] on span "And I would think just my as long as my internet's still working, when I'm doin…" at bounding box center [264, 36] width 232 height 41
click at [210, 181] on icon "button" at bounding box center [209, 183] width 6 height 6
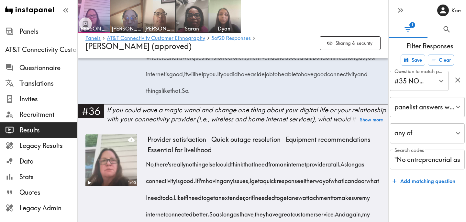
scroll to position [2263, 0]
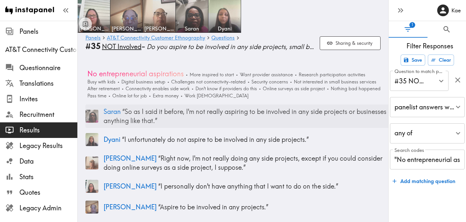
click at [192, 118] on p "Saran “ So as I said it before, I'm not really aspiring to be involved in any s…" at bounding box center [250, 116] width 293 height 18
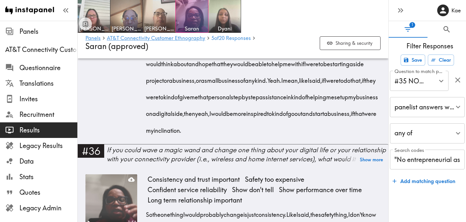
scroll to position [3494, 0]
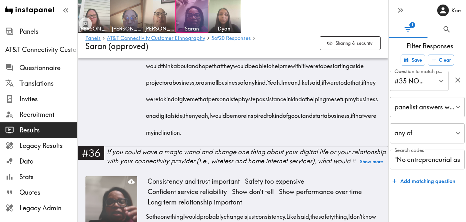
drag, startPoint x: 231, startPoint y: 116, endPoint x: 177, endPoint y: 135, distance: 56.4
click at [177, 135] on div "So as I said it before, I'm not really aspiring to be involved in any side proj…" at bounding box center [264, 14] width 233 height 249
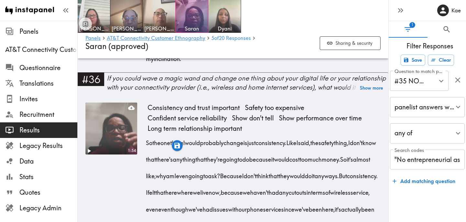
scroll to position [3569, 0]
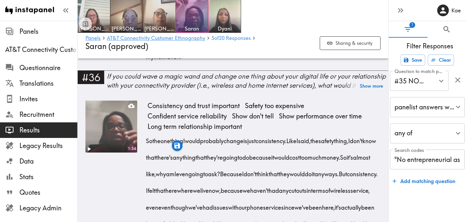
drag, startPoint x: 227, startPoint y: 89, endPoint x: 353, endPoint y: 108, distance: 127.7
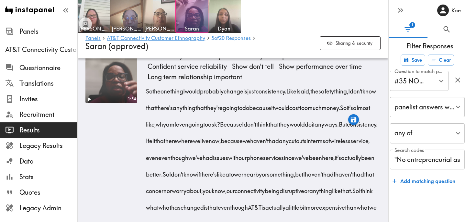
scroll to position [3620, 0]
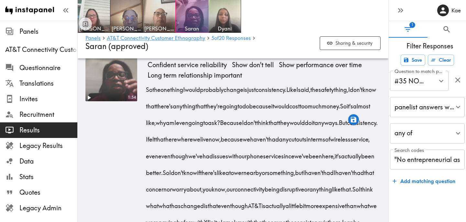
drag, startPoint x: 232, startPoint y: 106, endPoint x: 266, endPoint y: 108, distance: 34.1
drag, startPoint x: 295, startPoint y: 107, endPoint x: 284, endPoint y: 122, distance: 19.2
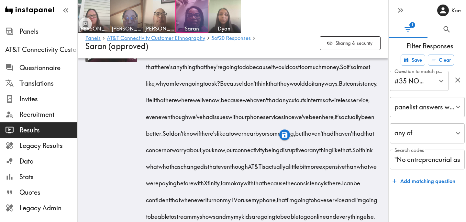
scroll to position [3660, 0]
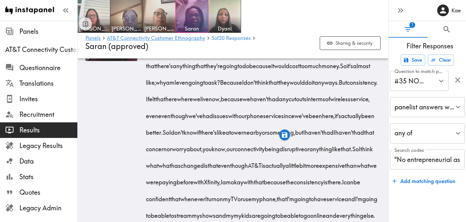
drag, startPoint x: 285, startPoint y: 83, endPoint x: 203, endPoint y: 99, distance: 83.9
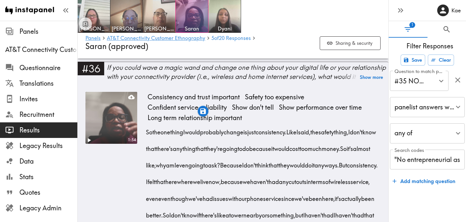
scroll to position [3577, 0]
click at [204, 112] on icon "button" at bounding box center [202, 110] width 7 height 7
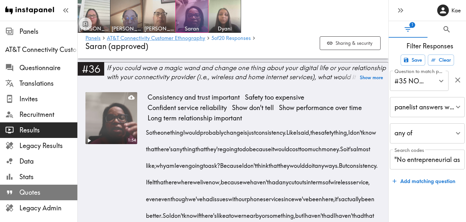
click at [40, 192] on span "Quotes" at bounding box center [48, 192] width 58 height 9
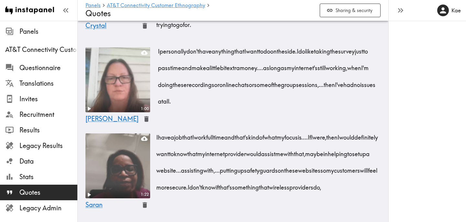
scroll to position [2662, 0]
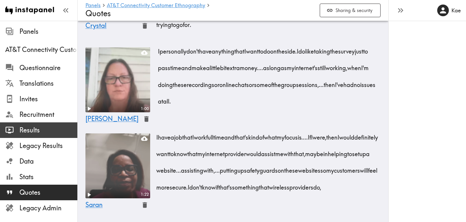
click at [47, 130] on span "Results" at bounding box center [48, 129] width 58 height 9
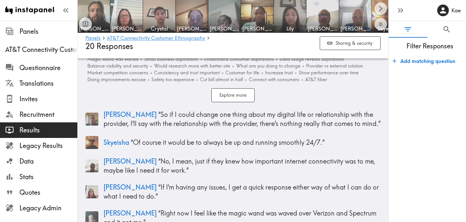
scroll to position [4892, 0]
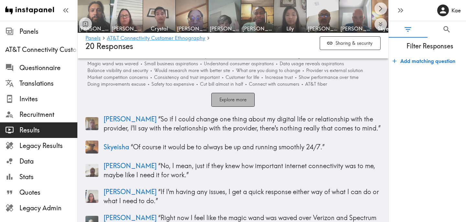
click at [237, 94] on button "Explore more" at bounding box center [232, 100] width 43 height 14
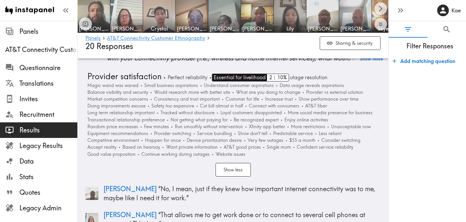
scroll to position [4872, 0]
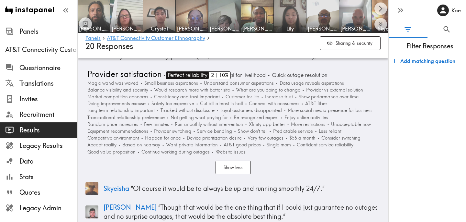
click at [183, 72] on span "Perfect reliability" at bounding box center [186, 75] width 41 height 8
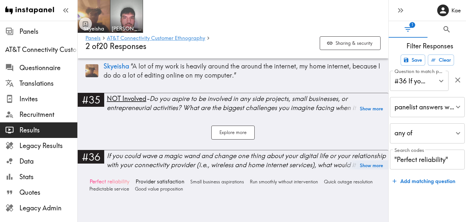
scroll to position [3726, 0]
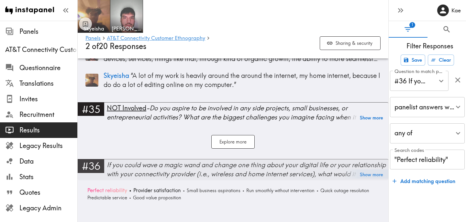
click at [185, 169] on div "If you could wave a magic wand and change one thing about your digital life or …" at bounding box center [248, 169] width 282 height 18
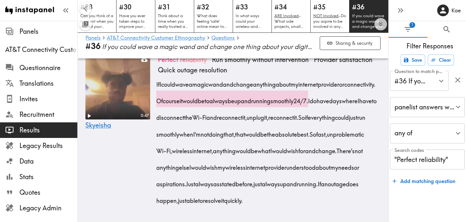
scroll to position [93, 0]
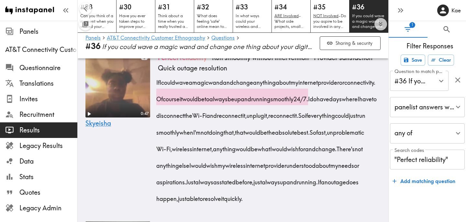
drag, startPoint x: 248, startPoint y: 100, endPoint x: 362, endPoint y: 100, distance: 114.3
click at [310, 100] on span "Of course it would be to always be up and running smoothly 24/7." at bounding box center [234, 99] width 152 height 8
drag, startPoint x: 363, startPoint y: 99, endPoint x: 264, endPoint y: 132, distance: 104.5
click at [264, 132] on div "If I could wave a magic wand and change anything about my internet provider or …" at bounding box center [269, 138] width 223 height 133
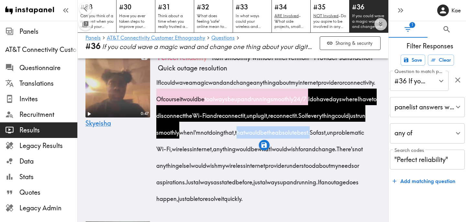
drag, startPoint x: 329, startPoint y: 132, endPoint x: 193, endPoint y: 149, distance: 137.4
click at [193, 136] on span "So if everything could just run smoothly when I'm not doing that, that would be…" at bounding box center [262, 123] width 209 height 25
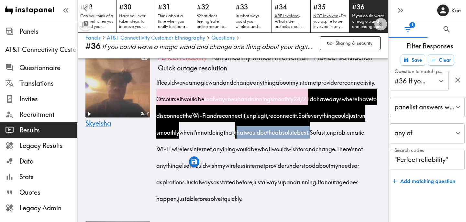
drag, startPoint x: 203, startPoint y: 149, endPoint x: 315, endPoint y: 152, distance: 111.8
click at [315, 152] on span "So fast, unproblematic Wi-Fi, wireless internet, anything would be what I would…" at bounding box center [262, 140] width 208 height 25
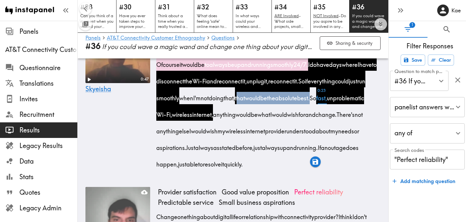
scroll to position [128, 0]
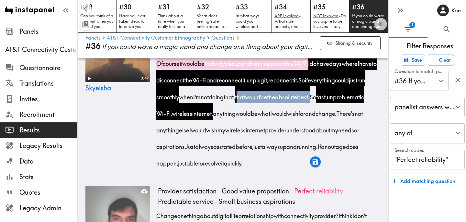
drag, startPoint x: 250, startPoint y: 162, endPoint x: 256, endPoint y: 171, distance: 11.4
click at [256, 169] on div "If I could wave a magic wand and change anything about my internet provider or …" at bounding box center [269, 103] width 223 height 133
click at [175, 193] on icon "button" at bounding box center [178, 192] width 6 height 6
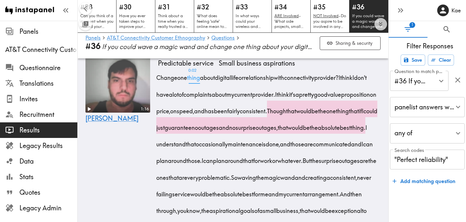
scroll to position [268, 0]
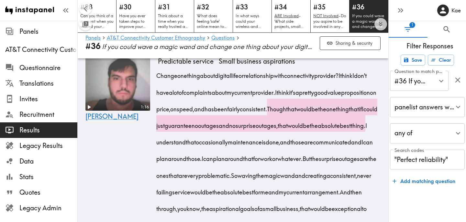
drag, startPoint x: 359, startPoint y: 92, endPoint x: 279, endPoint y: 162, distance: 106.3
click at [279, 162] on div "Change one thing about digital life or relationship with connectivity provider?…" at bounding box center [269, 156] width 223 height 182
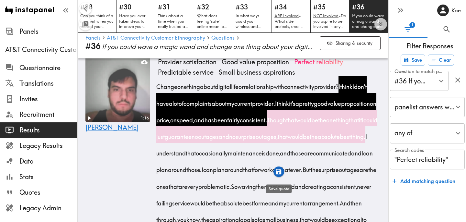
scroll to position [251, 0]
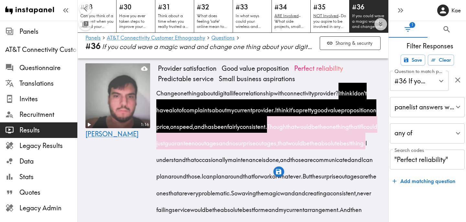
click at [131, 186] on div "1:16 Kyle" at bounding box center [117, 167] width 65 height 209
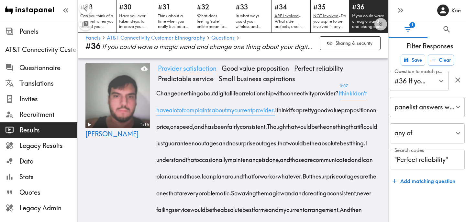
click at [197, 74] on span "Provider satisfaction" at bounding box center [187, 68] width 64 height 10
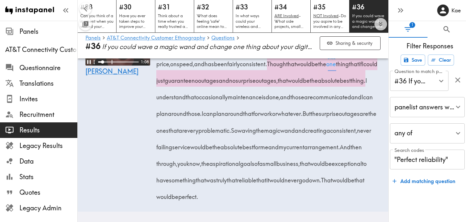
scroll to position [259, 0]
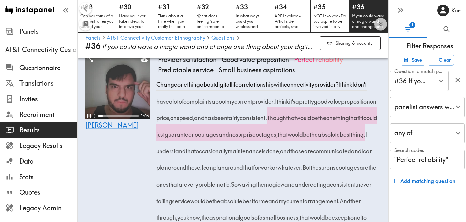
click at [114, 98] on video at bounding box center [117, 86] width 65 height 65
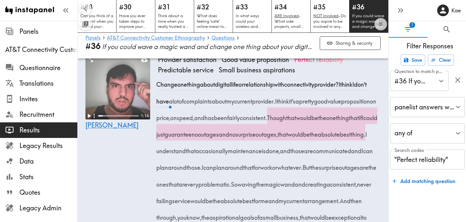
scroll to position [213, 0]
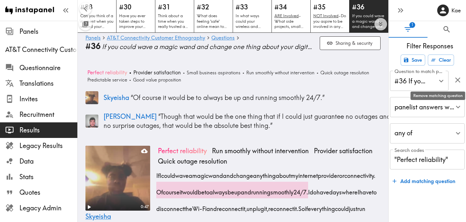
click at [456, 79] on icon "button" at bounding box center [458, 79] width 9 height 9
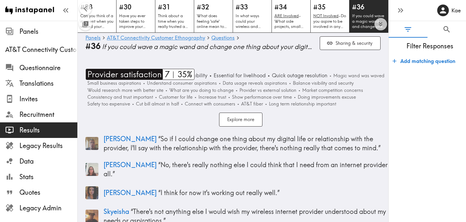
click at [153, 74] on span "Provider satisfaction" at bounding box center [124, 74] width 76 height 11
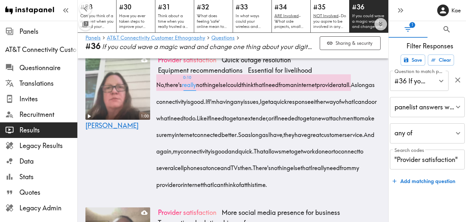
scroll to position [213, 0]
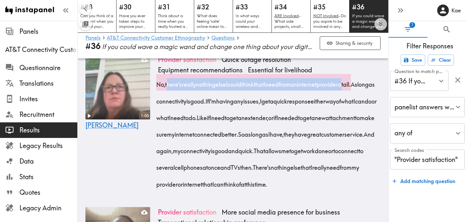
drag, startPoint x: 168, startPoint y: 79, endPoint x: 363, endPoint y: 79, distance: 194.6
click at [353, 80] on span "No, there's really nothing else I could think that I need from an internet prov…" at bounding box center [255, 84] width 195 height 8
drag, startPoint x: 158, startPoint y: 95, endPoint x: 267, endPoint y: 116, distance: 111.2
click at [267, 116] on div "No, there's really nothing else I could think that I need from an internet prov…" at bounding box center [269, 132] width 223 height 116
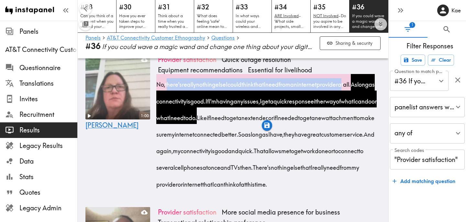
drag, startPoint x: 222, startPoint y: 146, endPoint x: 282, endPoint y: 150, distance: 59.7
click at [282, 138] on span "So as long as I have, they have great customer service." at bounding box center [303, 134] width 126 height 8
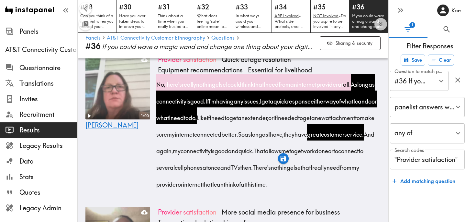
click at [121, 158] on div "1:00 Kelly" at bounding box center [117, 125] width 65 height 143
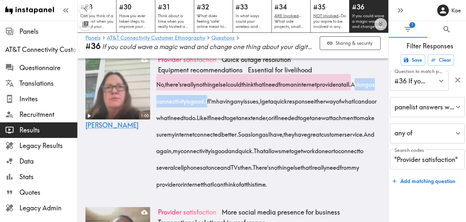
drag, startPoint x: 158, startPoint y: 96, endPoint x: 240, endPoint y: 98, distance: 81.6
click at [240, 99] on div "No, there's really nothing else I could think that I need from an internet prov…" at bounding box center [269, 132] width 223 height 116
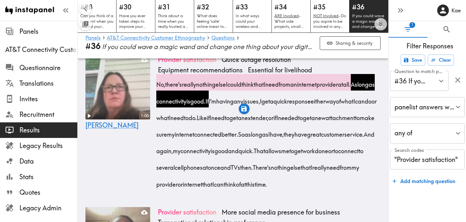
click at [137, 147] on div "1:00 Kelly" at bounding box center [117, 125] width 65 height 143
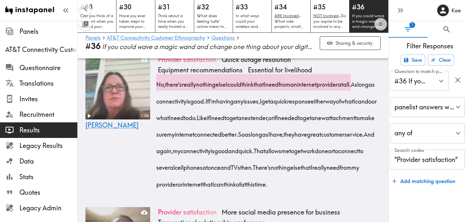
drag, startPoint x: 240, startPoint y: 96, endPoint x: 267, endPoint y: 116, distance: 34.1
click at [267, 116] on div "No, there's really nothing else I could think that I need from an internet prov…" at bounding box center [269, 132] width 223 height 116
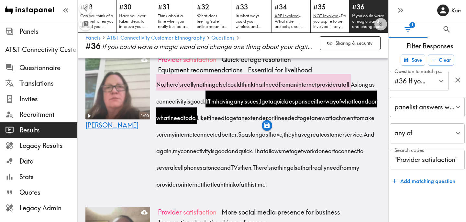
drag, startPoint x: 223, startPoint y: 145, endPoint x: 351, endPoint y: 178, distance: 131.8
click at [351, 178] on div "No, there's really nothing else I could think that I need from an internet prov…" at bounding box center [269, 132] width 223 height 116
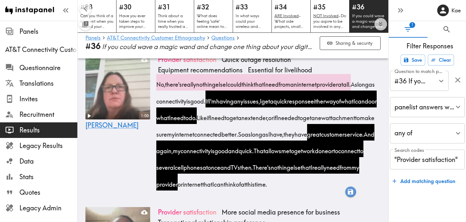
click at [351, 192] on icon "button" at bounding box center [350, 191] width 7 height 7
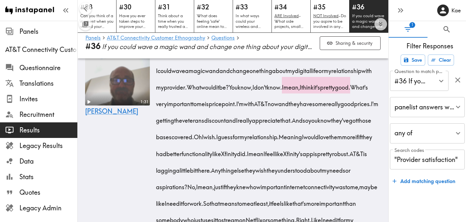
scroll to position [499, 0]
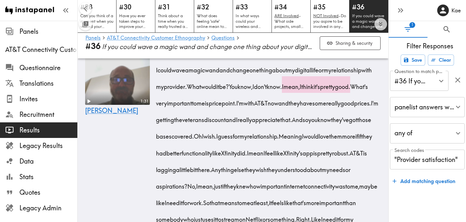
drag, startPoint x: 202, startPoint y: 97, endPoint x: 233, endPoint y: 100, distance: 31.5
click at [233, 90] on span "I could wave a magic wand and change one thing about my digital life or my rela…" at bounding box center [266, 78] width 216 height 25
drag, startPoint x: 171, startPoint y: 114, endPoint x: 323, endPoint y: 115, distance: 151.6
click at [323, 115] on div "I could wave a magic wand and change one thing about my digital life or my rela…" at bounding box center [269, 150] width 223 height 182
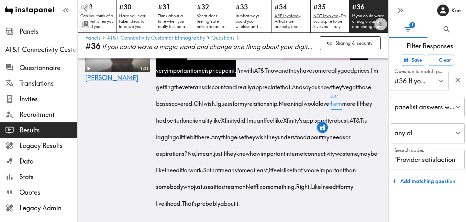
scroll to position [532, 0]
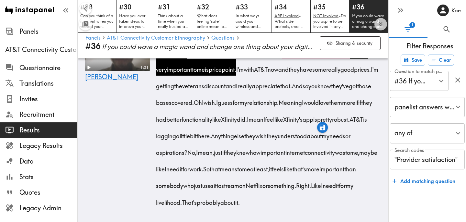
drag, startPoint x: 323, startPoint y: 80, endPoint x: 199, endPoint y: 115, distance: 128.5
click at [199, 115] on div "I could wave a magic wand and change one thing about my digital life or my rela…" at bounding box center [269, 117] width 223 height 182
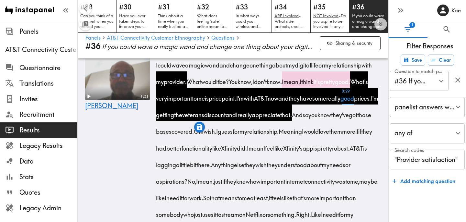
scroll to position [502, 0]
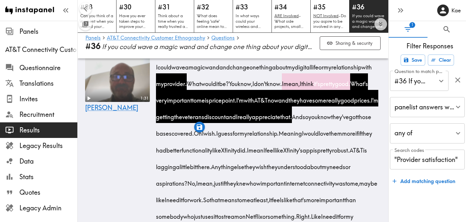
click at [130, 151] on div "1:31 James" at bounding box center [117, 141] width 65 height 209
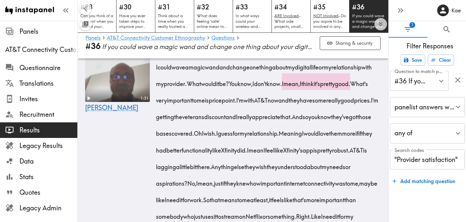
drag, startPoint x: 201, startPoint y: 96, endPoint x: 233, endPoint y: 98, distance: 31.8
click at [233, 87] on span "I could wave a magic wand and change one thing about my digital life or my rela…" at bounding box center [266, 75] width 216 height 25
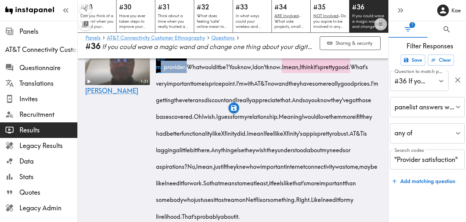
scroll to position [520, 0]
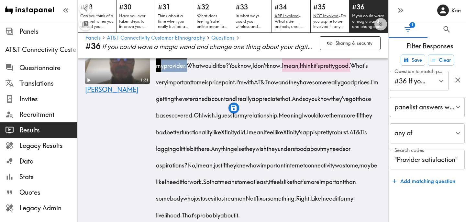
drag, startPoint x: 171, startPoint y: 94, endPoint x: 211, endPoint y: 96, distance: 39.9
click at [284, 69] on span "I mean, I think it's pretty good." at bounding box center [318, 65] width 68 height 8
drag, startPoint x: 213, startPoint y: 94, endPoint x: 323, endPoint y: 97, distance: 109.8
click at [323, 97] on div "I could wave a magic wand and change one thing about my digital life or my rela…" at bounding box center [269, 129] width 223 height 182
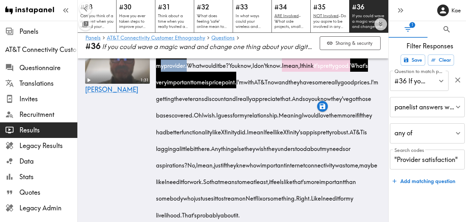
drag, startPoint x: 169, startPoint y: 109, endPoint x: 199, endPoint y: 126, distance: 34.4
click at [199, 126] on div "I could wave a magic wand and change one thing about my digital life or my rela…" at bounding box center [269, 129] width 223 height 182
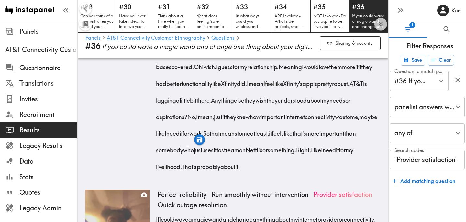
scroll to position [568, 0]
drag, startPoint x: 233, startPoint y: 95, endPoint x: 298, endPoint y: 96, distance: 64.8
click at [298, 87] on span "Meaning I would love them more if if they had better functionality like Xfinity…" at bounding box center [266, 74] width 216 height 25
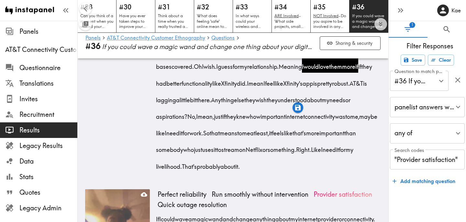
drag, startPoint x: 304, startPoint y: 95, endPoint x: 376, endPoint y: 97, distance: 71.9
click at [374, 87] on span "Meaning I would love them more if if they had better functionality like Xfinity…" at bounding box center [266, 74] width 216 height 25
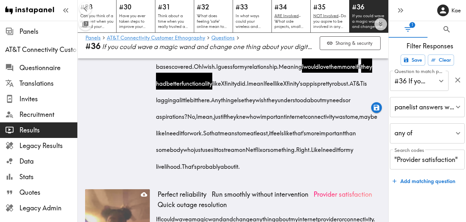
drag, startPoint x: 216, startPoint y: 110, endPoint x: 180, endPoint y: 131, distance: 40.9
click at [180, 131] on div "I could wave a magic wand and change one thing about my digital life or my rela…" at bounding box center [269, 81] width 223 height 182
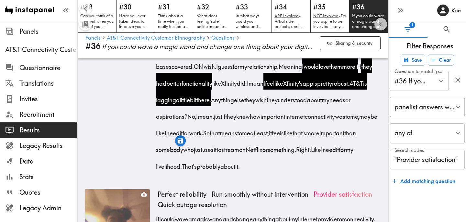
drag, startPoint x: 182, startPoint y: 128, endPoint x: 216, endPoint y: 130, distance: 34.4
click at [216, 120] on span "Anything else they wish they understood about my needs or aspirations?" at bounding box center [255, 108] width 195 height 25
drag, startPoint x: 287, startPoint y: 129, endPoint x: 367, endPoint y: 130, distance: 79.7
click at [352, 120] on span "Anything else they wish they understood about my needs or aspirations?" at bounding box center [255, 108] width 195 height 25
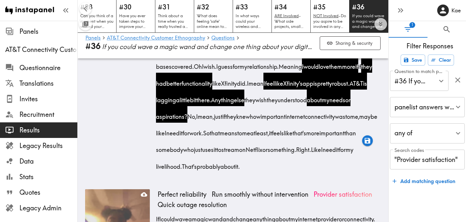
drag, startPoint x: 178, startPoint y: 144, endPoint x: 200, endPoint y: 161, distance: 27.7
click at [200, 161] on div "I could wave a magic wand and change one thing about my digital life or my rela…" at bounding box center [269, 81] width 223 height 182
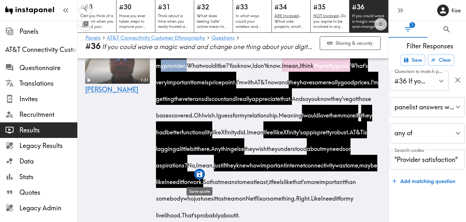
scroll to position [519, 0]
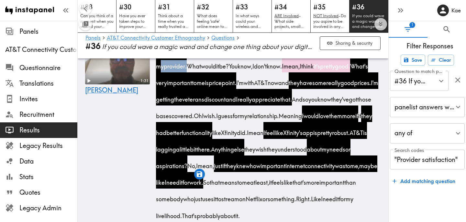
drag, startPoint x: 324, startPoint y: 95, endPoint x: 167, endPoint y: 112, distance: 157.7
click at [238, 86] on span "I'm with AT&T now and they have some really good prices." at bounding box center [305, 82] width 135 height 8
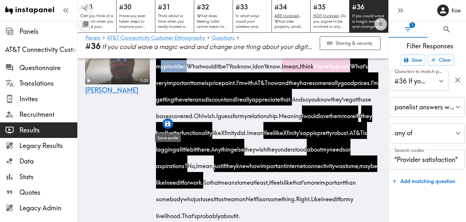
click at [167, 123] on icon "button" at bounding box center [168, 123] width 6 height 6
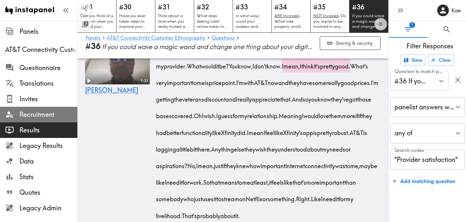
click at [48, 113] on span "Recruitment" at bounding box center [48, 114] width 58 height 9
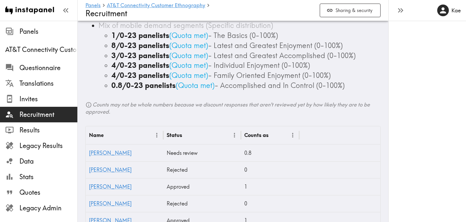
scroll to position [162, 0]
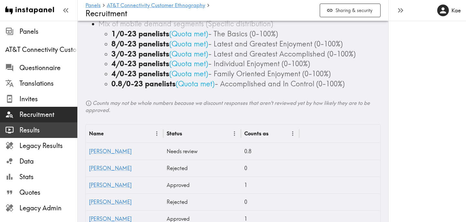
click at [63, 132] on span "Results" at bounding box center [48, 129] width 58 height 9
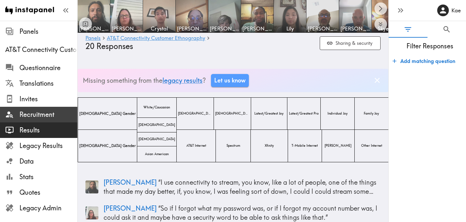
click at [46, 117] on span "Recruitment" at bounding box center [48, 114] width 58 height 9
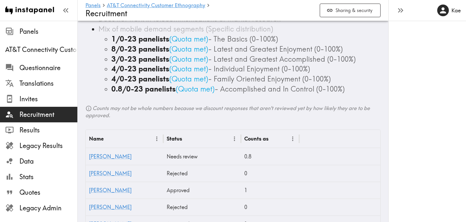
scroll to position [155, 0]
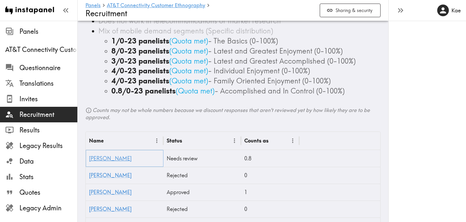
click at [95, 158] on link "[PERSON_NAME]" at bounding box center [110, 158] width 43 height 6
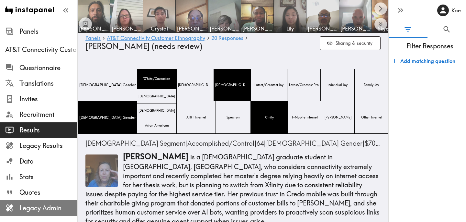
click at [59, 207] on span "Legacy Admin" at bounding box center [48, 207] width 58 height 9
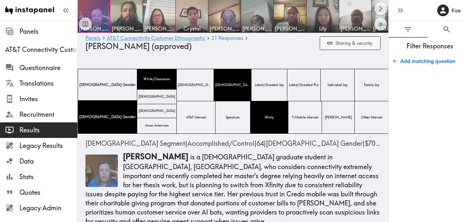
click at [353, 41] on button "Sharing & security" at bounding box center [350, 43] width 61 height 14
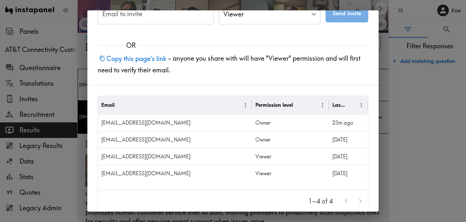
scroll to position [17, 0]
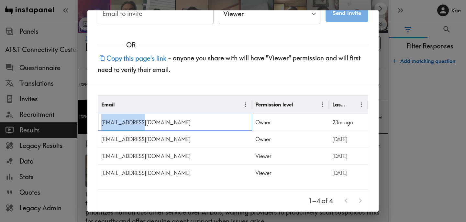
drag, startPoint x: 144, startPoint y: 121, endPoint x: 102, endPoint y: 123, distance: 41.5
click at [102, 123] on div "md9309@att.com" at bounding box center [175, 122] width 154 height 17
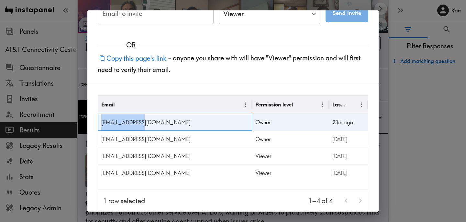
copy div "md9309@att.com"
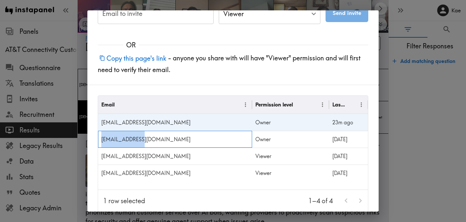
drag, startPoint x: 148, startPoint y: 140, endPoint x: 101, endPoint y: 141, distance: 46.6
click at [101, 141] on div "md4207@att.com" at bounding box center [175, 139] width 154 height 17
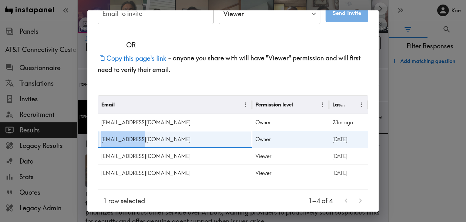
copy div "md4207@att.com"
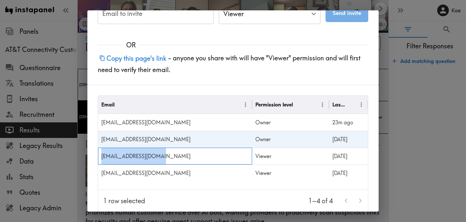
drag, startPoint x: 166, startPoint y: 155, endPoint x: 101, endPoint y: 154, distance: 64.5
click at [101, 154] on div "lchung@sypartners.com" at bounding box center [175, 155] width 154 height 17
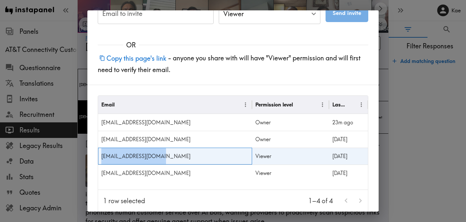
copy div "lchung@sypartners.com"
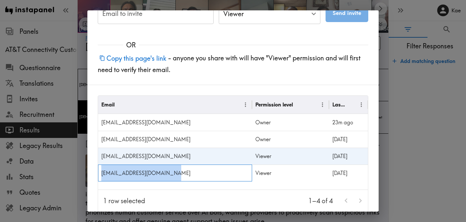
drag, startPoint x: 176, startPoint y: 171, endPoint x: 100, endPoint y: 175, distance: 76.2
click at [100, 175] on div "cdisharoon@sypartners.com" at bounding box center [175, 172] width 154 height 17
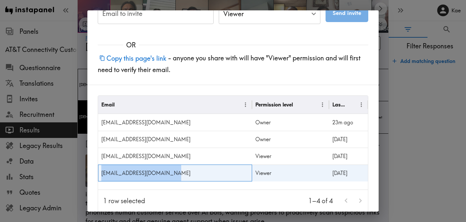
copy div "cdisharoon@sypartners.com"
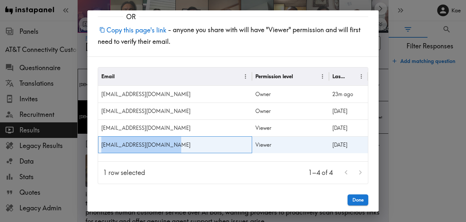
scroll to position [49, 0]
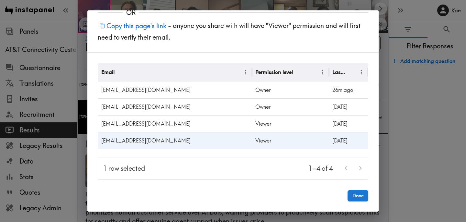
click at [277, 41] on div "Copy this page's link - anyone you share with will have "Viewer" permission and…" at bounding box center [232, 34] width 291 height 35
click at [385, 71] on div "Email to invite Email to invite Permission level Viewer Viewer Permission level…" at bounding box center [233, 111] width 466 height 222
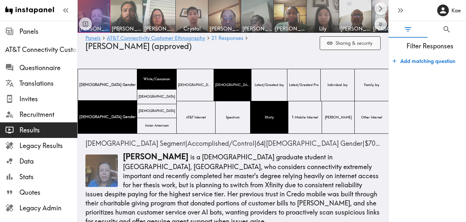
click at [349, 47] on button "Sharing & security" at bounding box center [350, 43] width 61 height 14
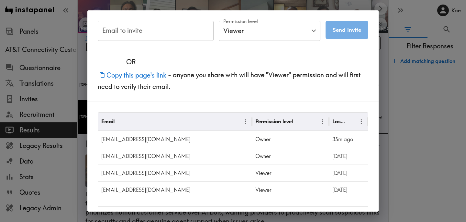
click at [128, 72] on button "Copy this page's link" at bounding box center [133, 75] width 70 height 14
click at [389, 111] on div "Email to invite Email to invite Permission level Viewer Viewer Permission level…" at bounding box center [233, 111] width 466 height 222
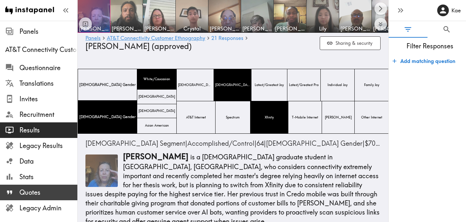
click at [58, 191] on span "Quotes" at bounding box center [48, 192] width 58 height 9
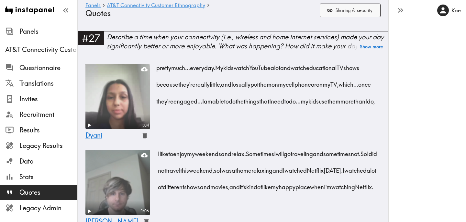
click at [349, 14] on button "Sharing & security" at bounding box center [350, 11] width 61 height 14
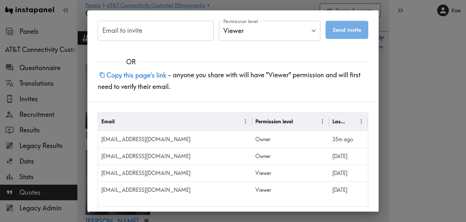
click at [156, 71] on button "Copy this page's link" at bounding box center [133, 75] width 70 height 14
